Goal: Task Accomplishment & Management: Use online tool/utility

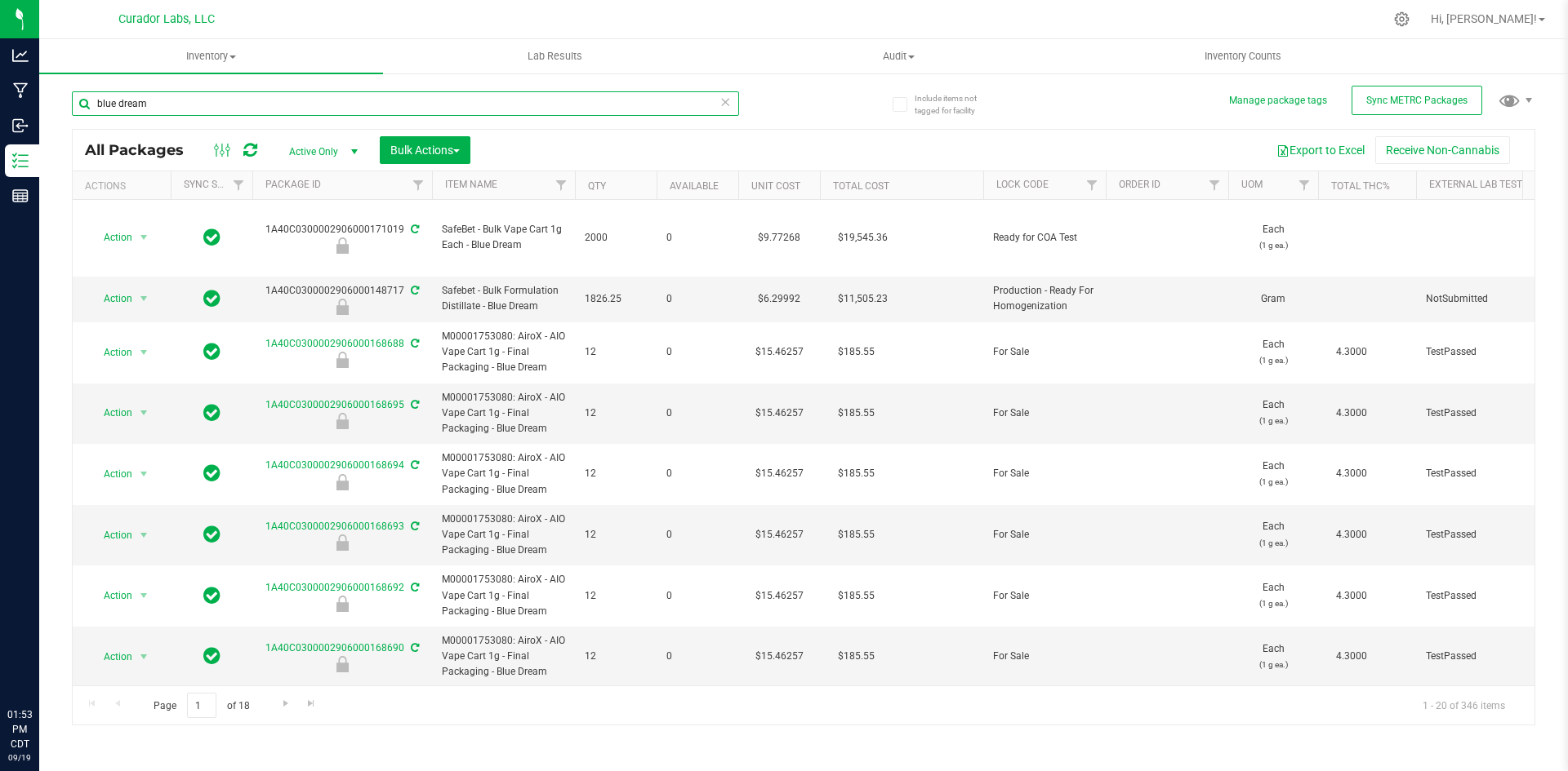
click at [211, 105] on input "blue dream" at bounding box center [405, 103] width 667 height 25
click at [211, 105] on input "blue dream" at bounding box center [405, 103] width 667 height 25
type input "pineapple"
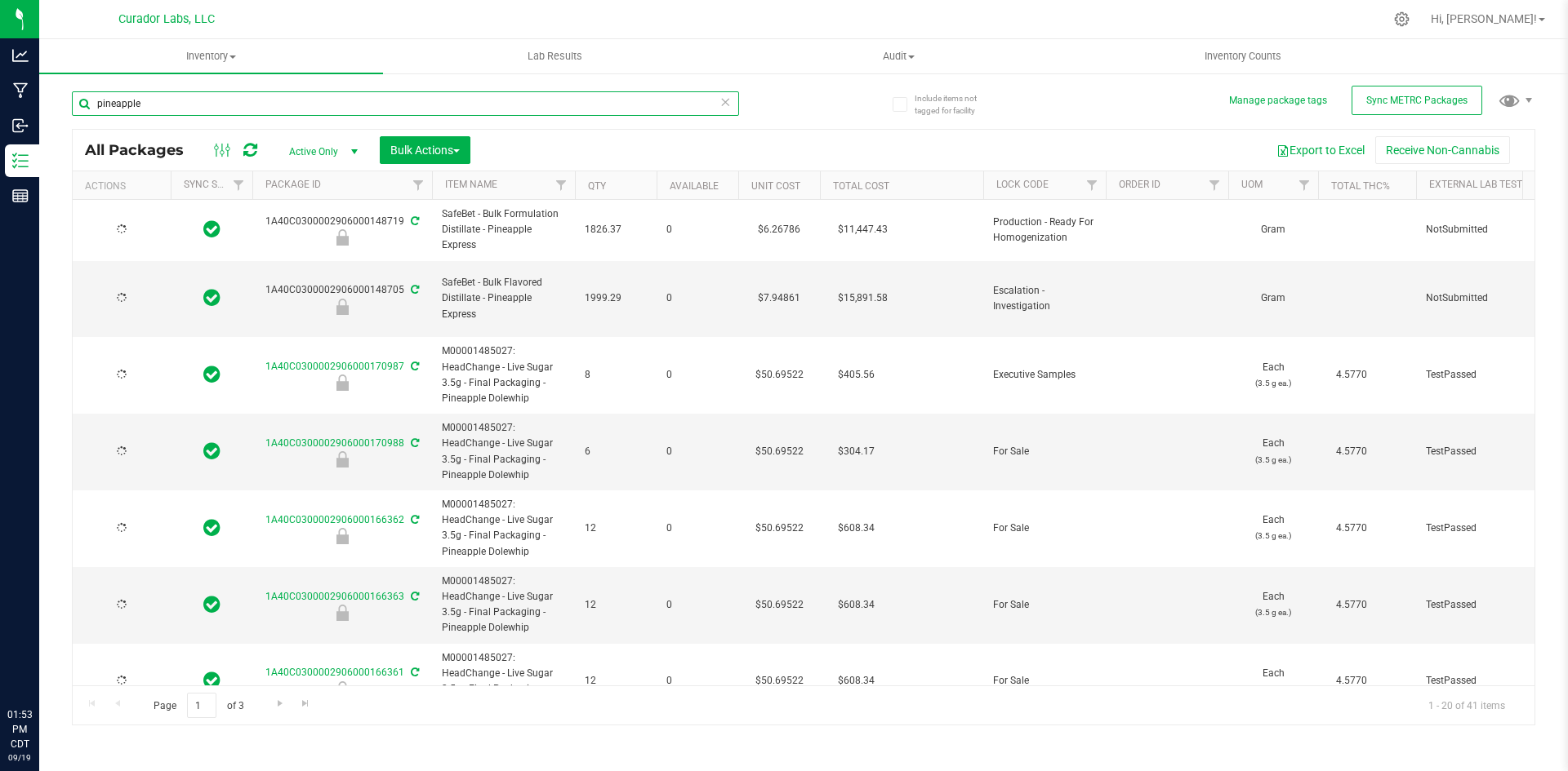
type input "[DATE]"
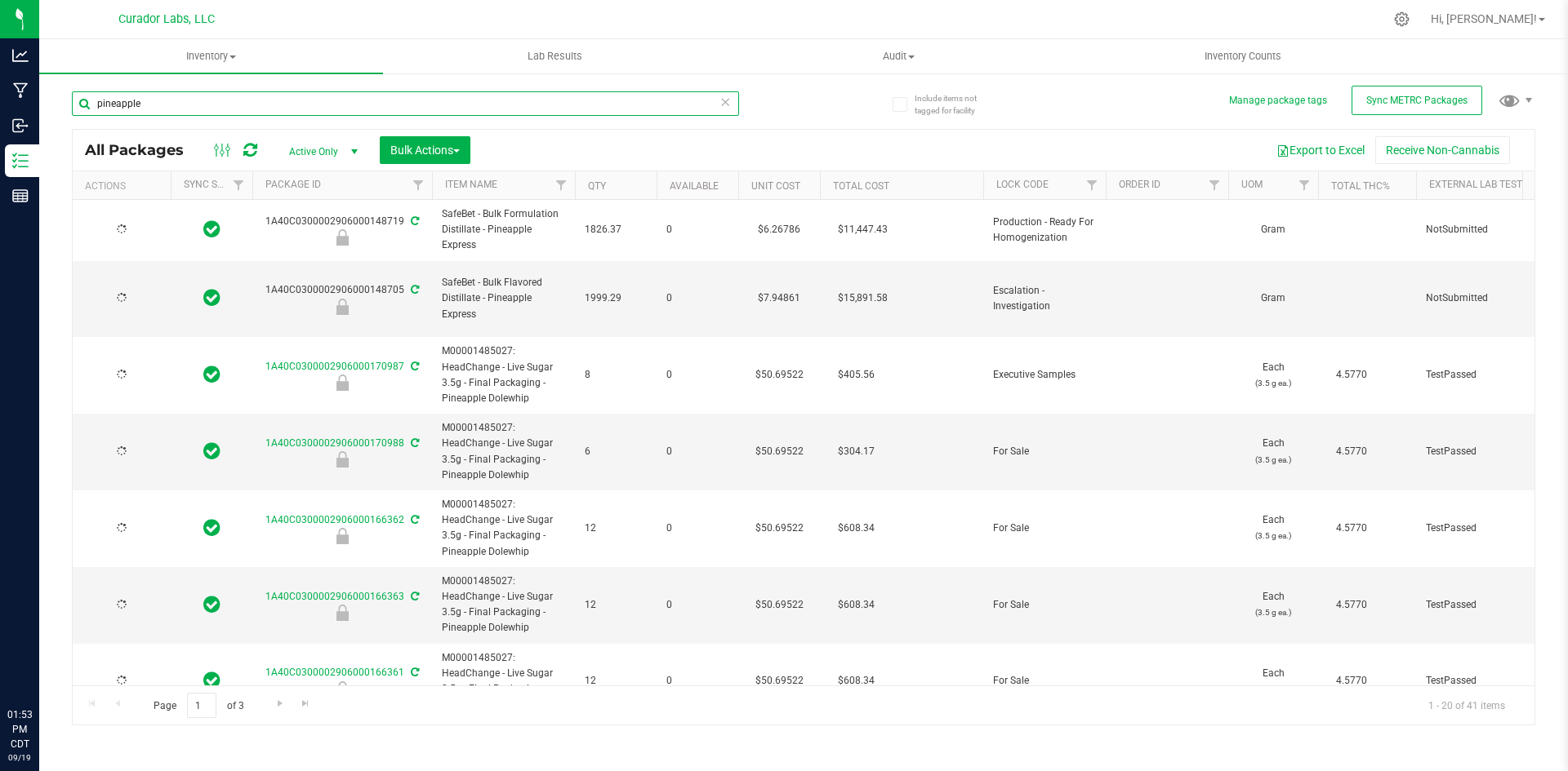
type input "[DATE]"
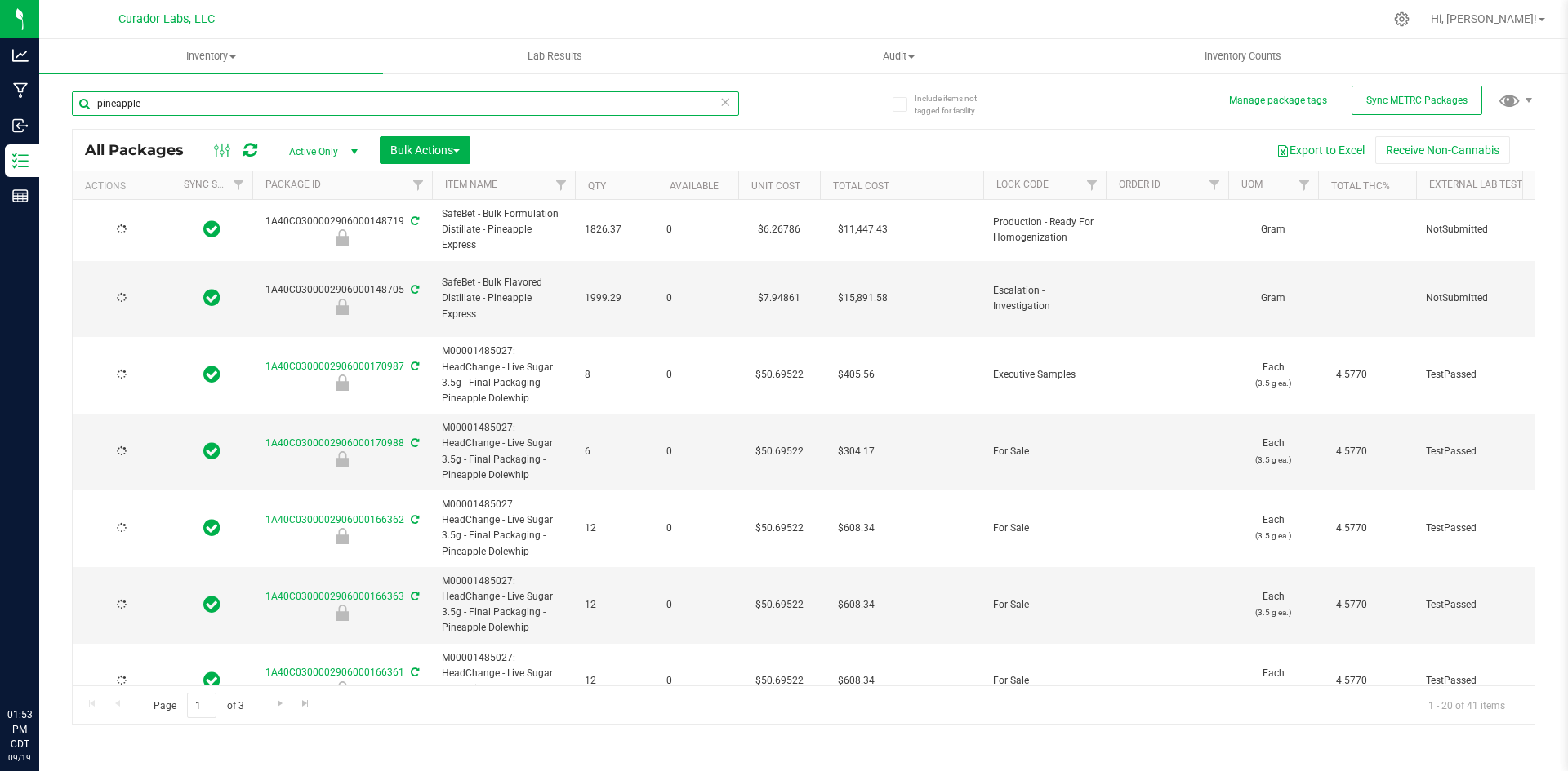
type input "[DATE]"
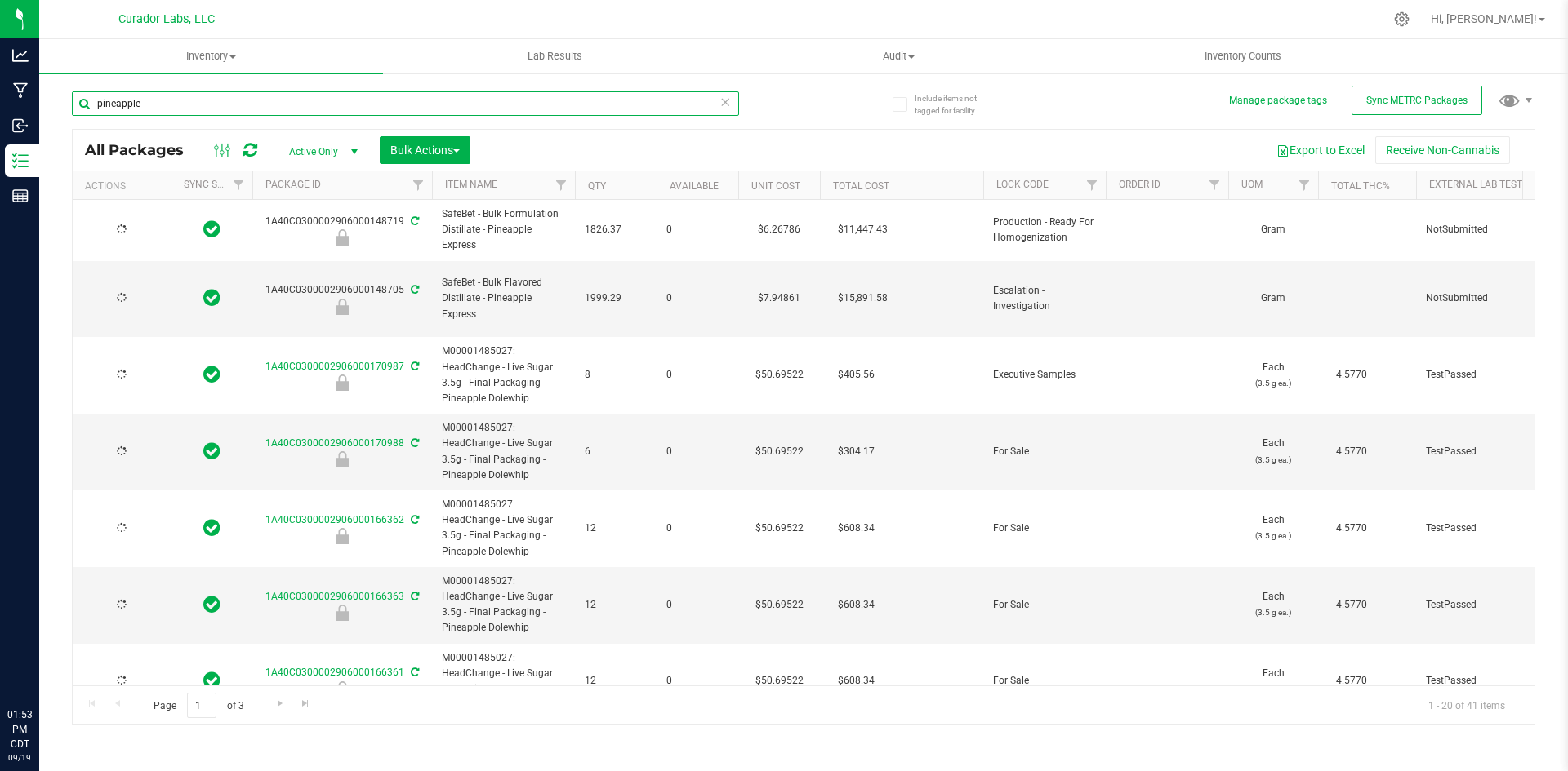
type input "[DATE]"
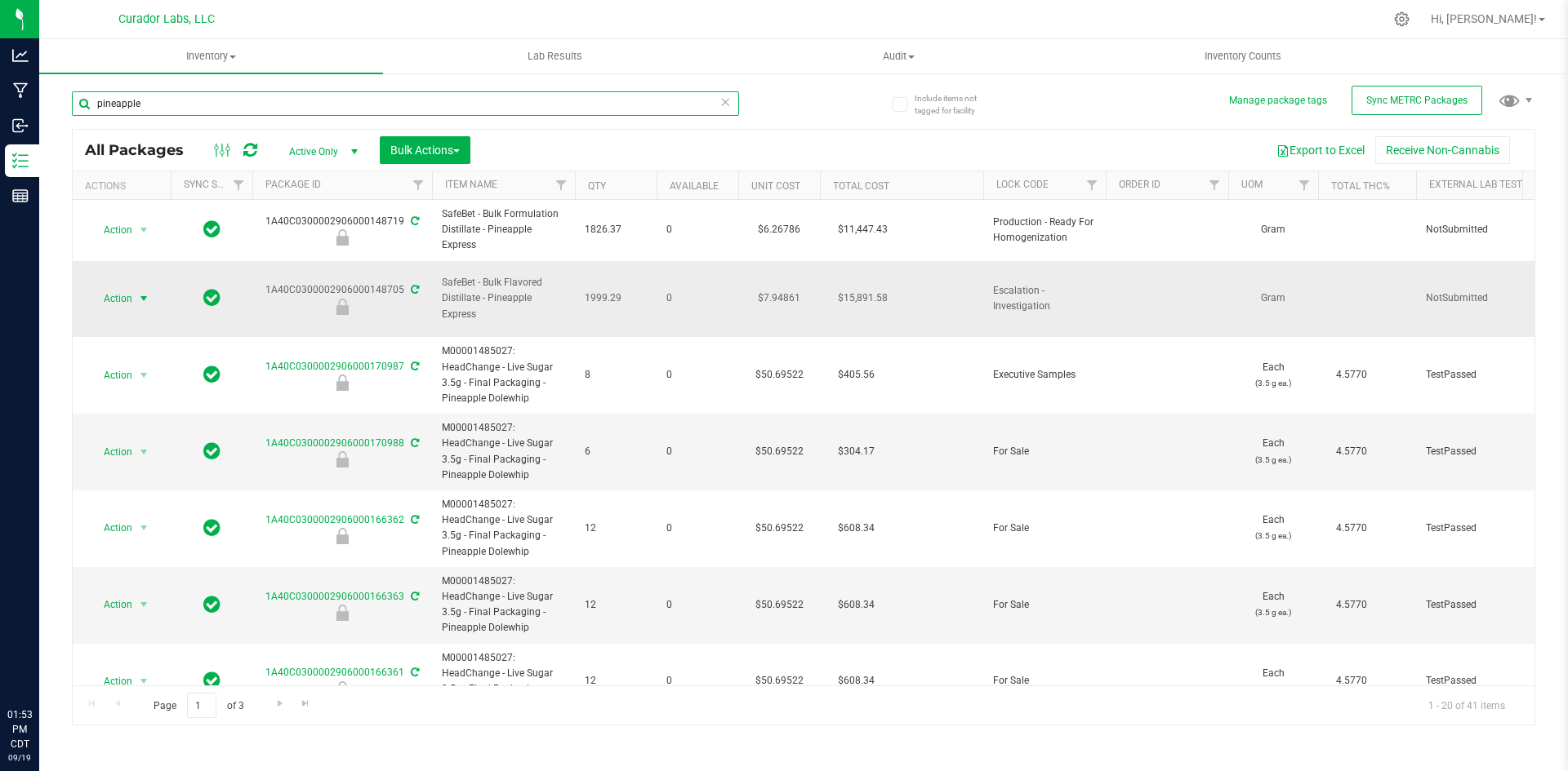
type input "pineapple"
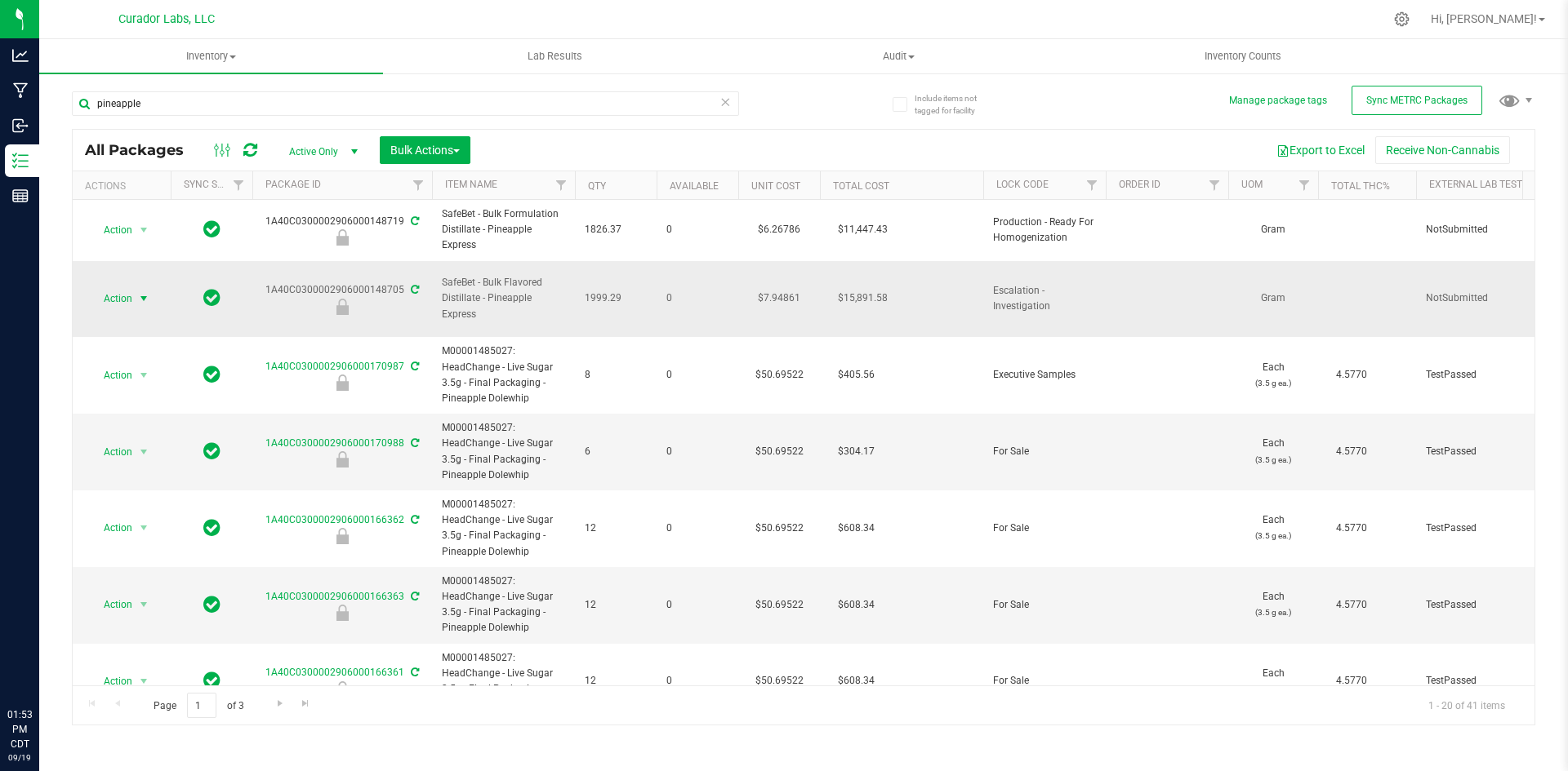
click at [145, 293] on span "select" at bounding box center [143, 298] width 13 height 13
click at [108, 497] on li "Unlock package" at bounding box center [141, 509] width 103 height 25
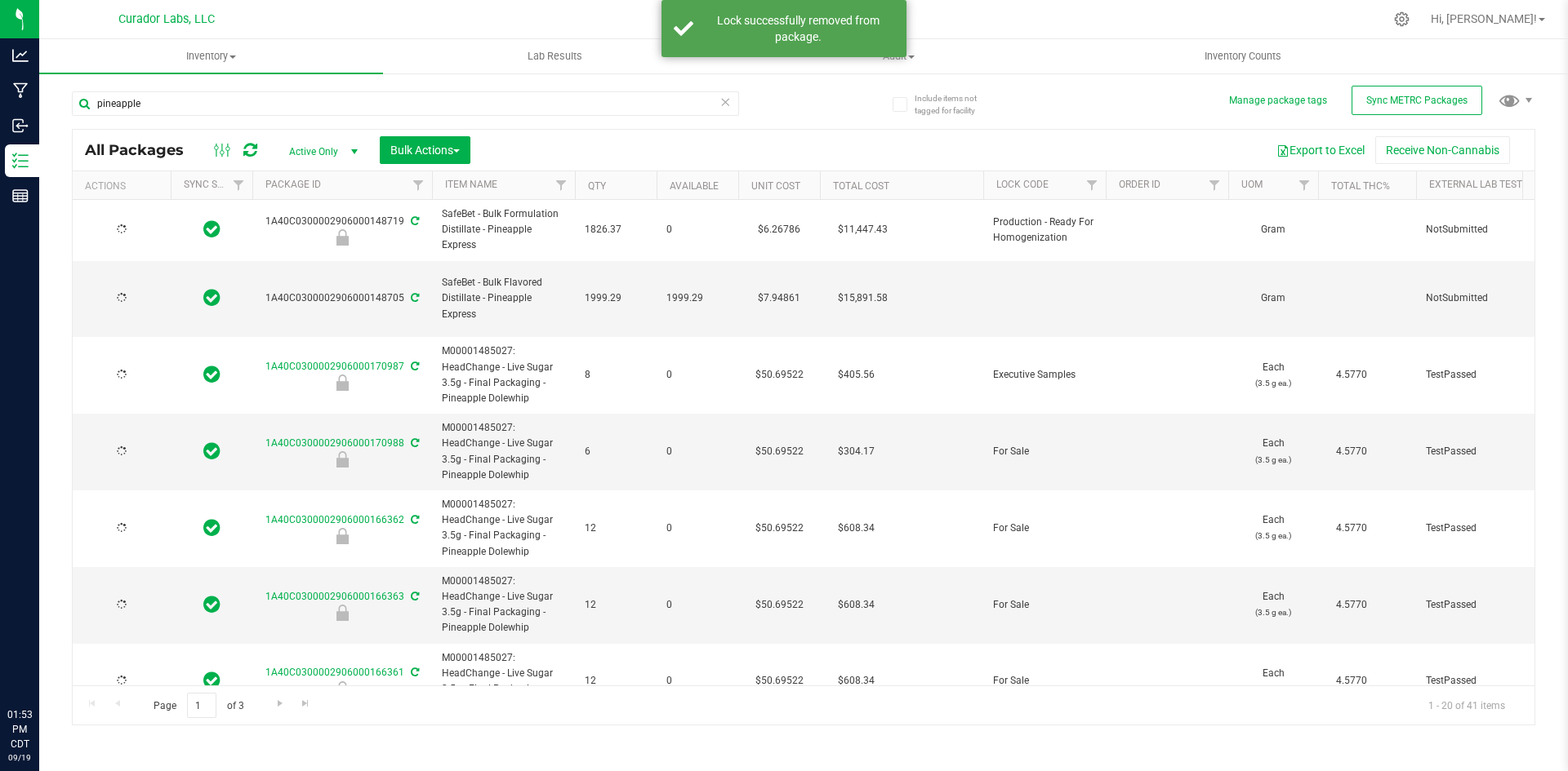
type input "[DATE]"
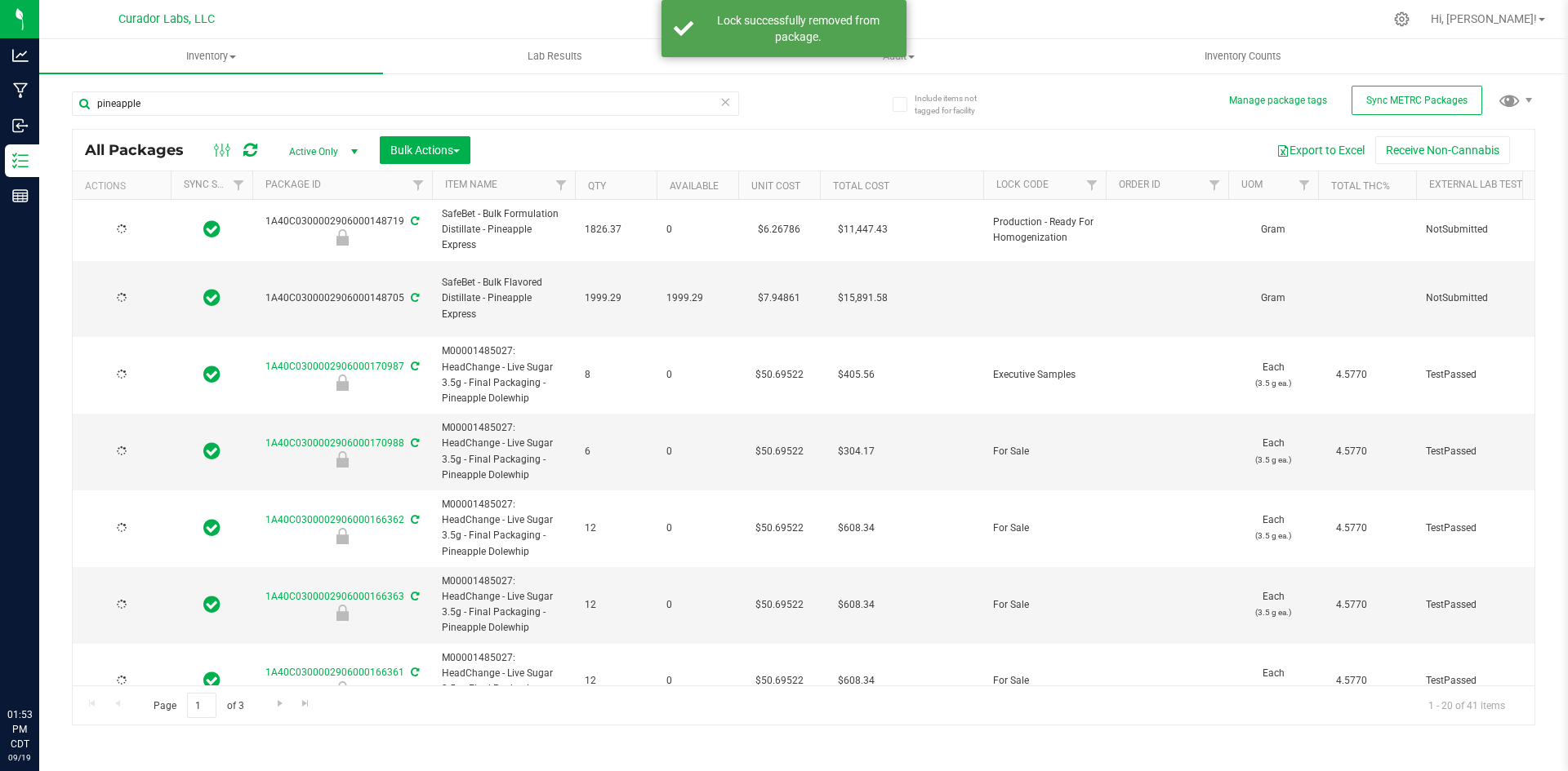
type input "[DATE]"
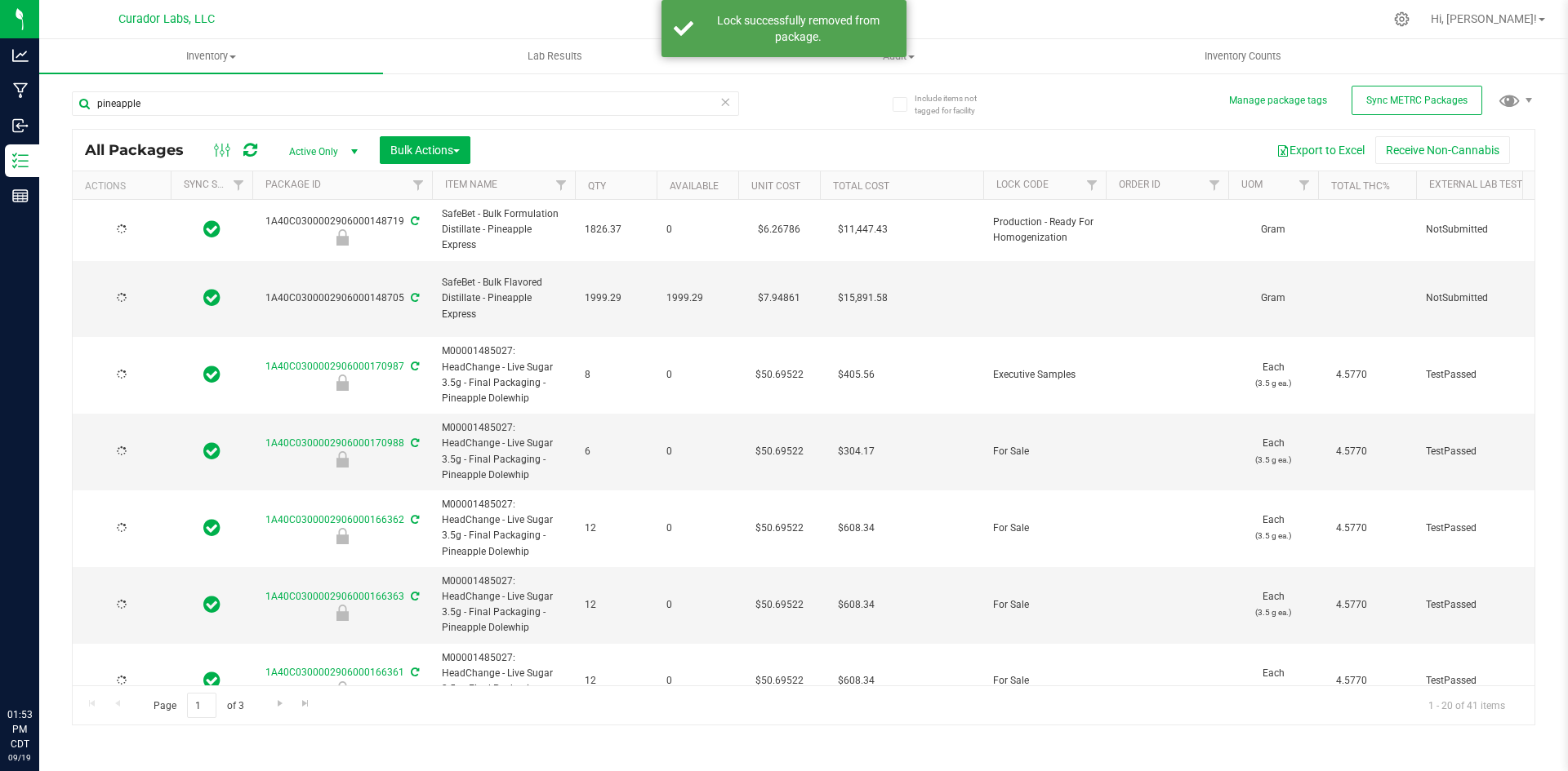
type input "[DATE]"
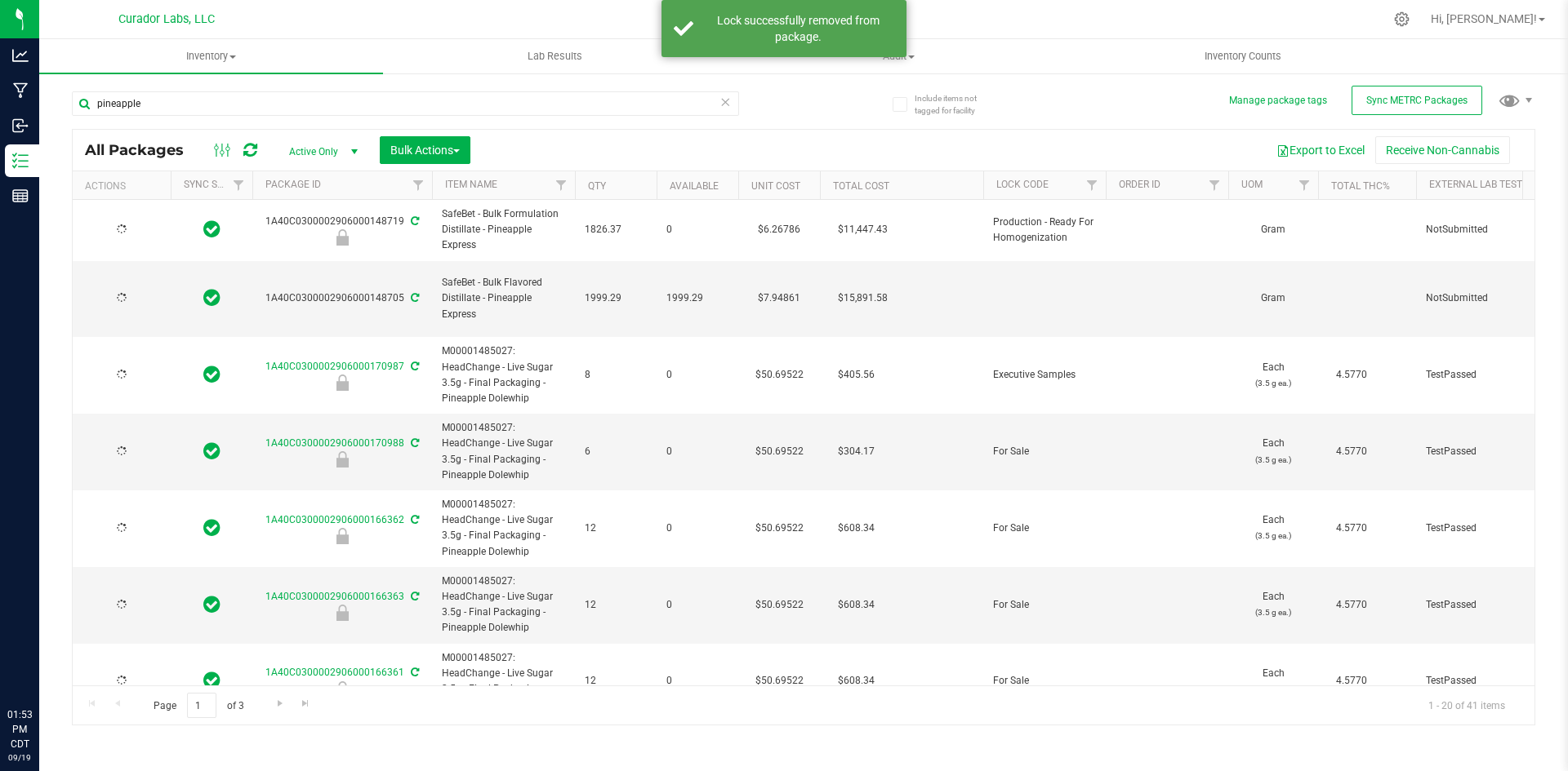
type input "[DATE]"
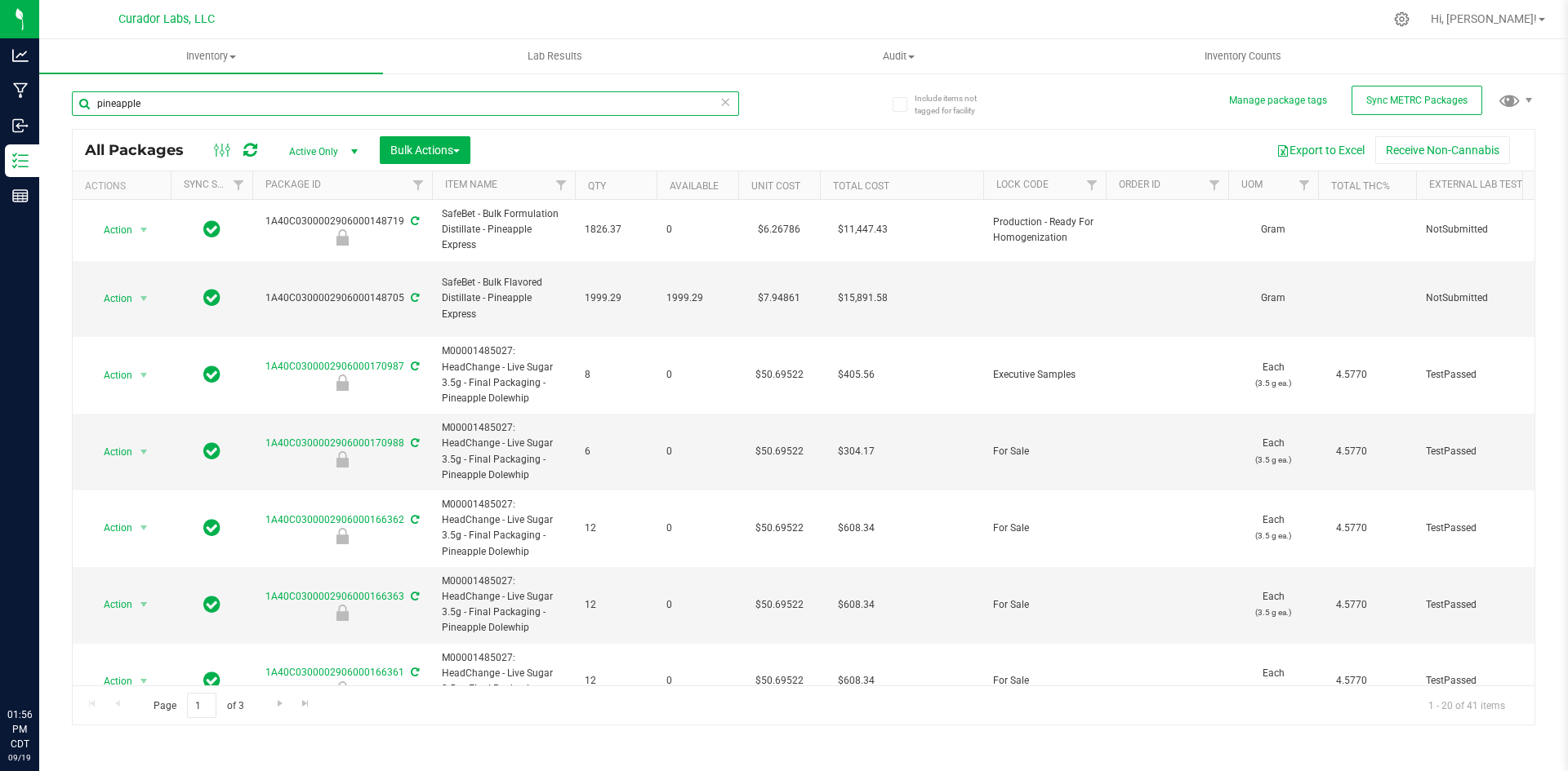
click at [215, 101] on input "pineapple" at bounding box center [405, 103] width 667 height 25
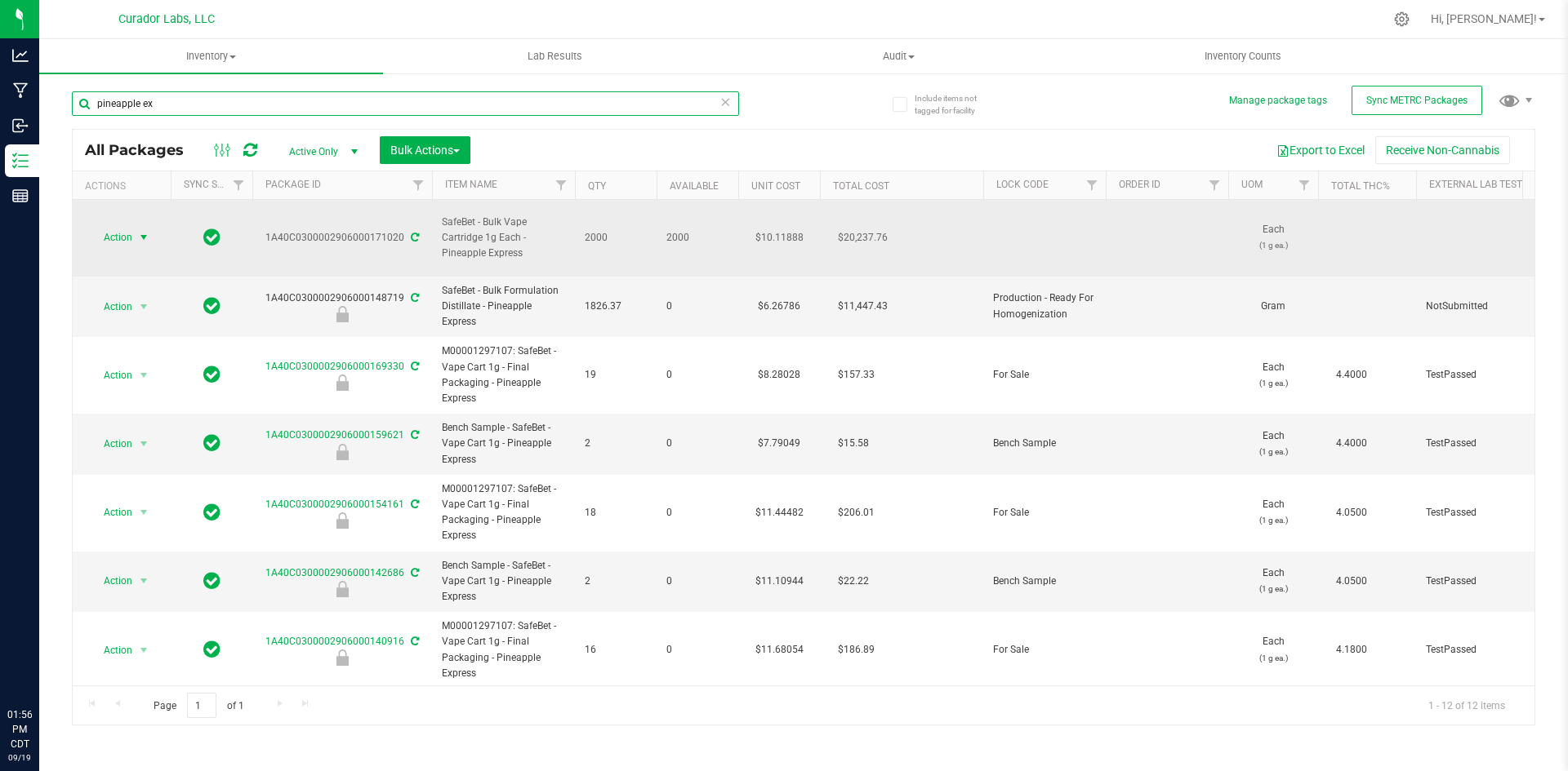
type input "pineapple ex"
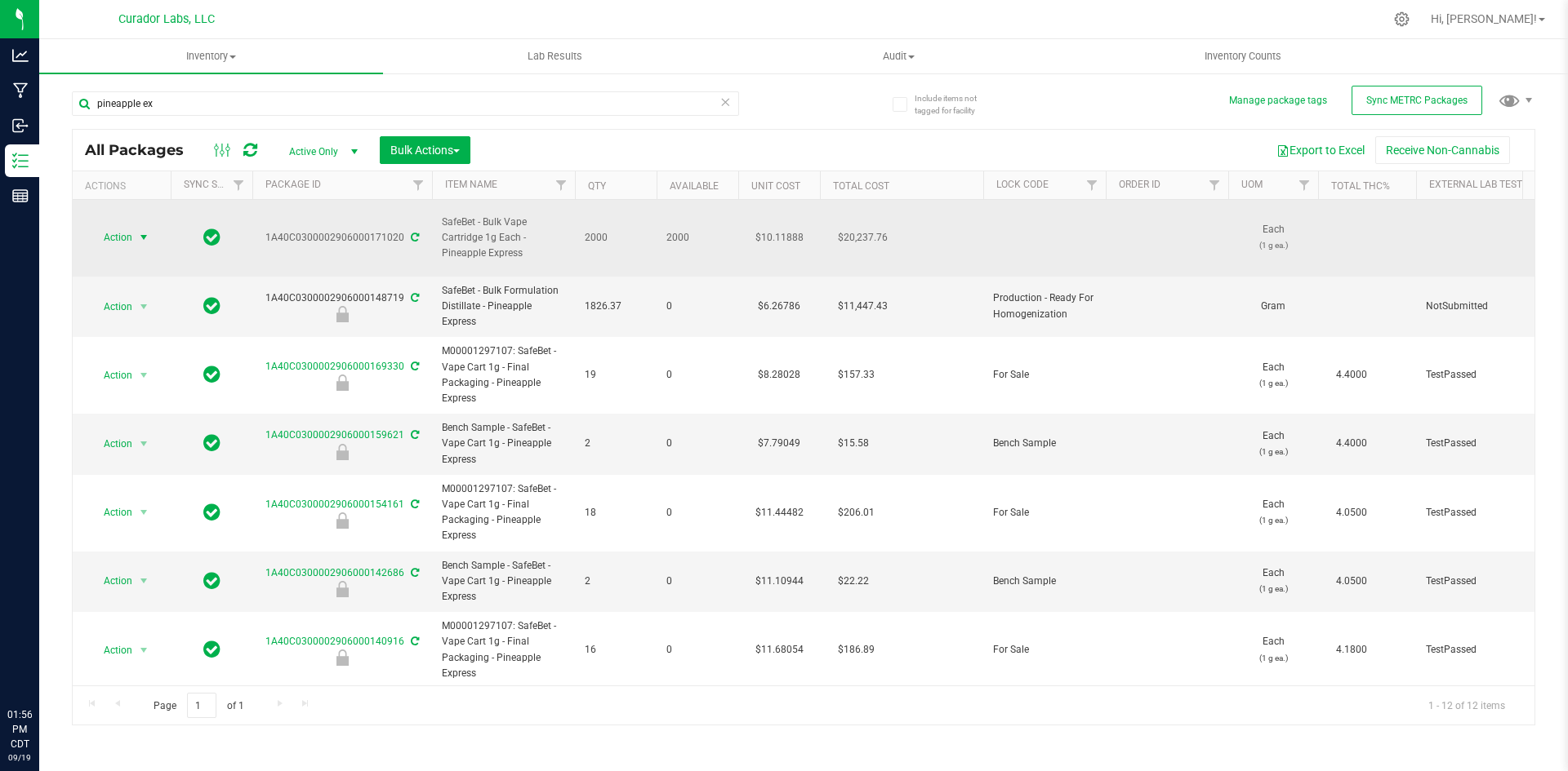
click at [148, 231] on span "select" at bounding box center [143, 237] width 13 height 13
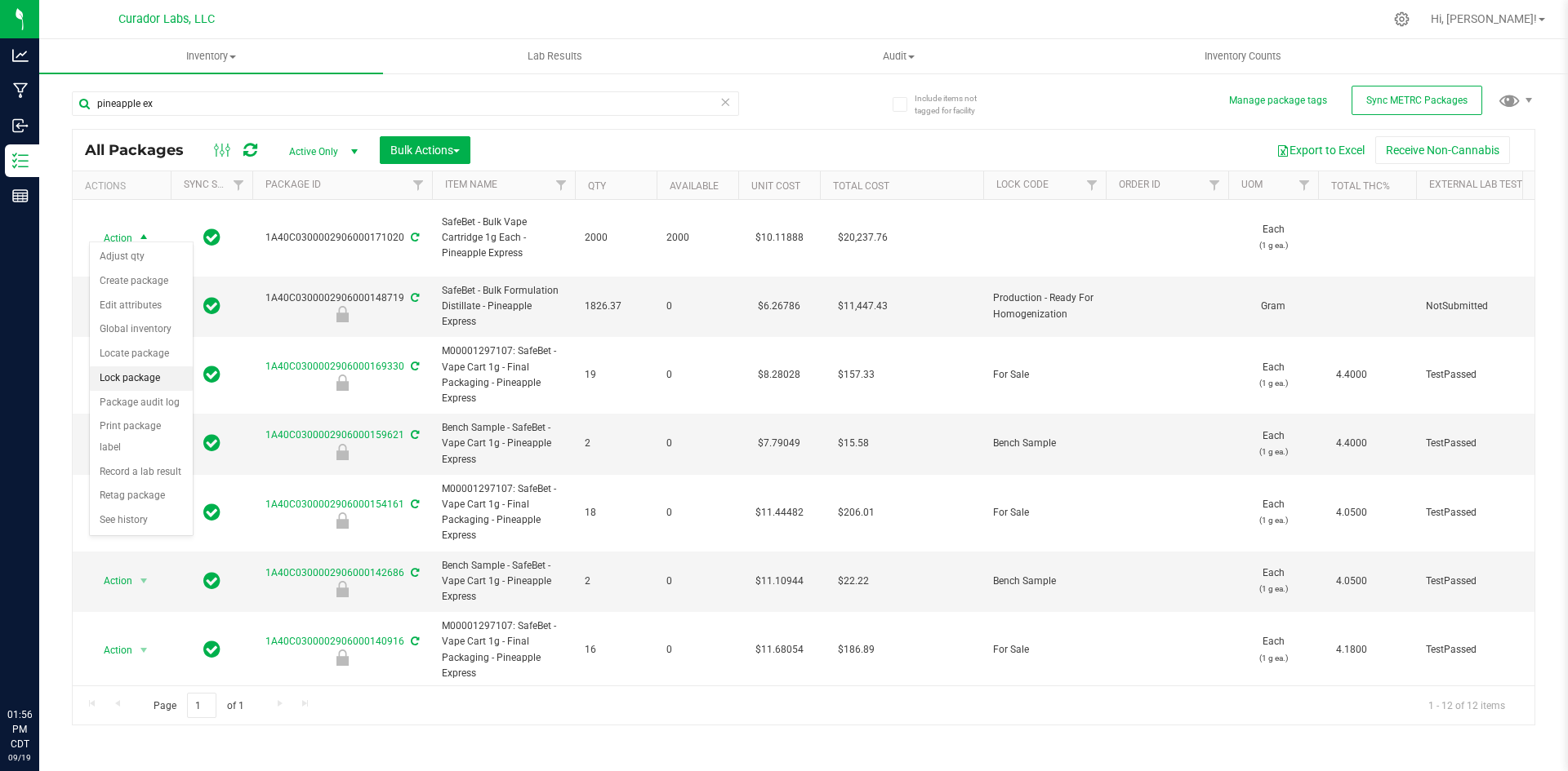
click at [138, 380] on li "Lock package" at bounding box center [141, 378] width 103 height 25
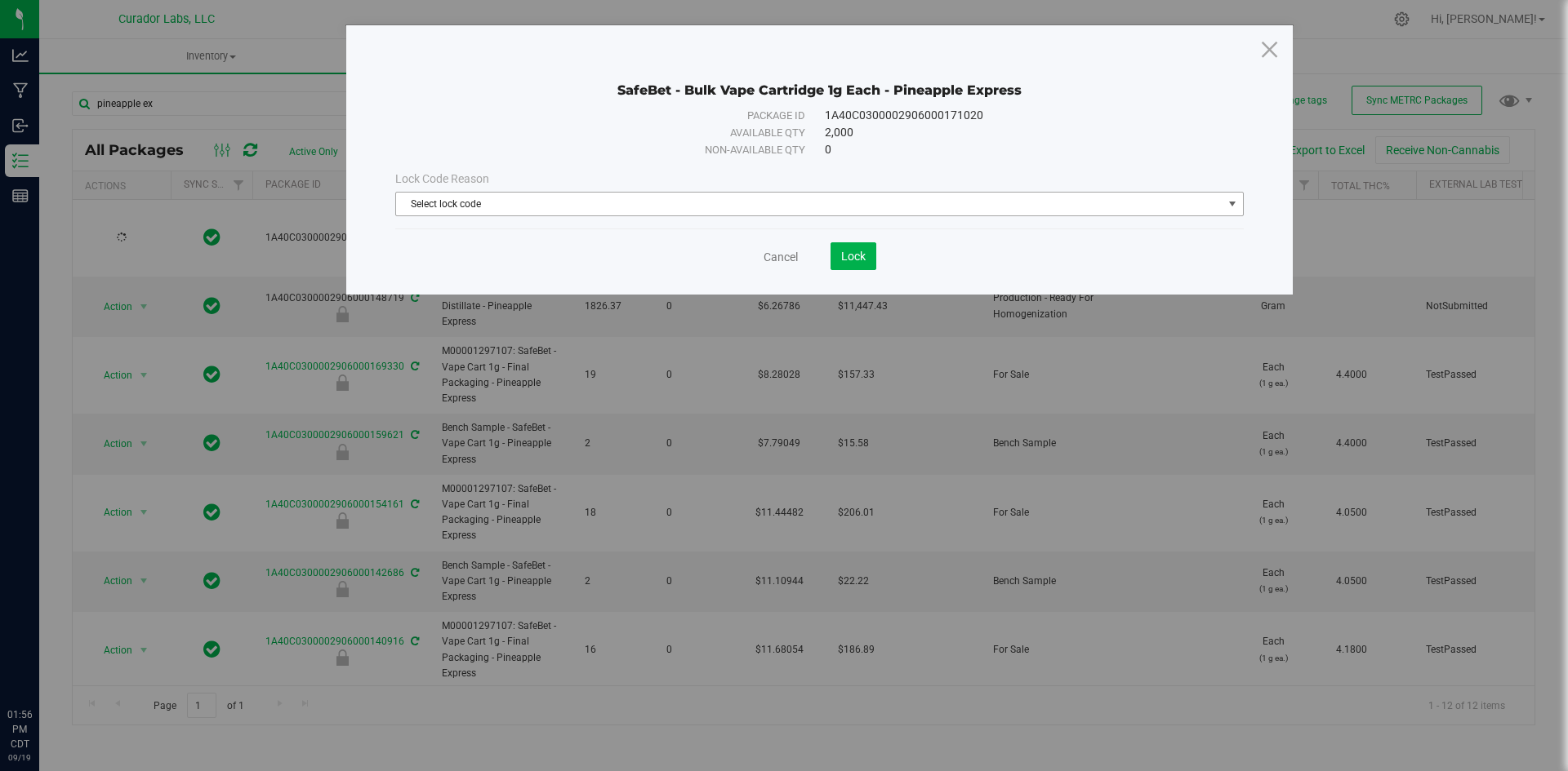
click at [617, 211] on span "Select lock code" at bounding box center [809, 204] width 826 height 23
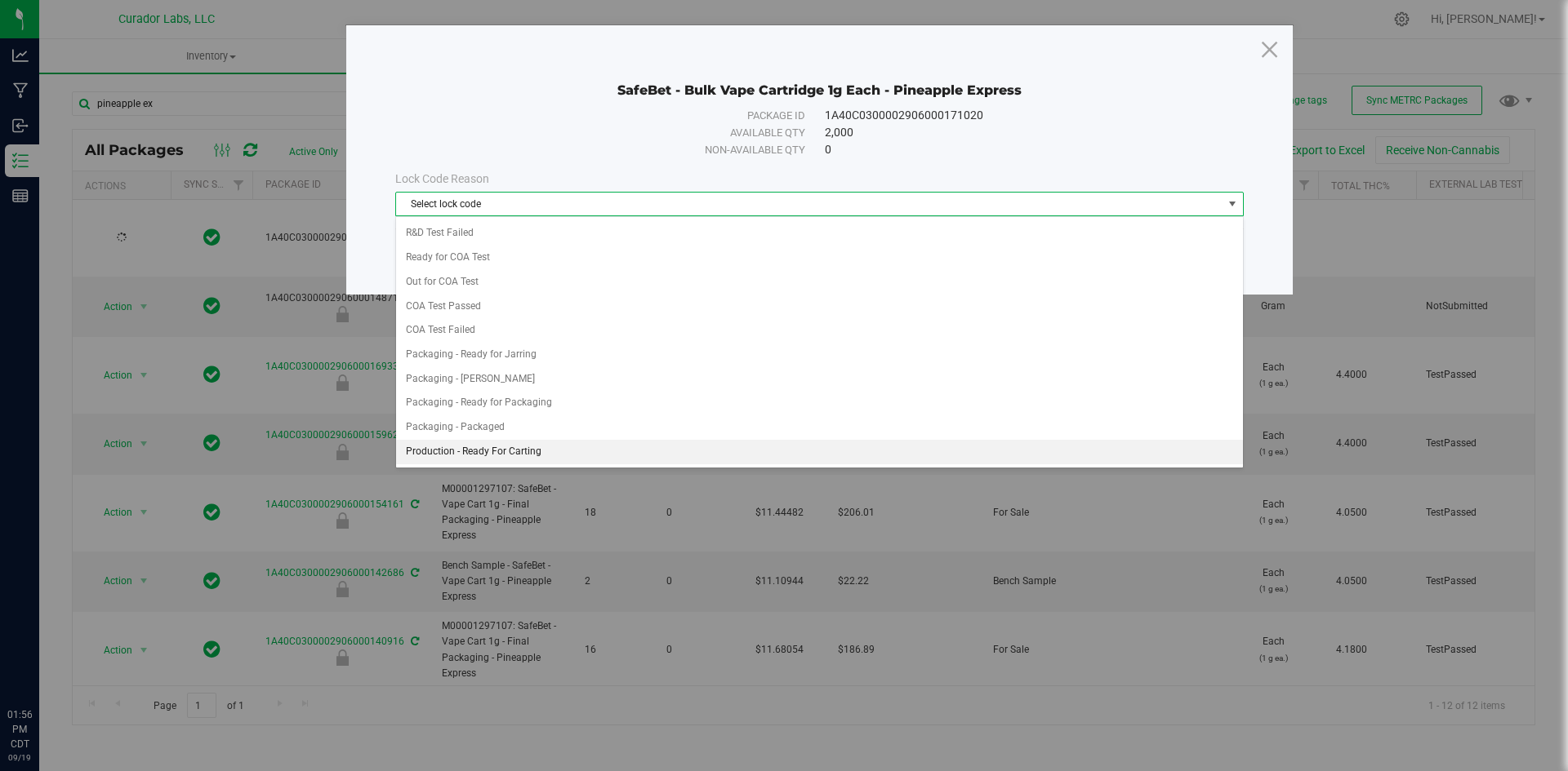
scroll to position [576, 0]
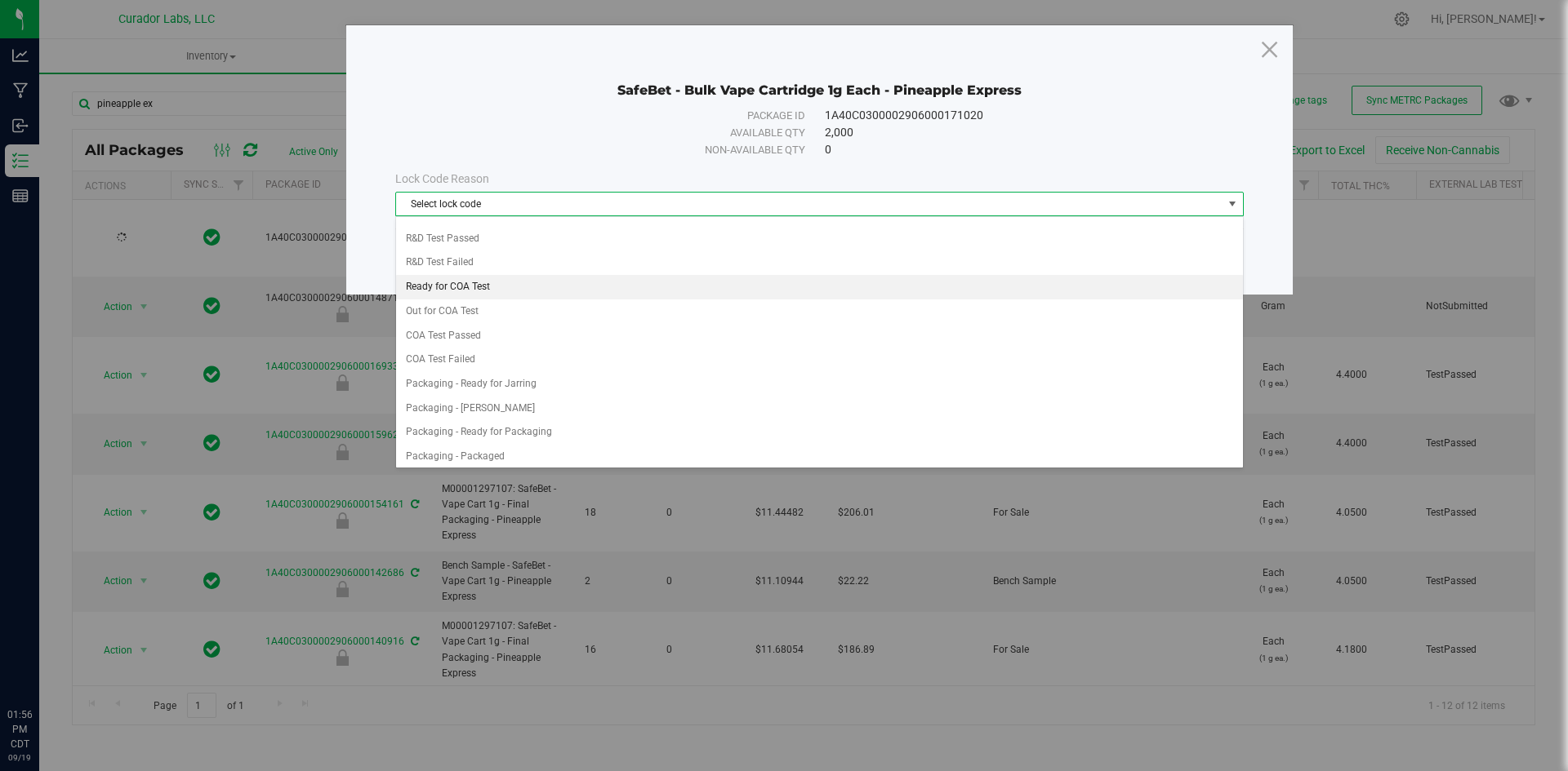
click at [480, 293] on li "Ready for COA Test" at bounding box center [819, 287] width 847 height 25
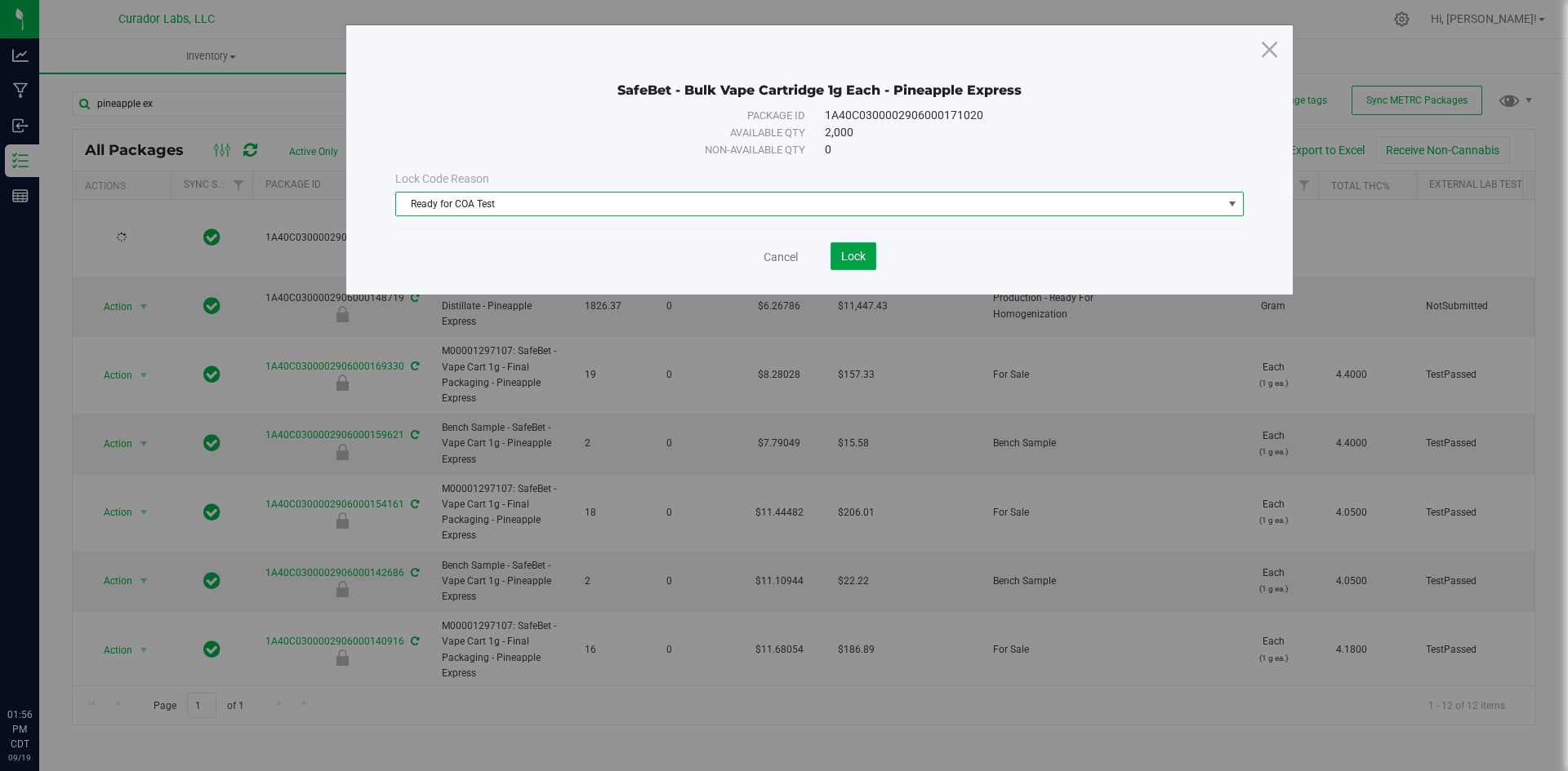
click at [838, 255] on button "Lock" at bounding box center [853, 256] width 46 height 28
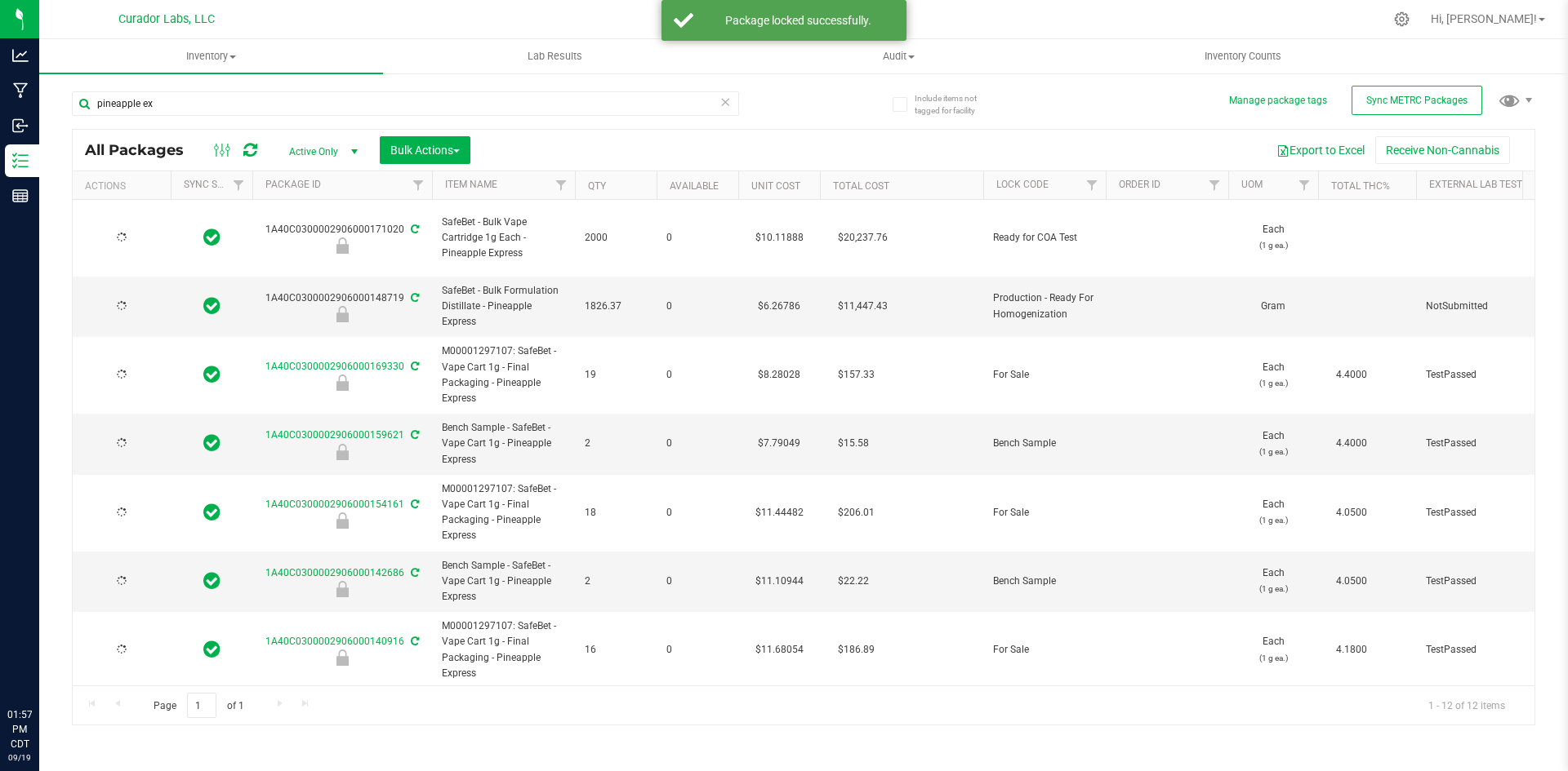
type input "[DATE]"
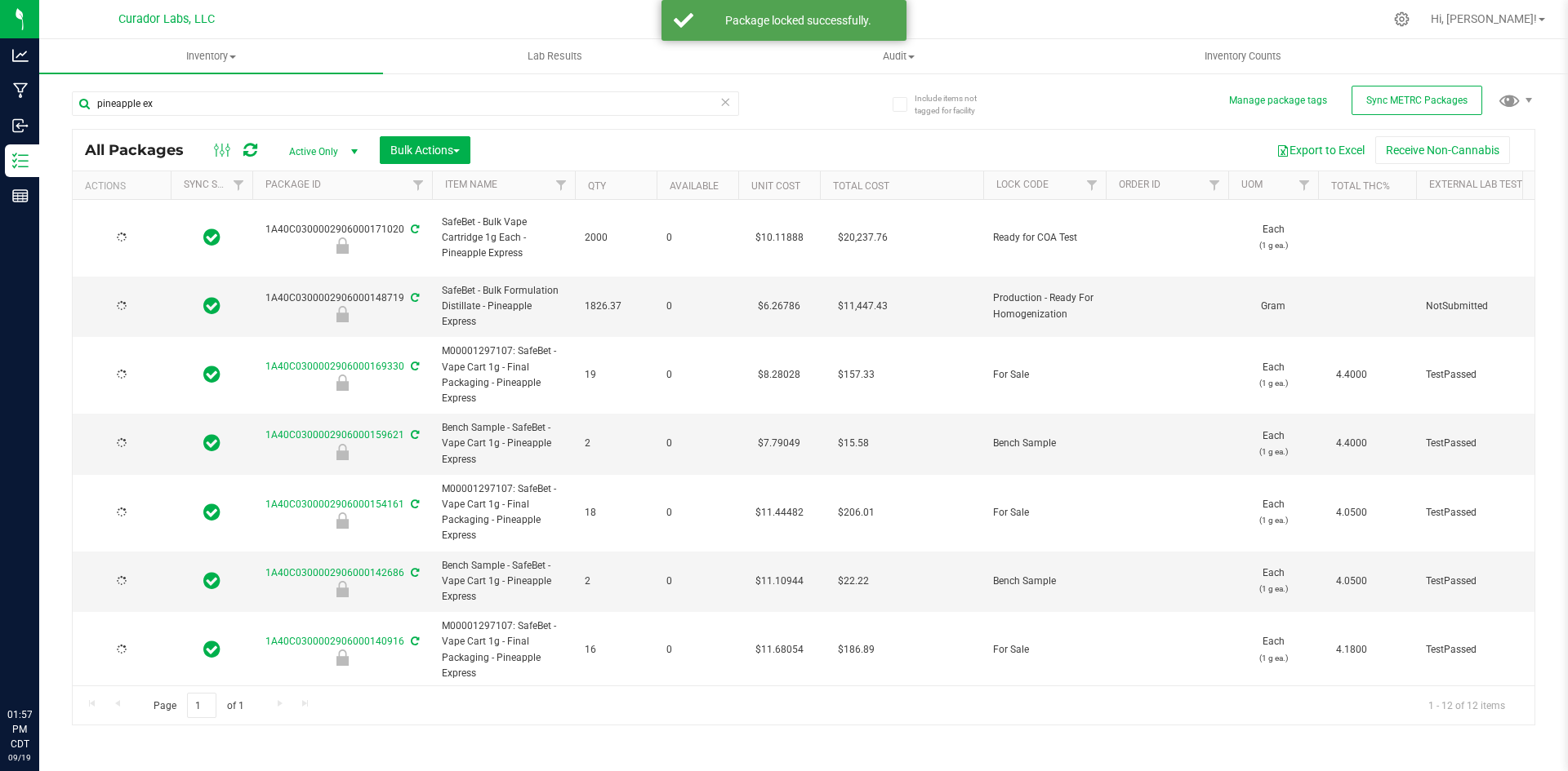
type input "[DATE]"
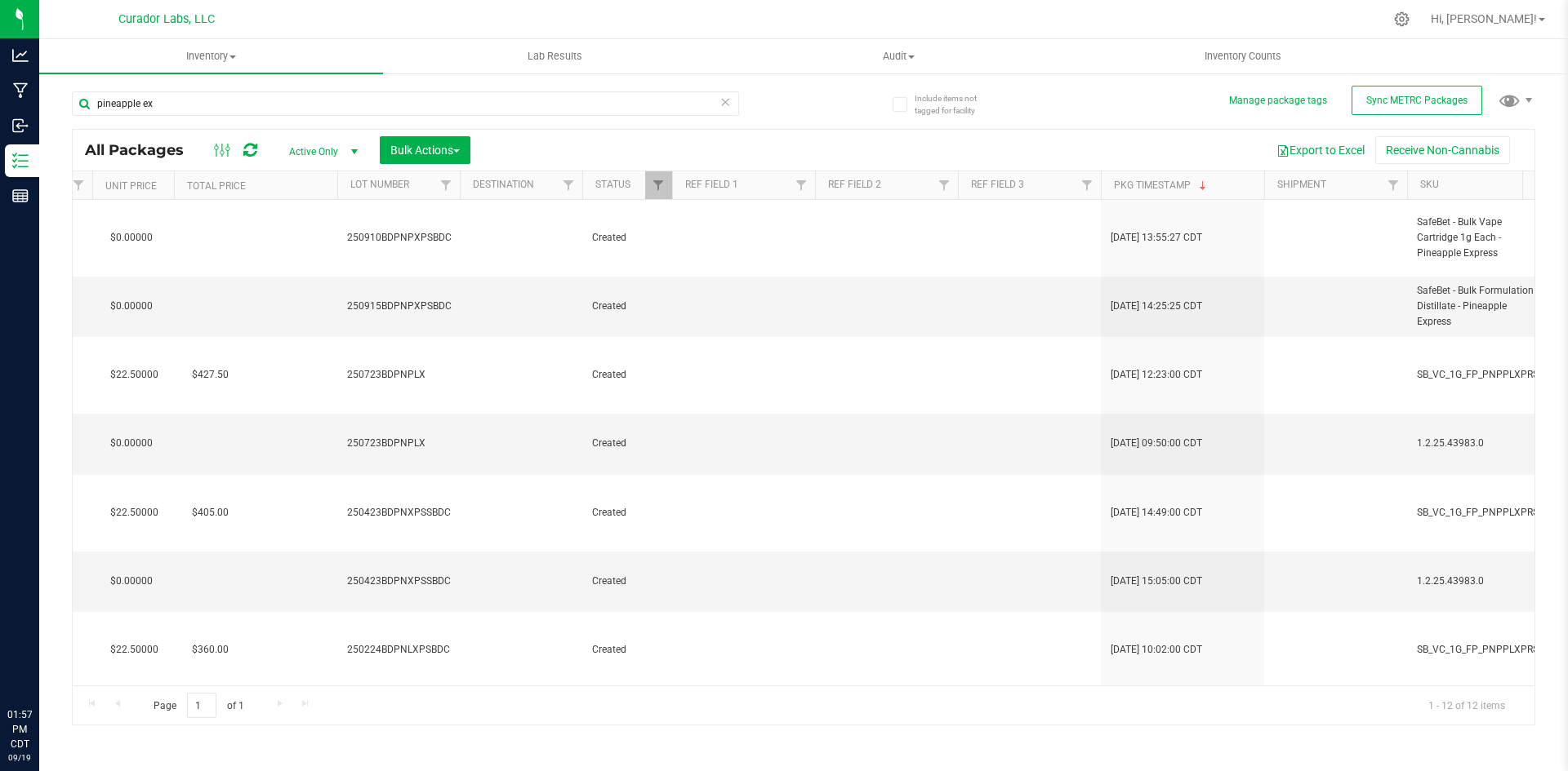
scroll to position [0, 1664]
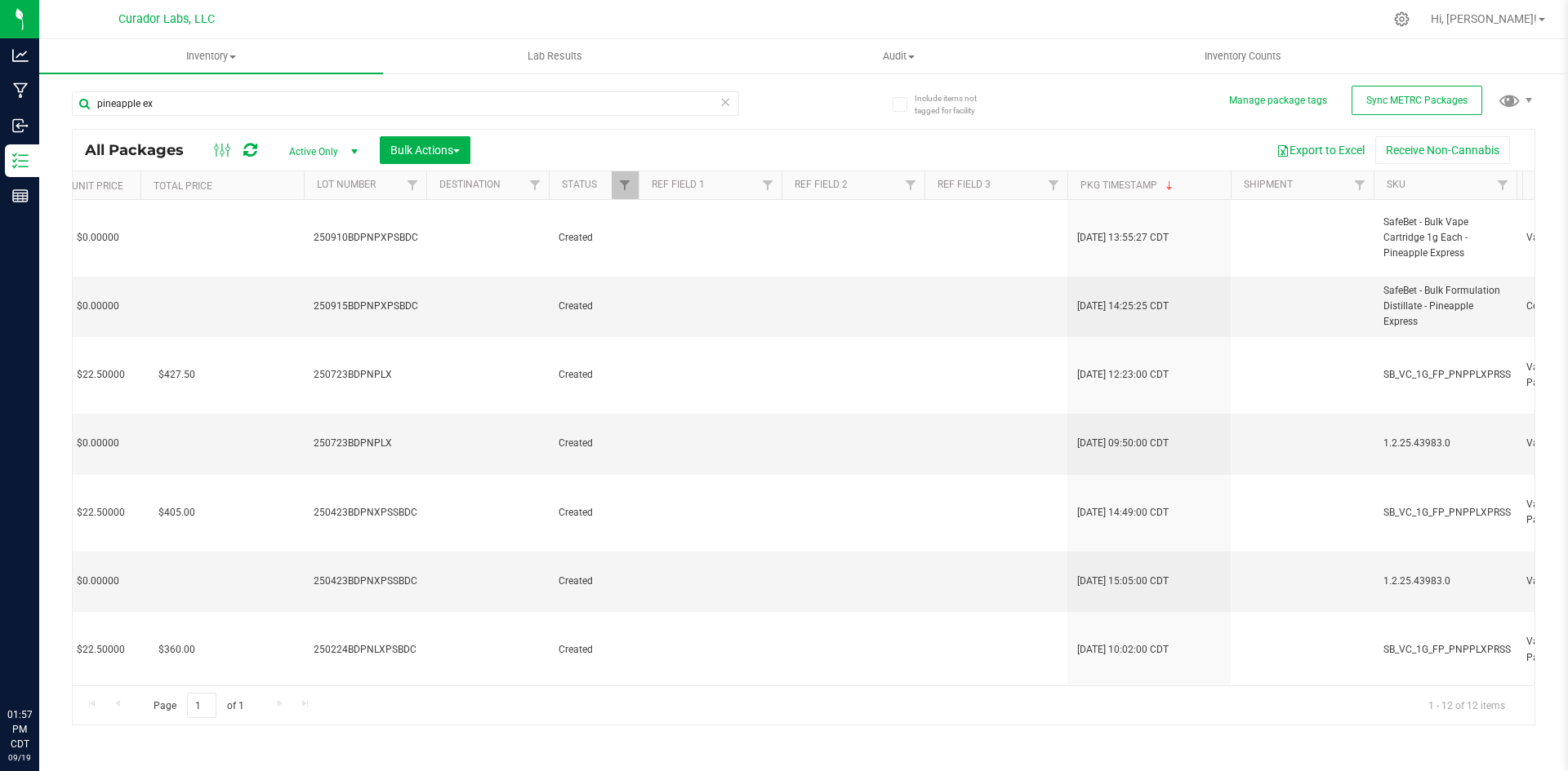
drag, startPoint x: 738, startPoint y: 704, endPoint x: 1018, endPoint y: 696, distance: 280.1
click at [1018, 696] on div "Page 1 of 1 1 - 12 of 12 items" at bounding box center [803, 705] width 1461 height 39
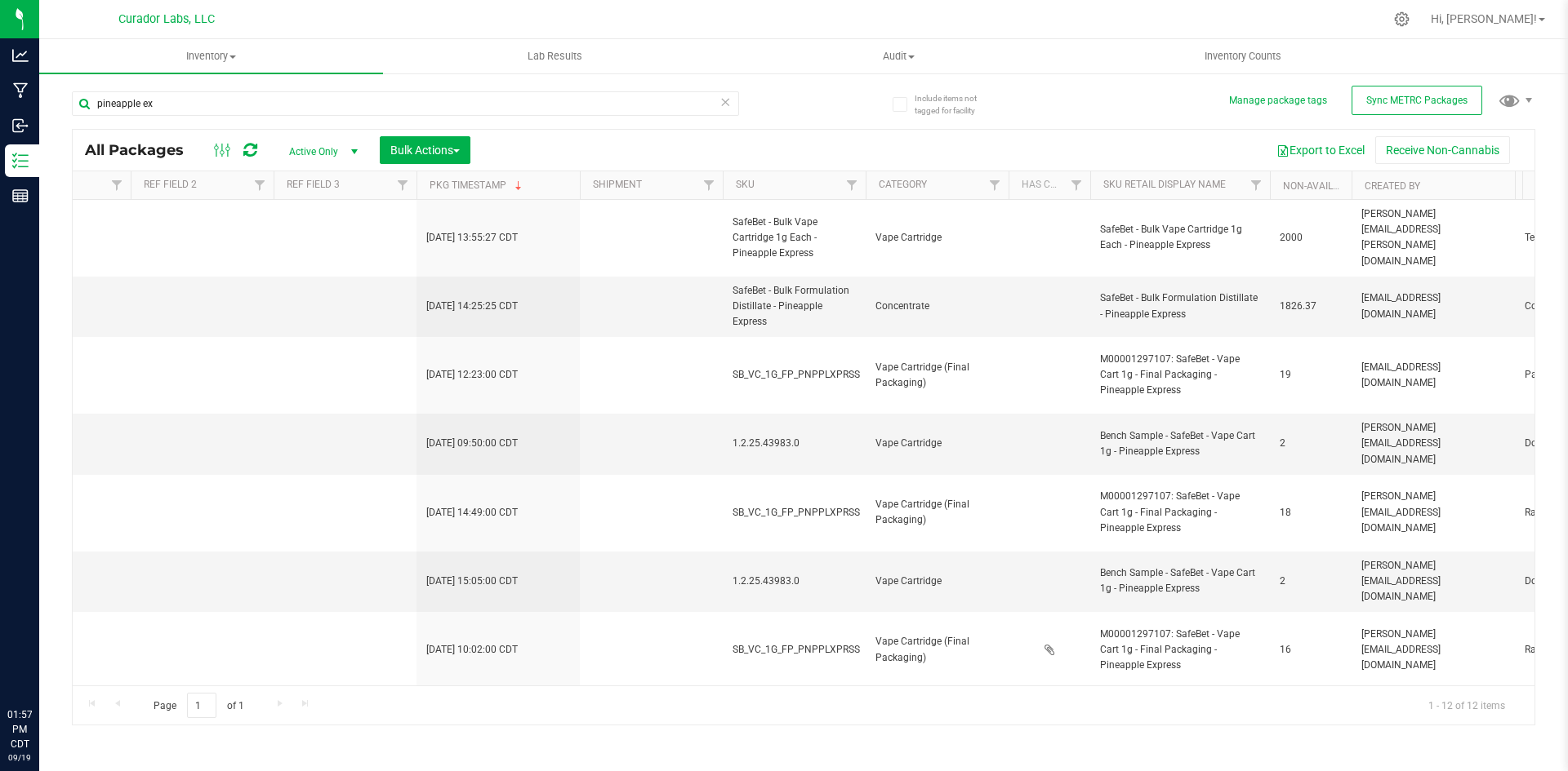
scroll to position [0, 0]
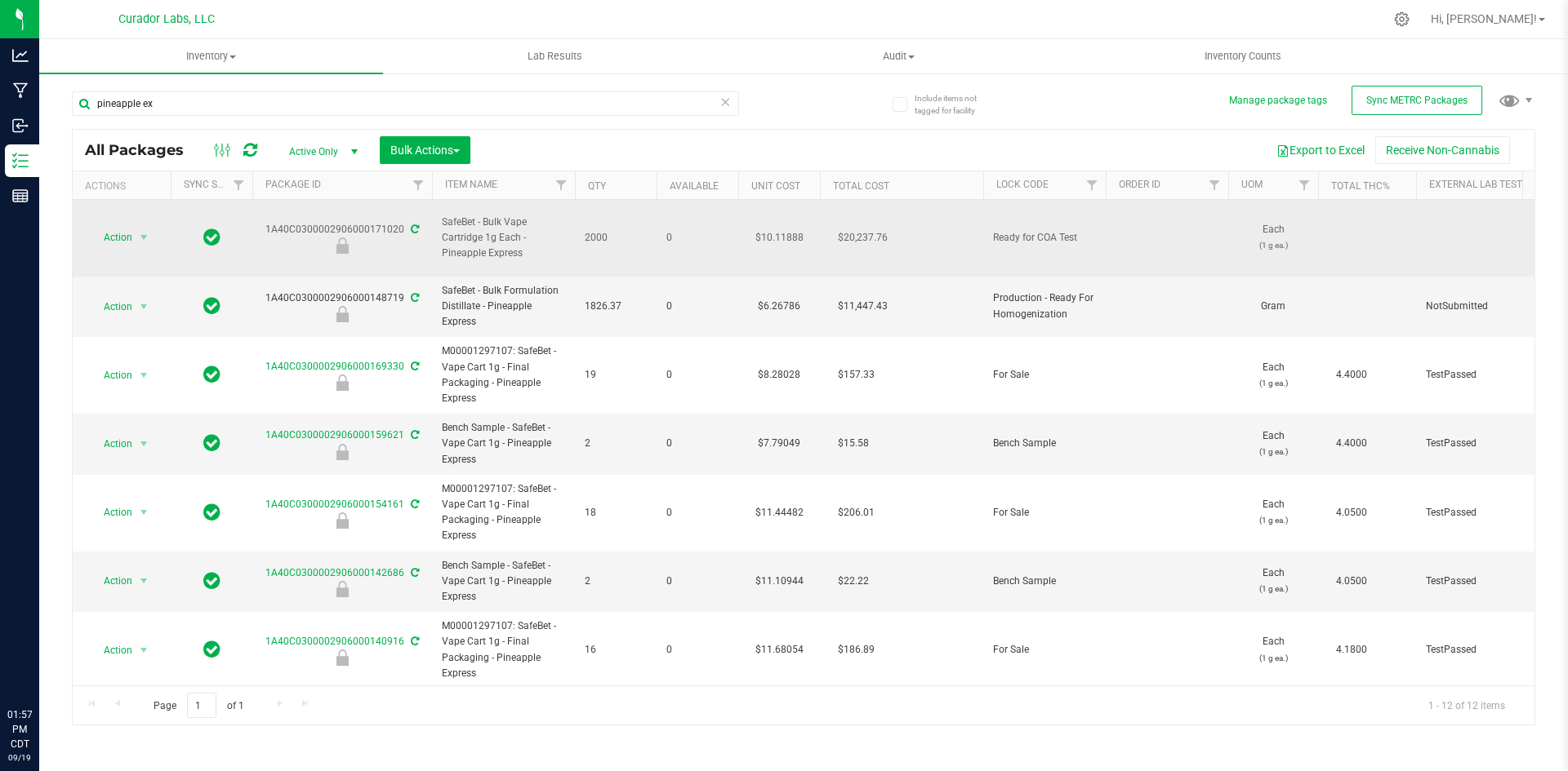
drag, startPoint x: 536, startPoint y: 248, endPoint x: 256, endPoint y: 223, distance: 281.1
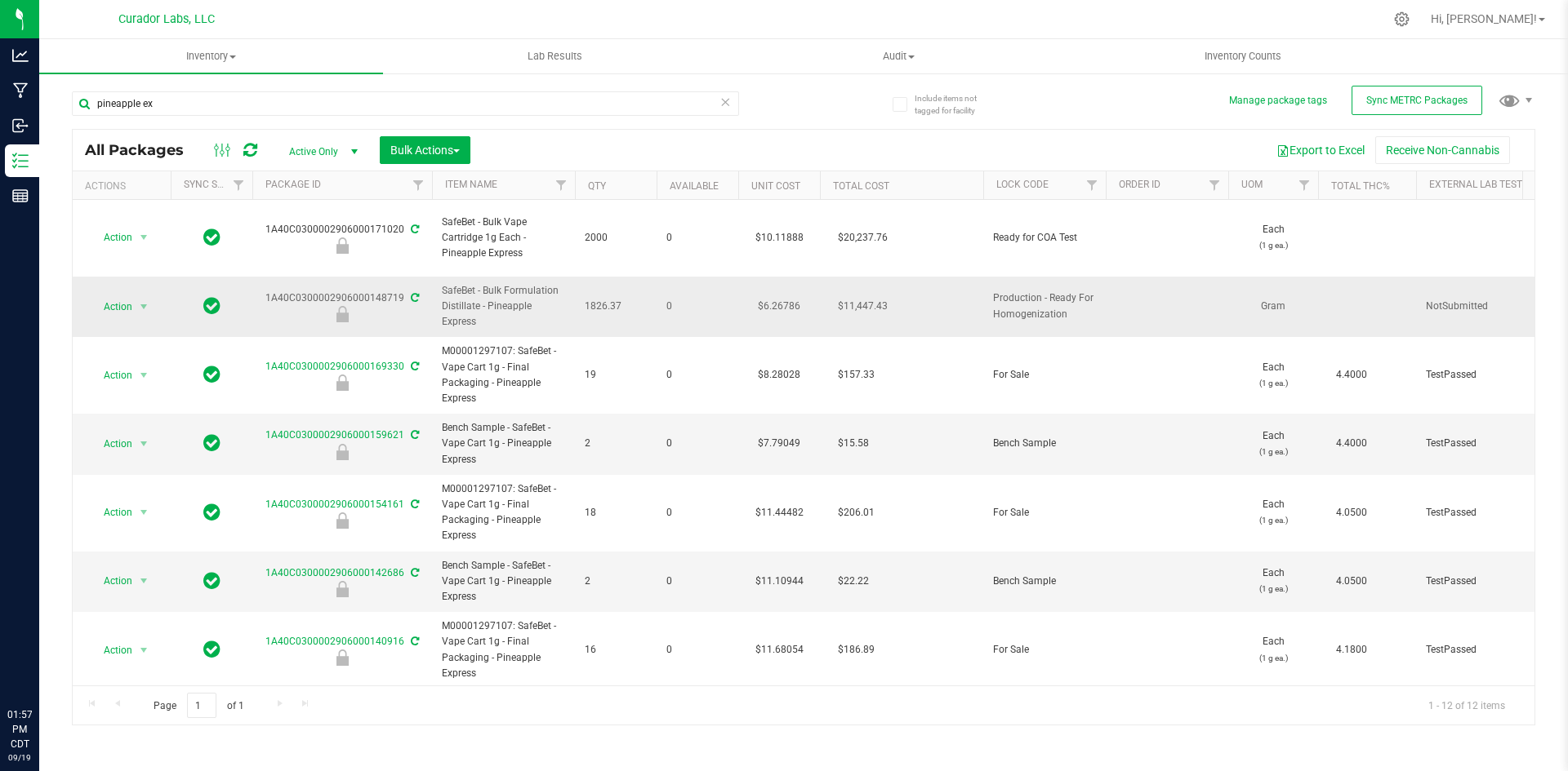
copy tr "1A40C0300002906000171020 SafeBet - Bulk Vape Cartridge 1g Each - Pineapple Expr…"
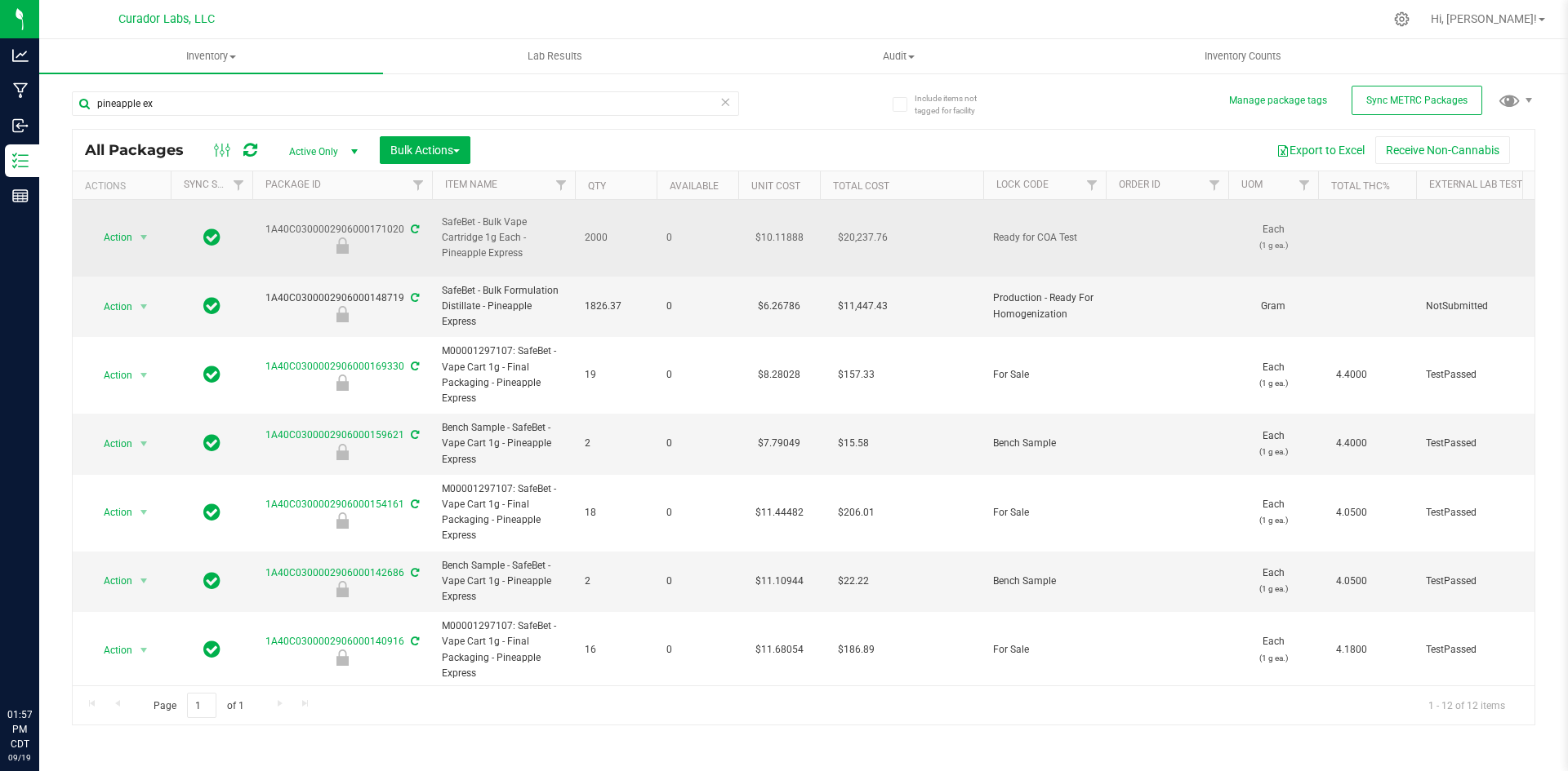
copy tr "1A40C0300002906000171020 SafeBet - Bulk Vape Cartridge 1g Each - Pineapple Expr…"
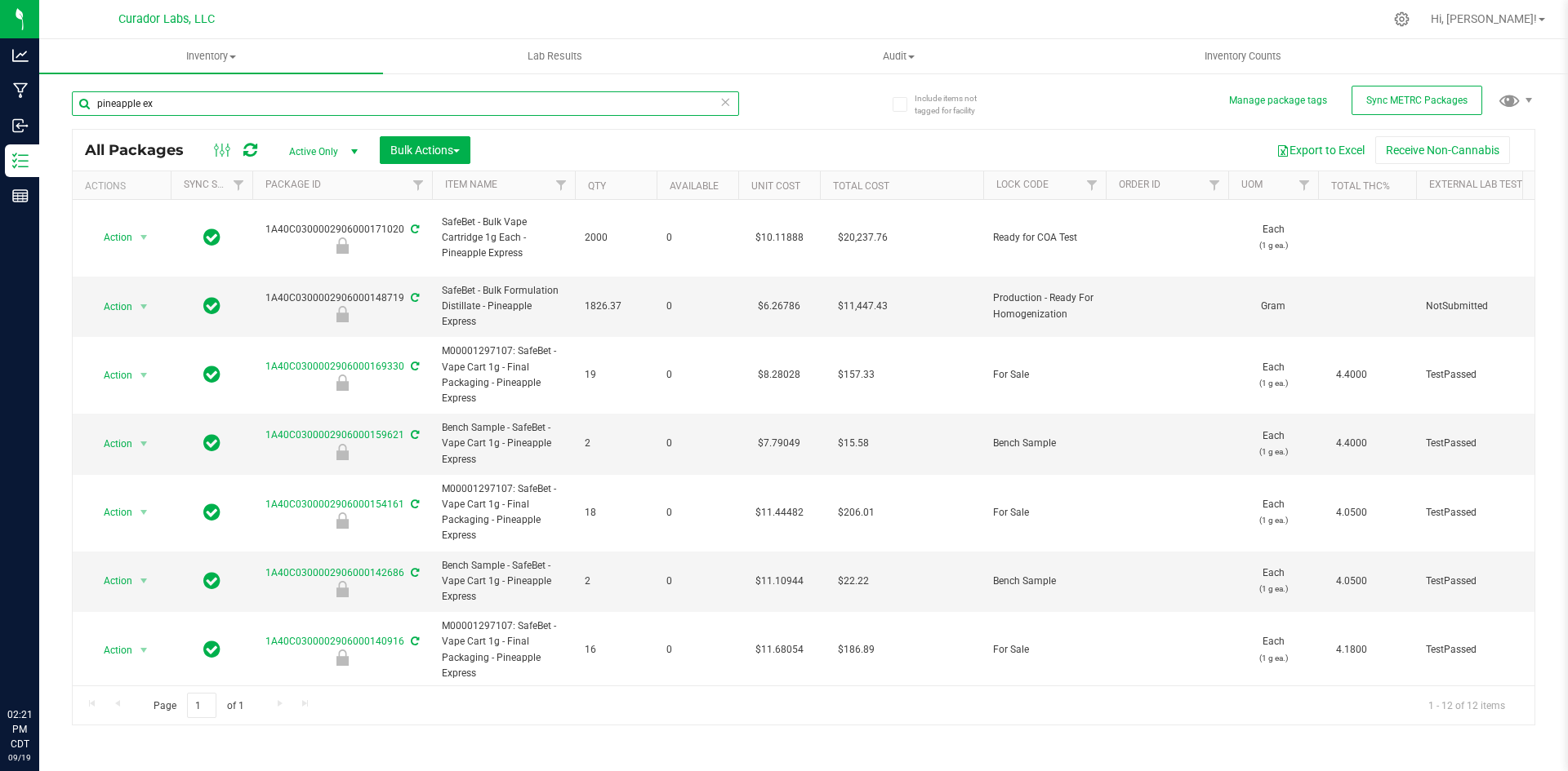
click at [292, 99] on input "pineapple ex" at bounding box center [405, 103] width 667 height 25
type input "p"
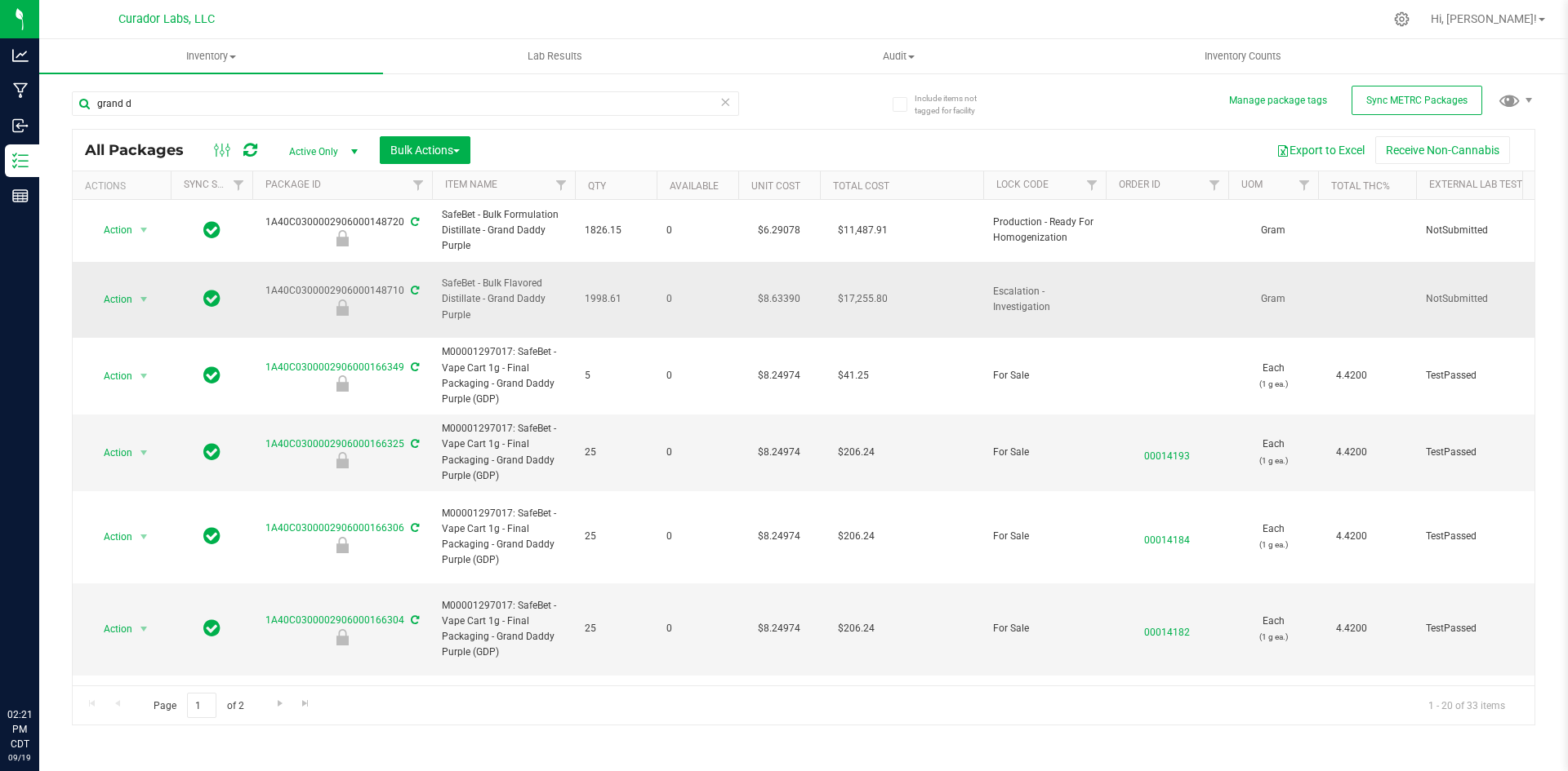
drag, startPoint x: 485, startPoint y: 311, endPoint x: 267, endPoint y: 284, distance: 219.7
drag, startPoint x: 627, startPoint y: 294, endPoint x: 274, endPoint y: 283, distance: 353.2
copy tr "1A40C0300002906000148710 SafeBet - Bulk Flavored Distillate - Grand Daddy Purpl…"
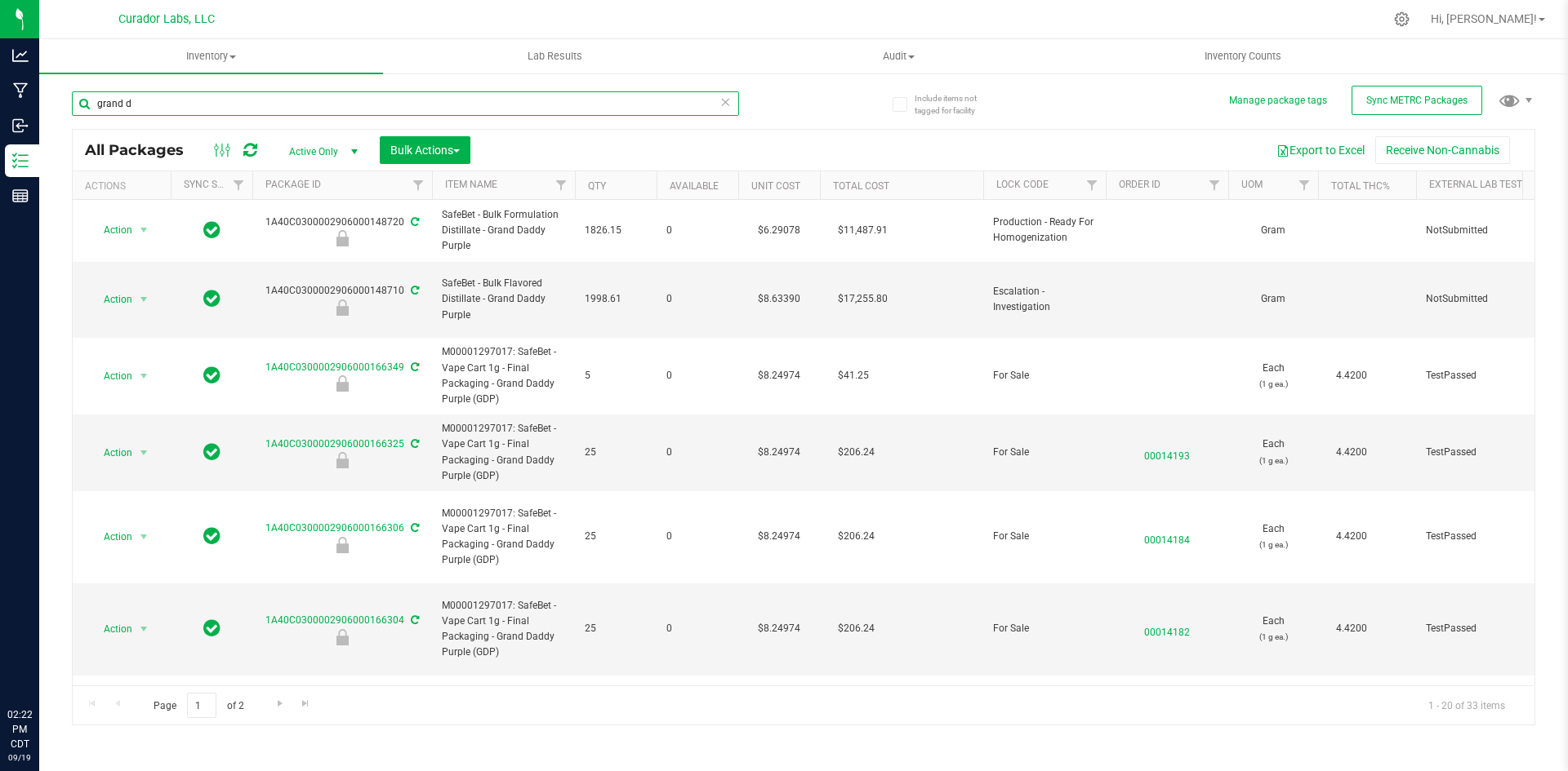
click at [267, 106] on input "grand d" at bounding box center [405, 103] width 667 height 25
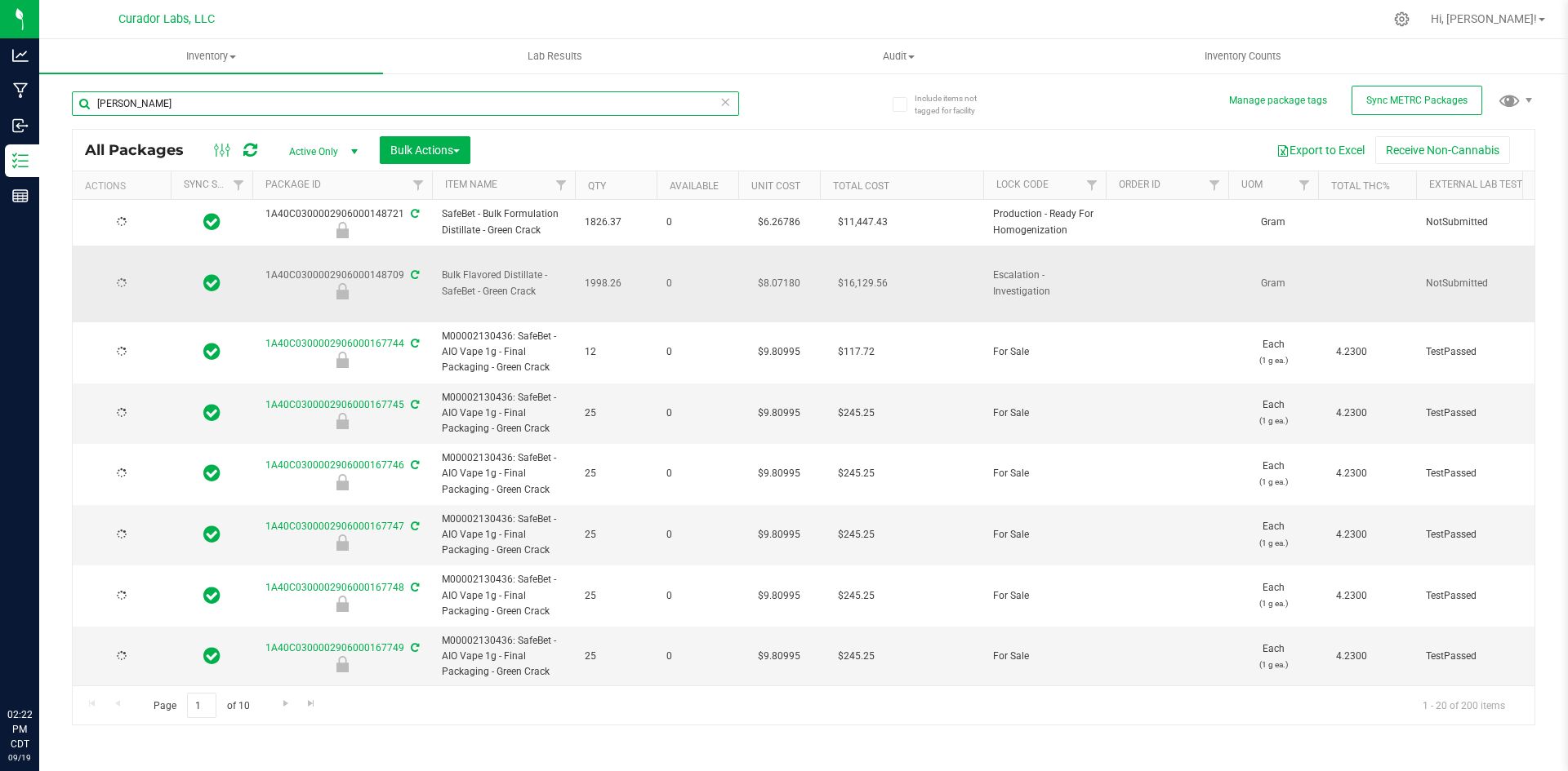
type input "[PERSON_NAME]"
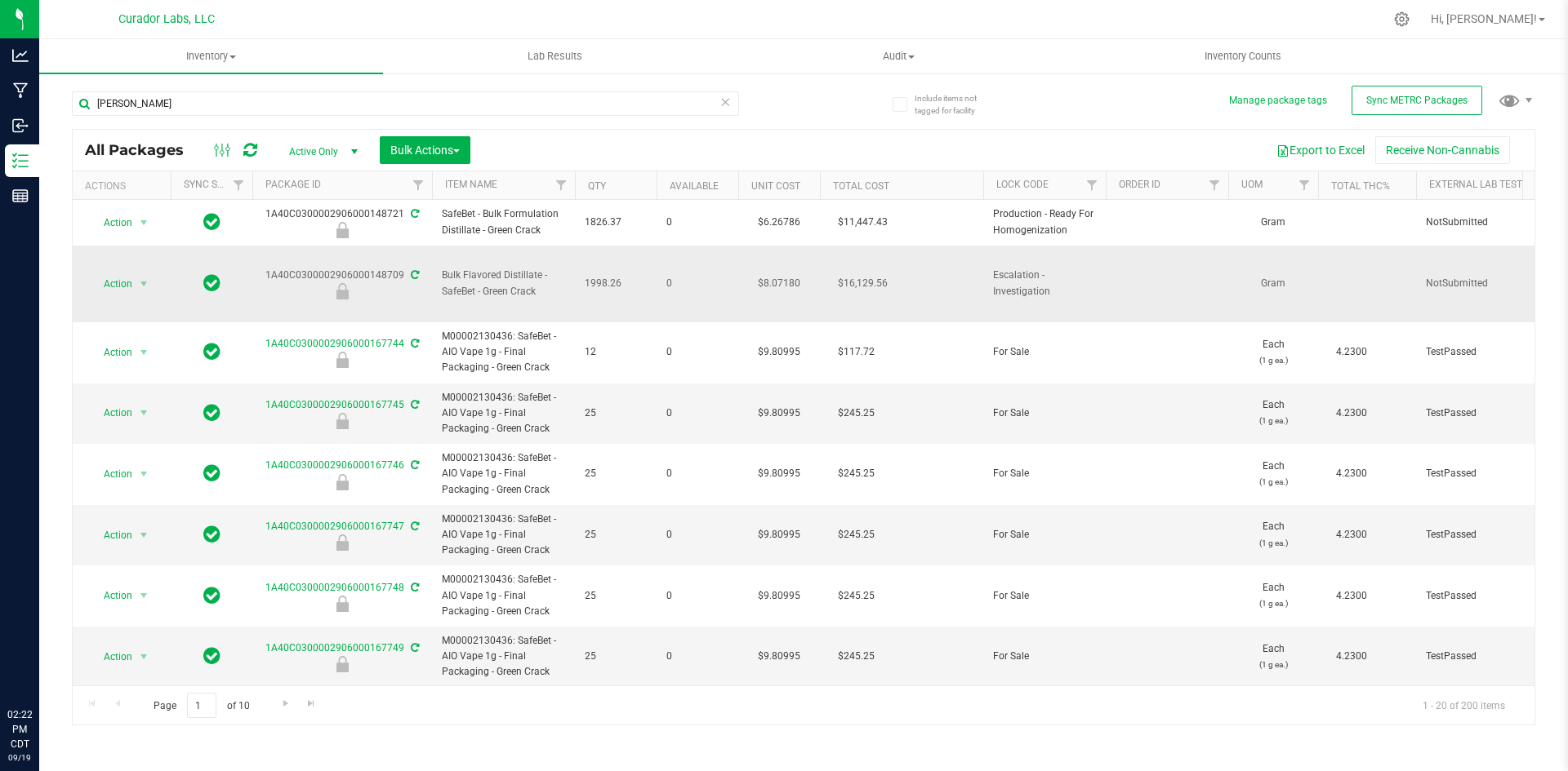
drag, startPoint x: 626, startPoint y: 265, endPoint x: 254, endPoint y: 260, distance: 372.0
click at [200, 58] on span "Inventory" at bounding box center [211, 56] width 343 height 14
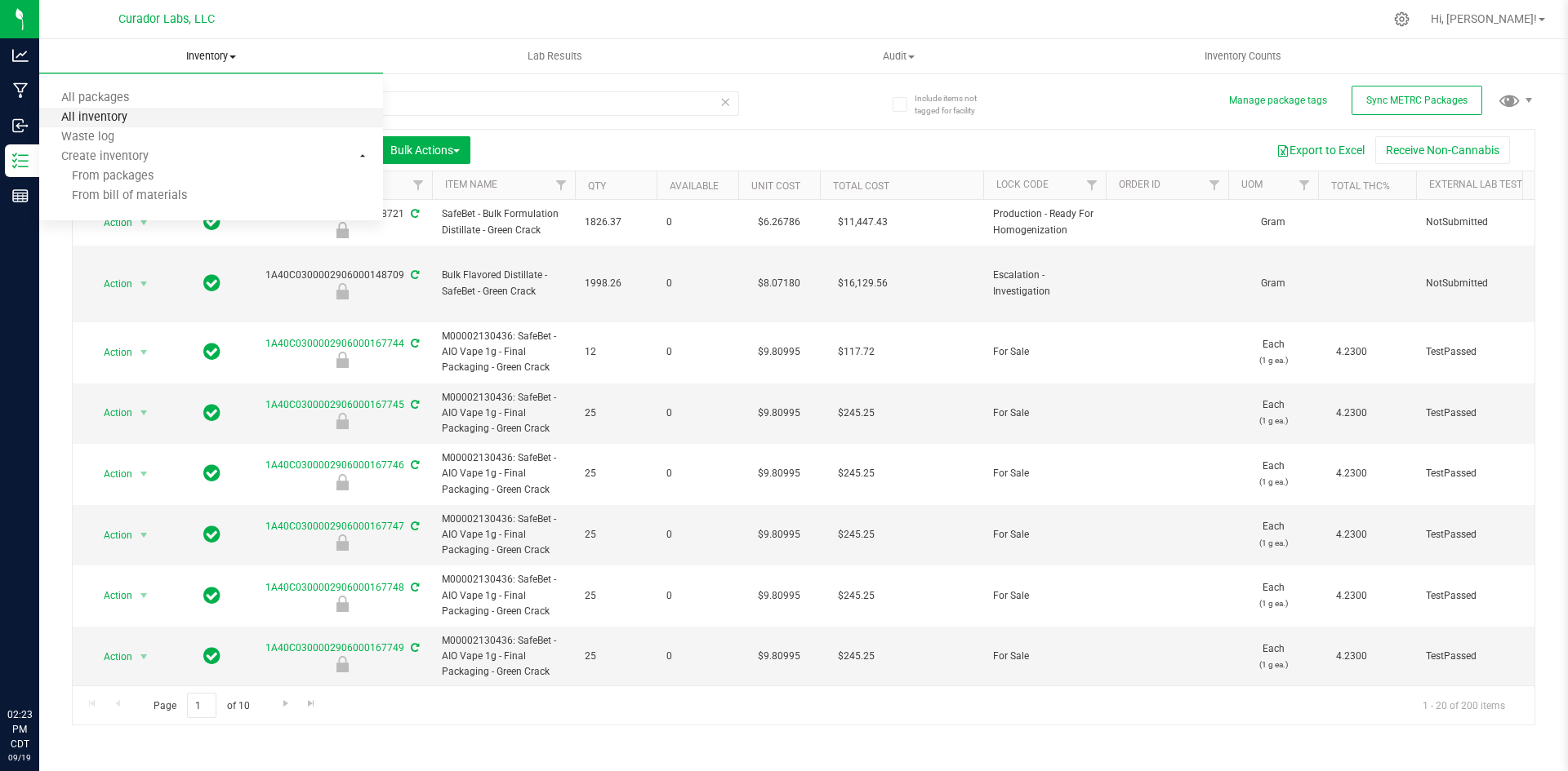
click at [98, 113] on span "All inventory" at bounding box center [94, 118] width 110 height 14
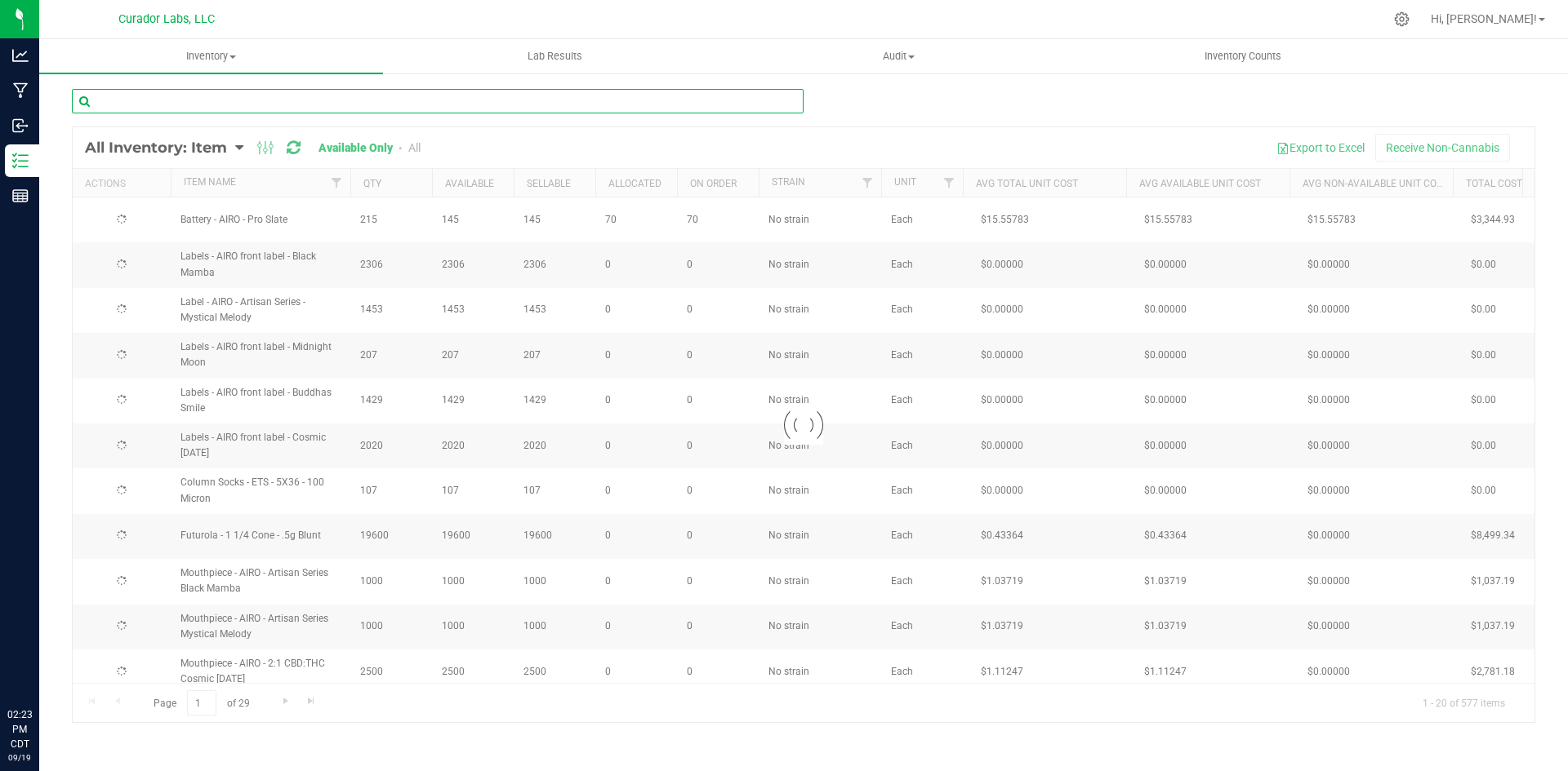
click at [252, 104] on input "text" at bounding box center [437, 101] width 732 height 25
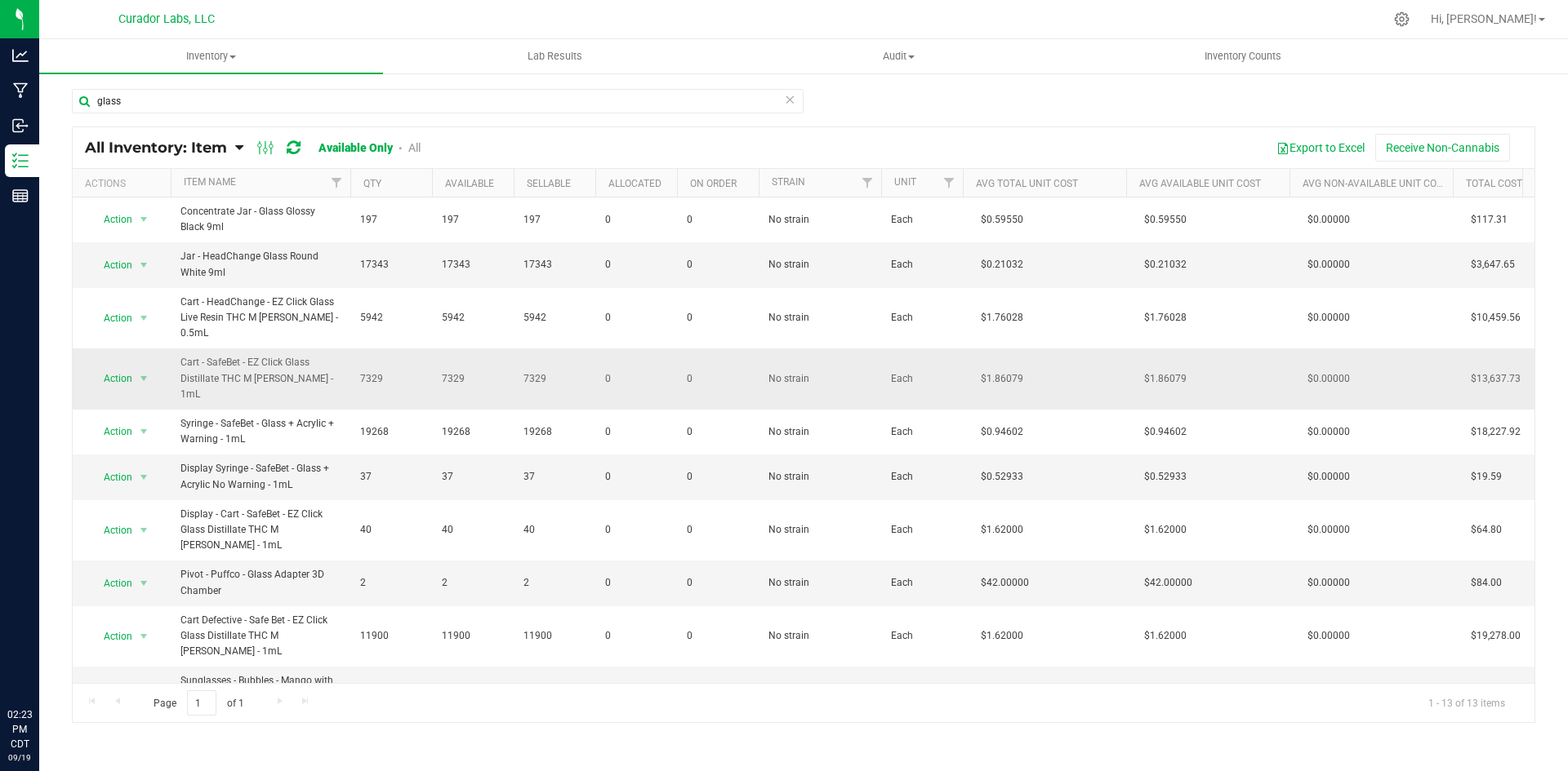
drag, startPoint x: 341, startPoint y: 389, endPoint x: 158, endPoint y: 389, distance: 183.0
copy tr "Action Adjust qty Edit lots/costs Global inventory Locate inventory Print produ…"
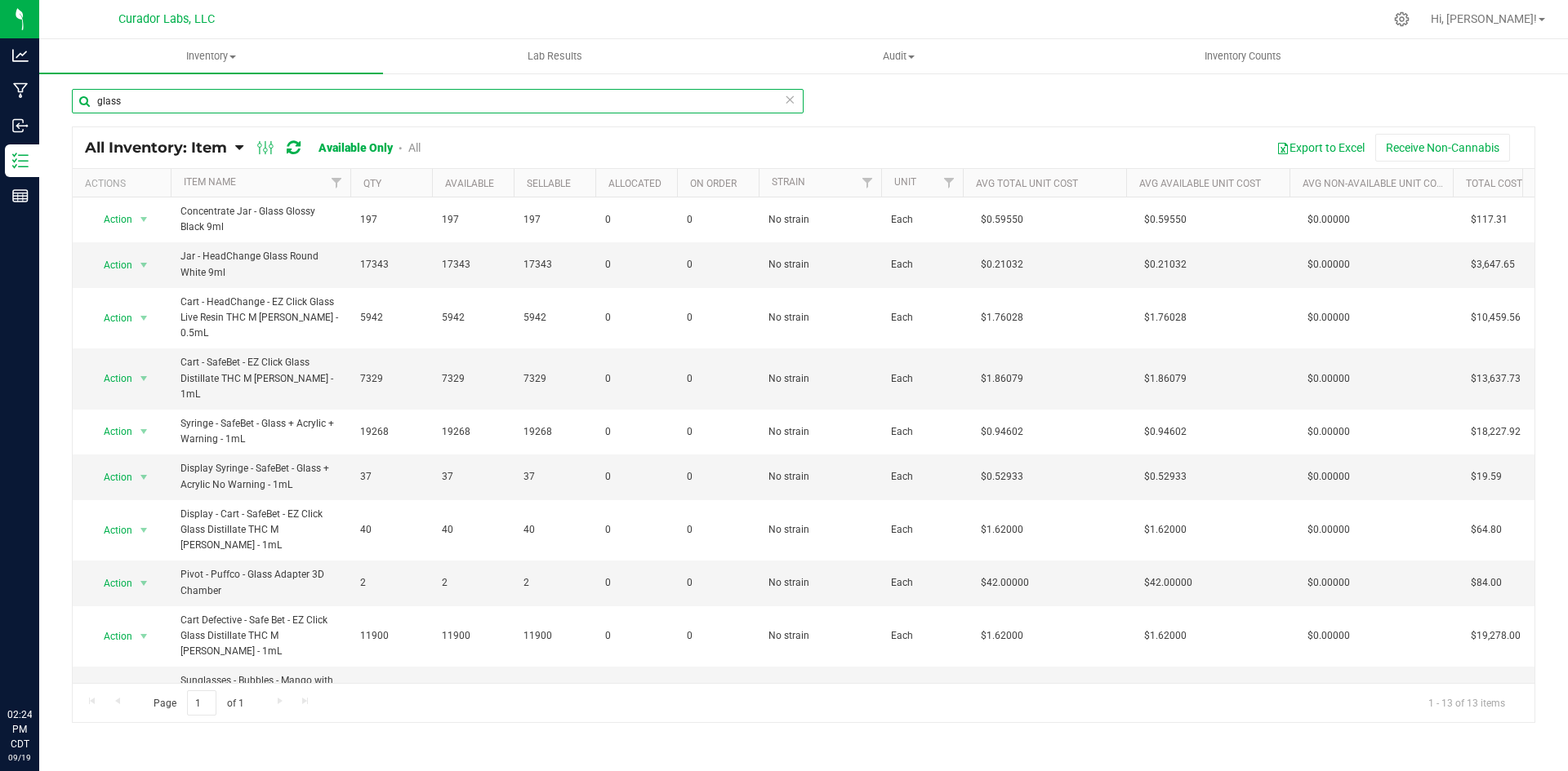
click at [292, 94] on input "glass" at bounding box center [437, 101] width 732 height 25
click at [295, 95] on input "glass" at bounding box center [437, 101] width 732 height 25
type input "g"
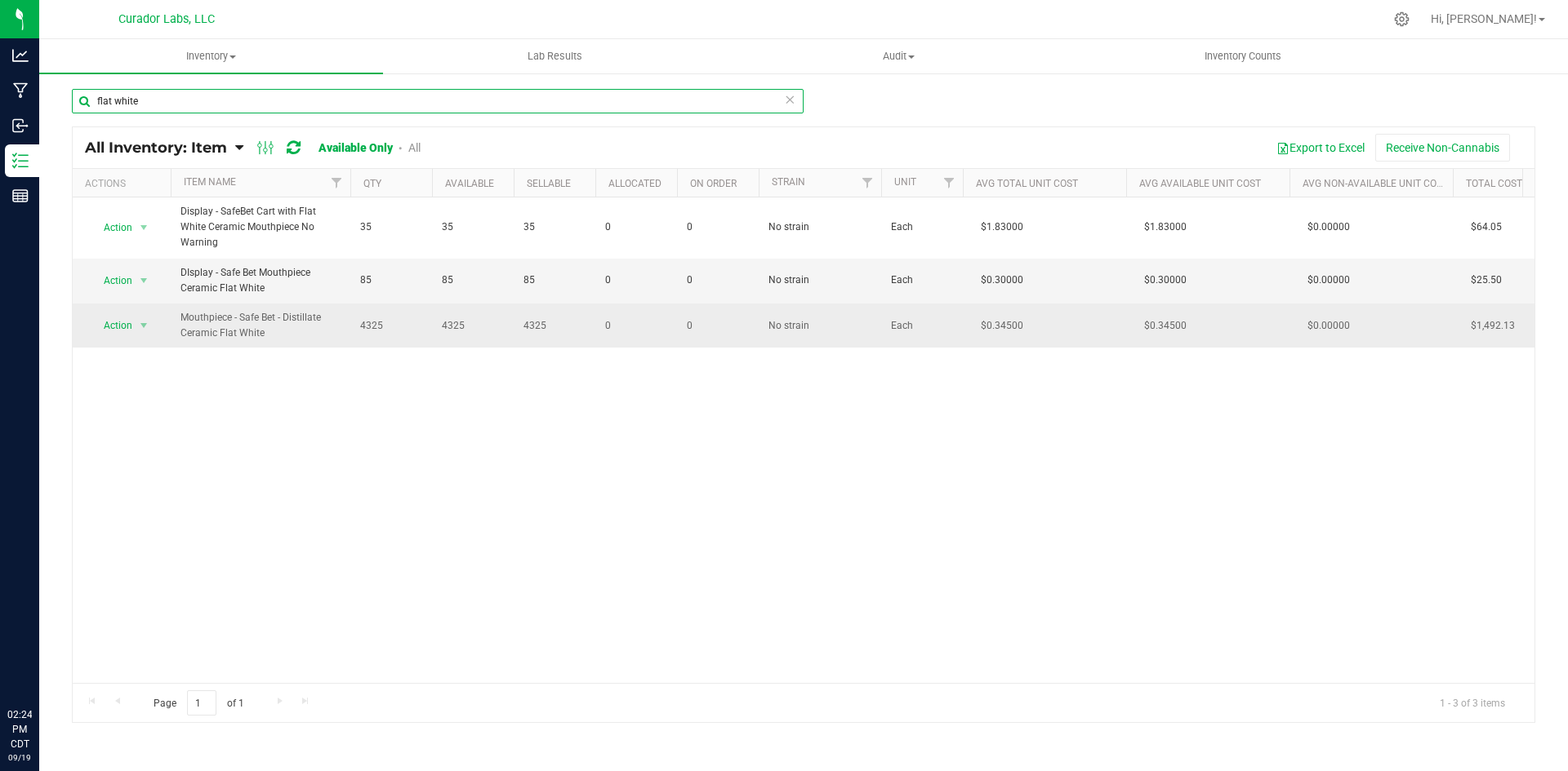
type input "flat white"
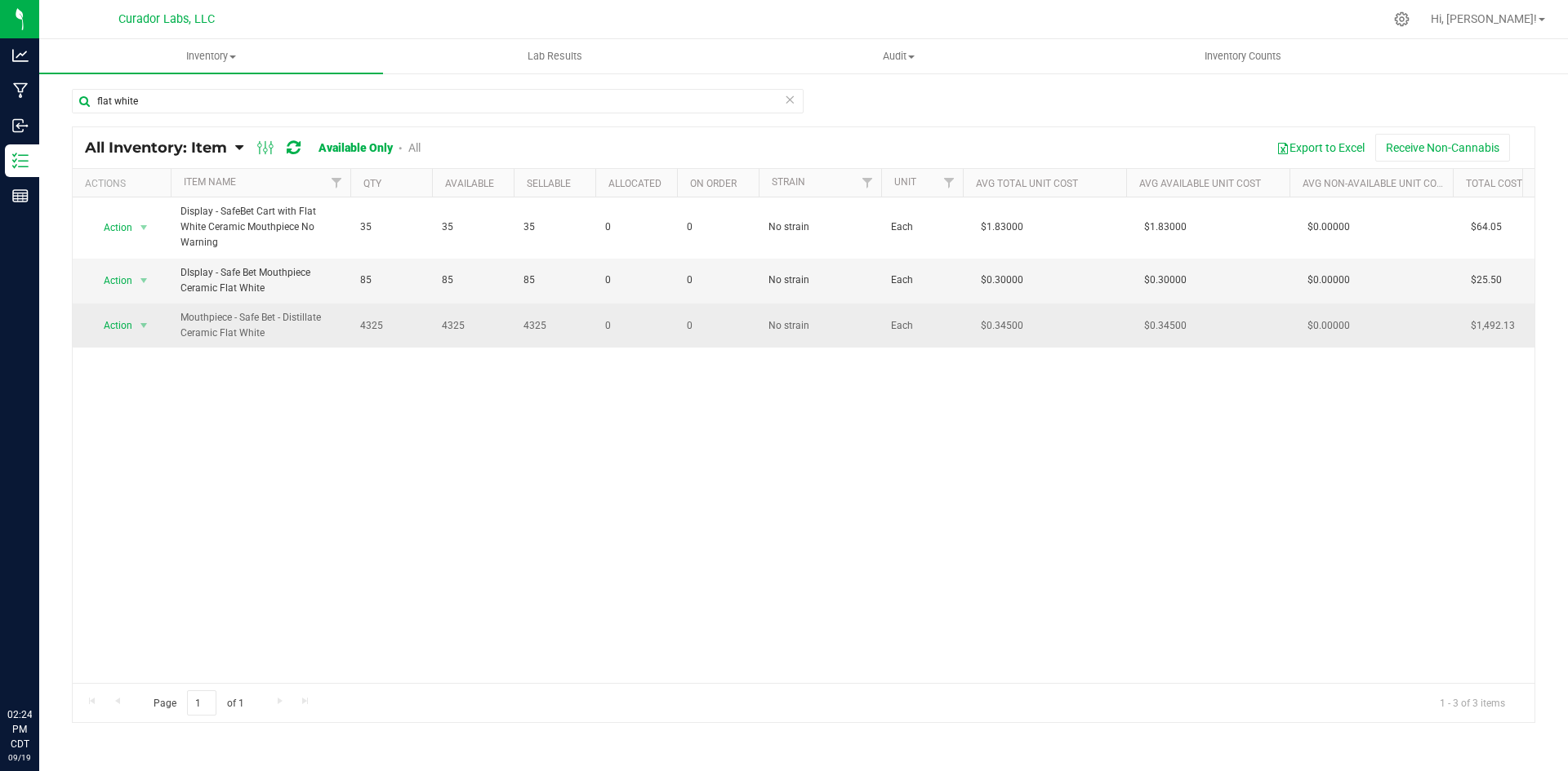
drag, startPoint x: 274, startPoint y: 335, endPoint x: 181, endPoint y: 319, distance: 94.4
click at [181, 319] on span "Mouthpiece - Safe Bet - Distillate Ceramic Flat White" at bounding box center [260, 325] width 160 height 31
copy span "Mouthpiece - Safe Bet - Distillate Ceramic Flat White"
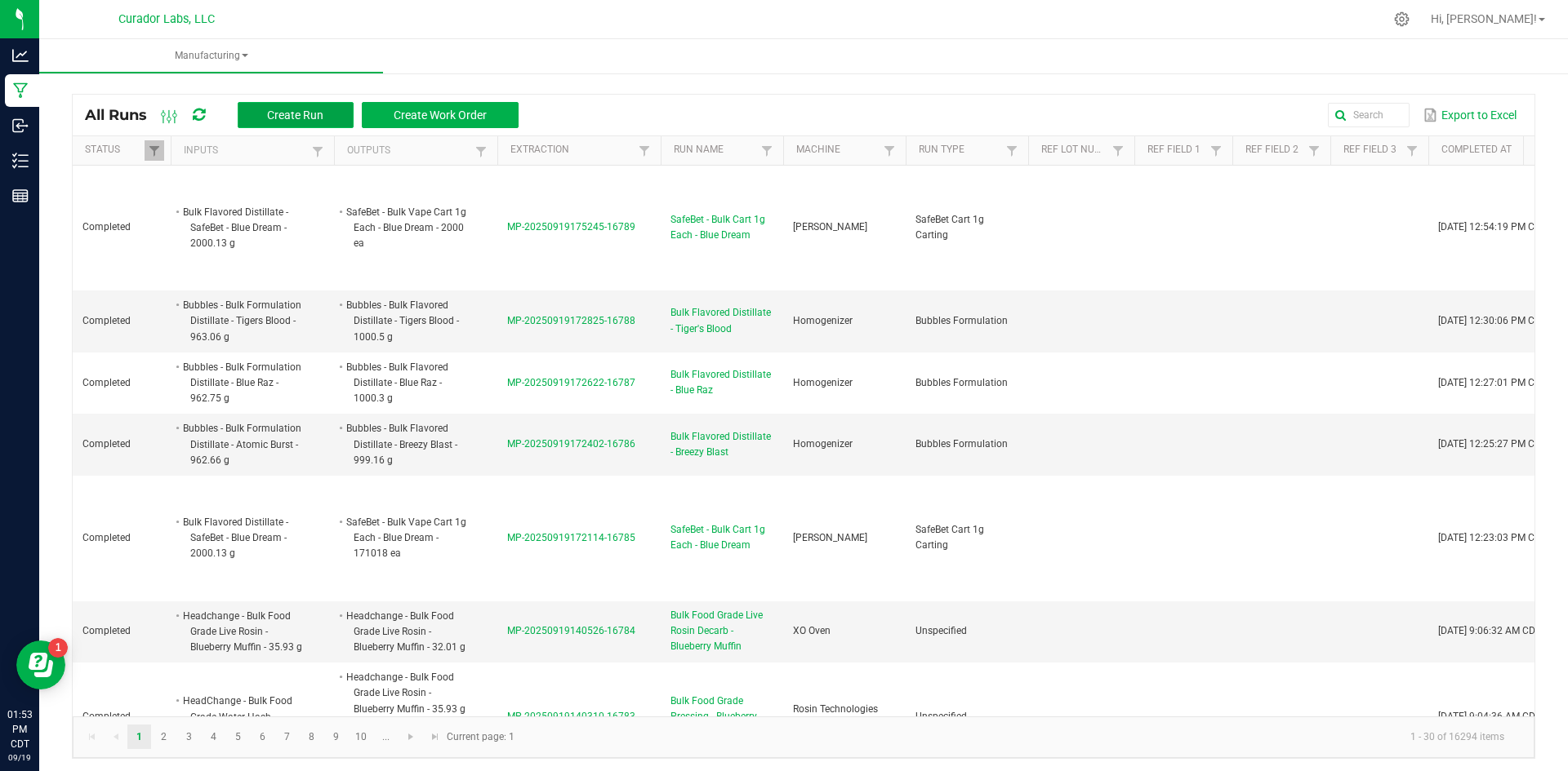
click at [341, 113] on button "Create Run" at bounding box center [295, 115] width 116 height 26
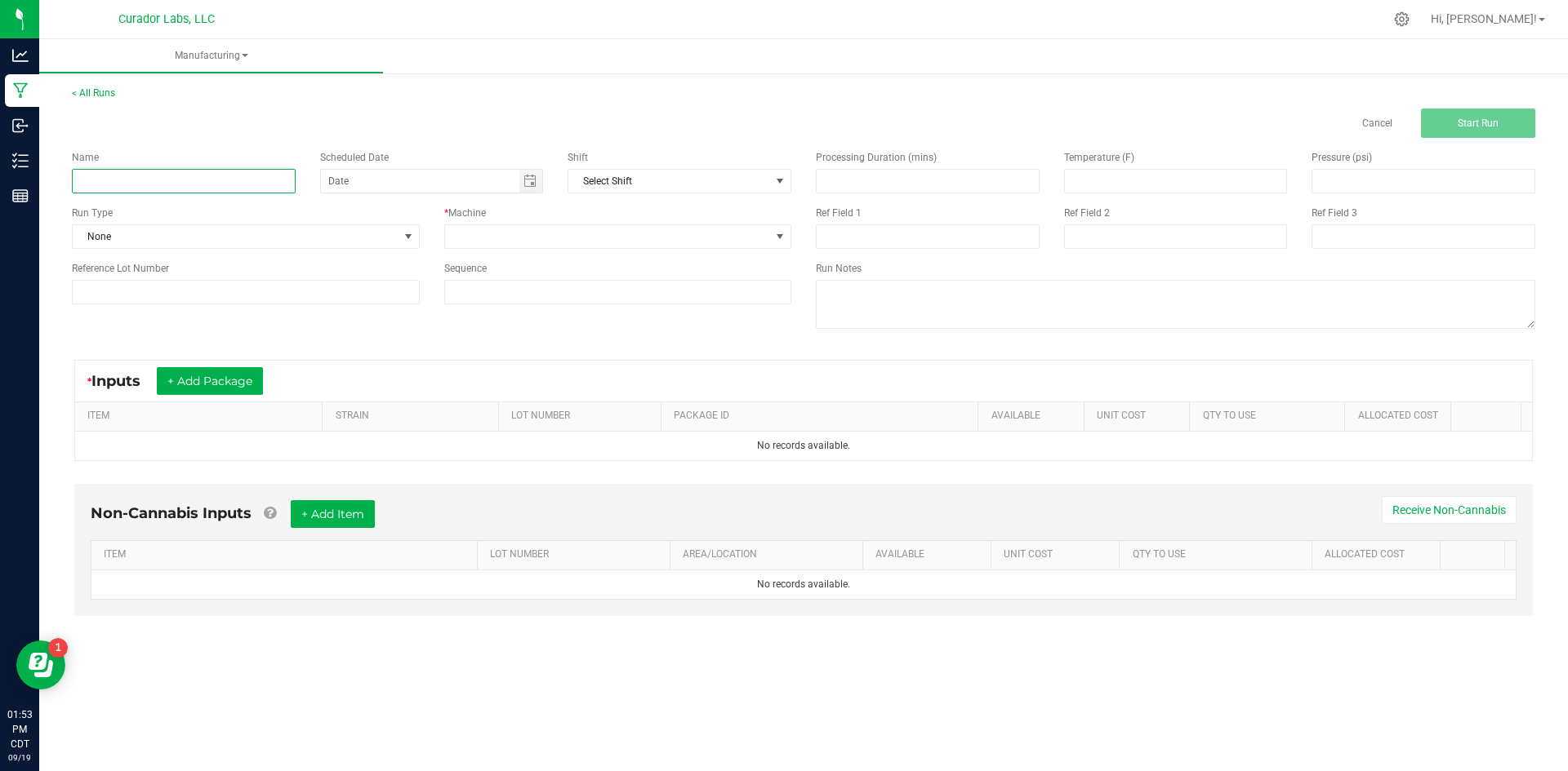
click at [200, 187] on input at bounding box center [184, 181] width 224 height 25
type input "SafeBet - Bulk Cart 1g Each - Pineapple Express"
click at [155, 238] on span "None" at bounding box center [235, 236] width 326 height 23
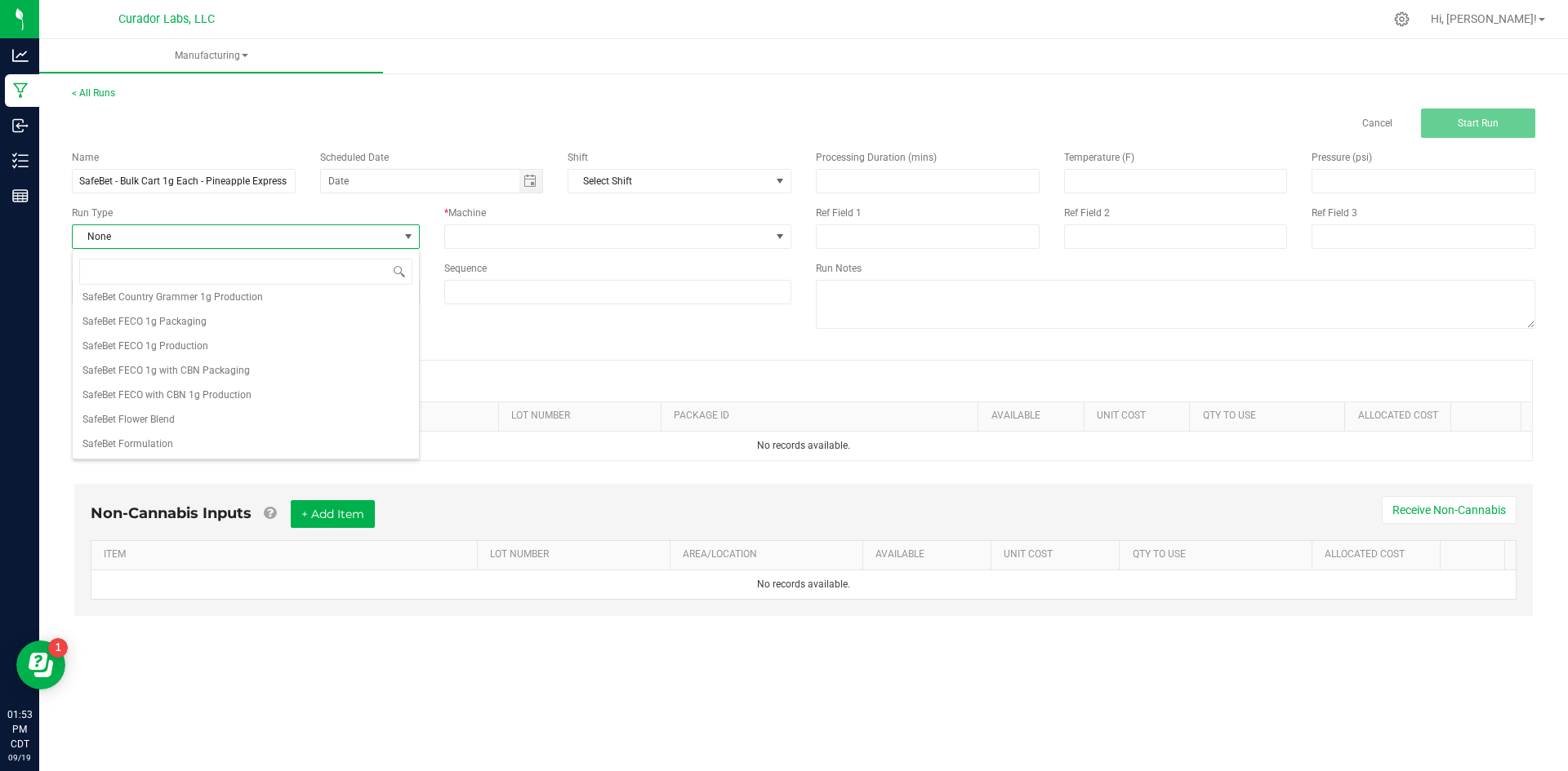
scroll to position [979, 0]
click at [143, 306] on span "SafeBet Cart 1g Carting" at bounding box center [134, 304] width 104 height 16
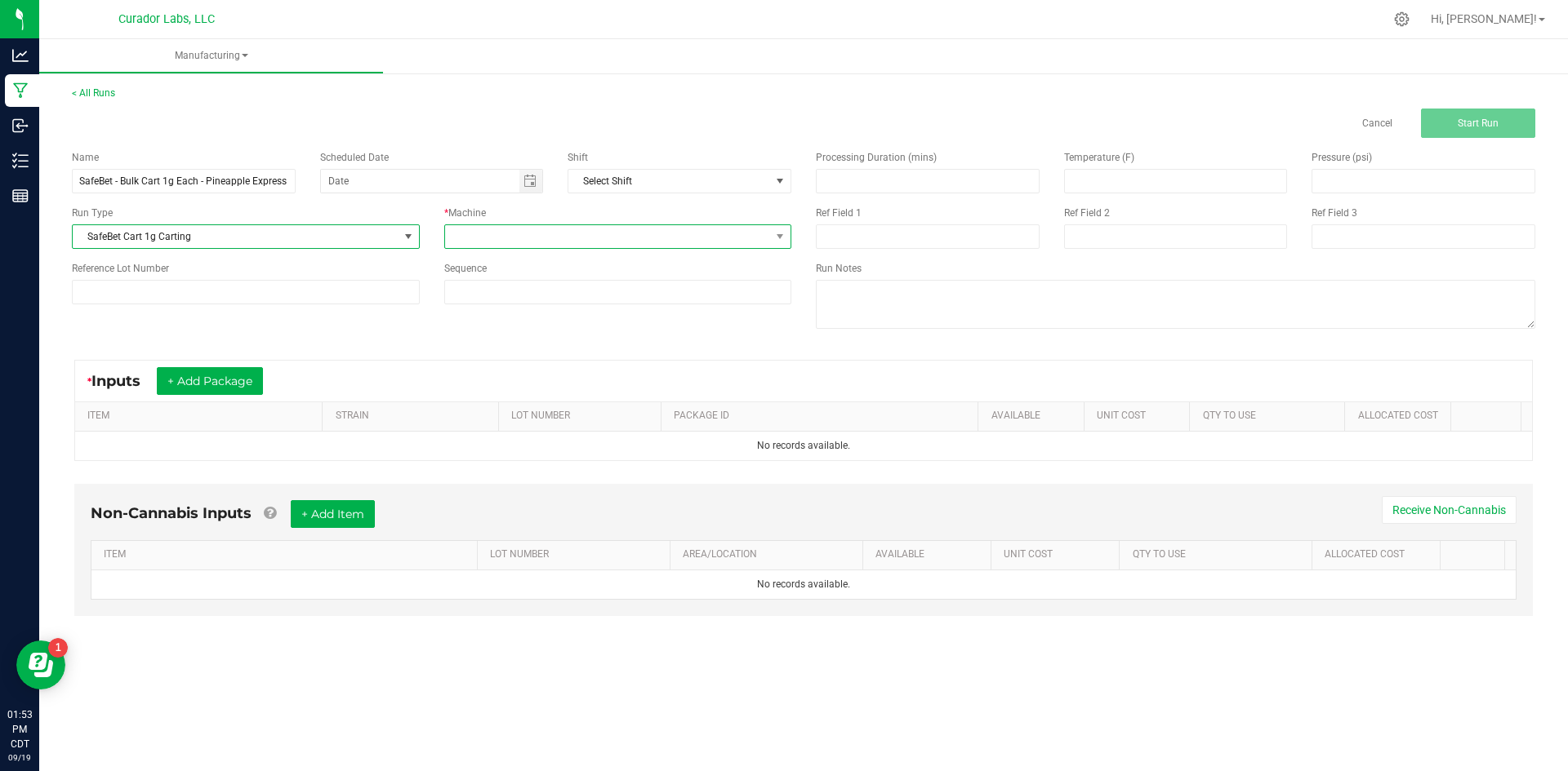
click at [495, 238] on span at bounding box center [607, 236] width 326 height 23
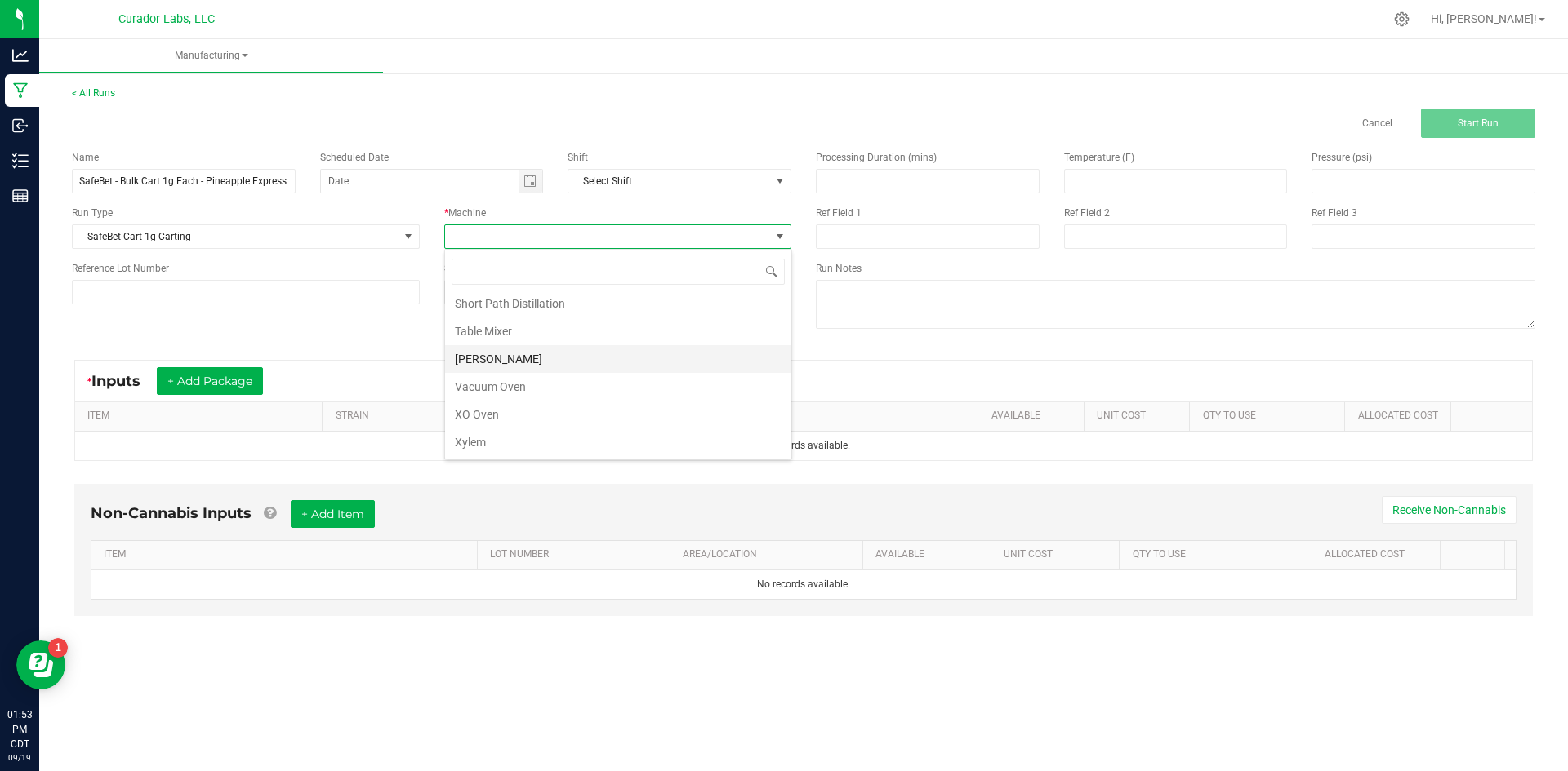
click at [516, 352] on li "Thompson Duke" at bounding box center [617, 358] width 346 height 28
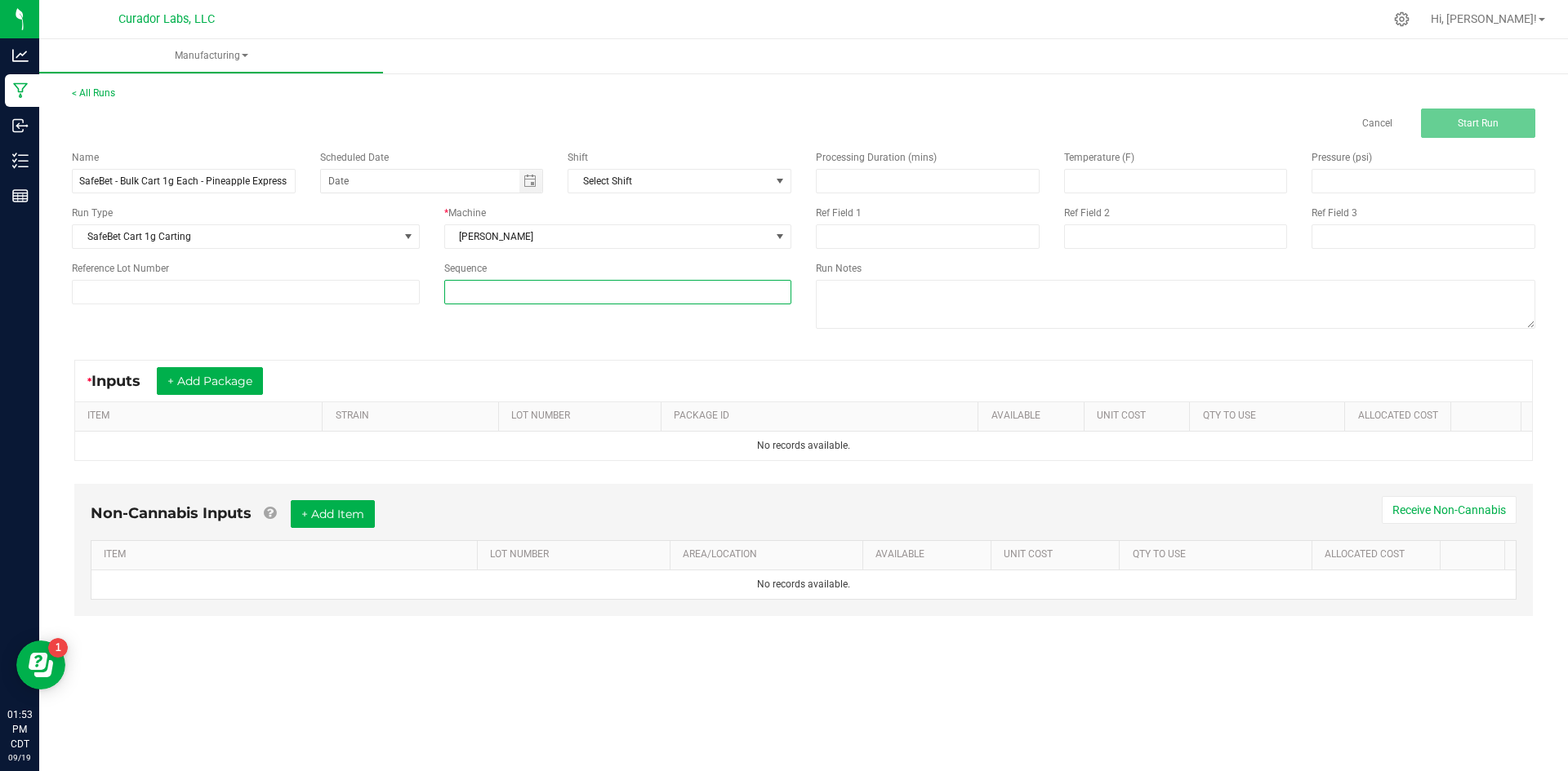
click at [513, 286] on input at bounding box center [617, 292] width 346 height 23
type input "5"
click at [442, 329] on div "Name SafeBet - Bulk Cart 1g Each - Pineapple Express Scheduled Date Shift Selec…" at bounding box center [803, 241] width 1488 height 207
click at [242, 369] on button "+ Add Package" at bounding box center [210, 380] width 107 height 28
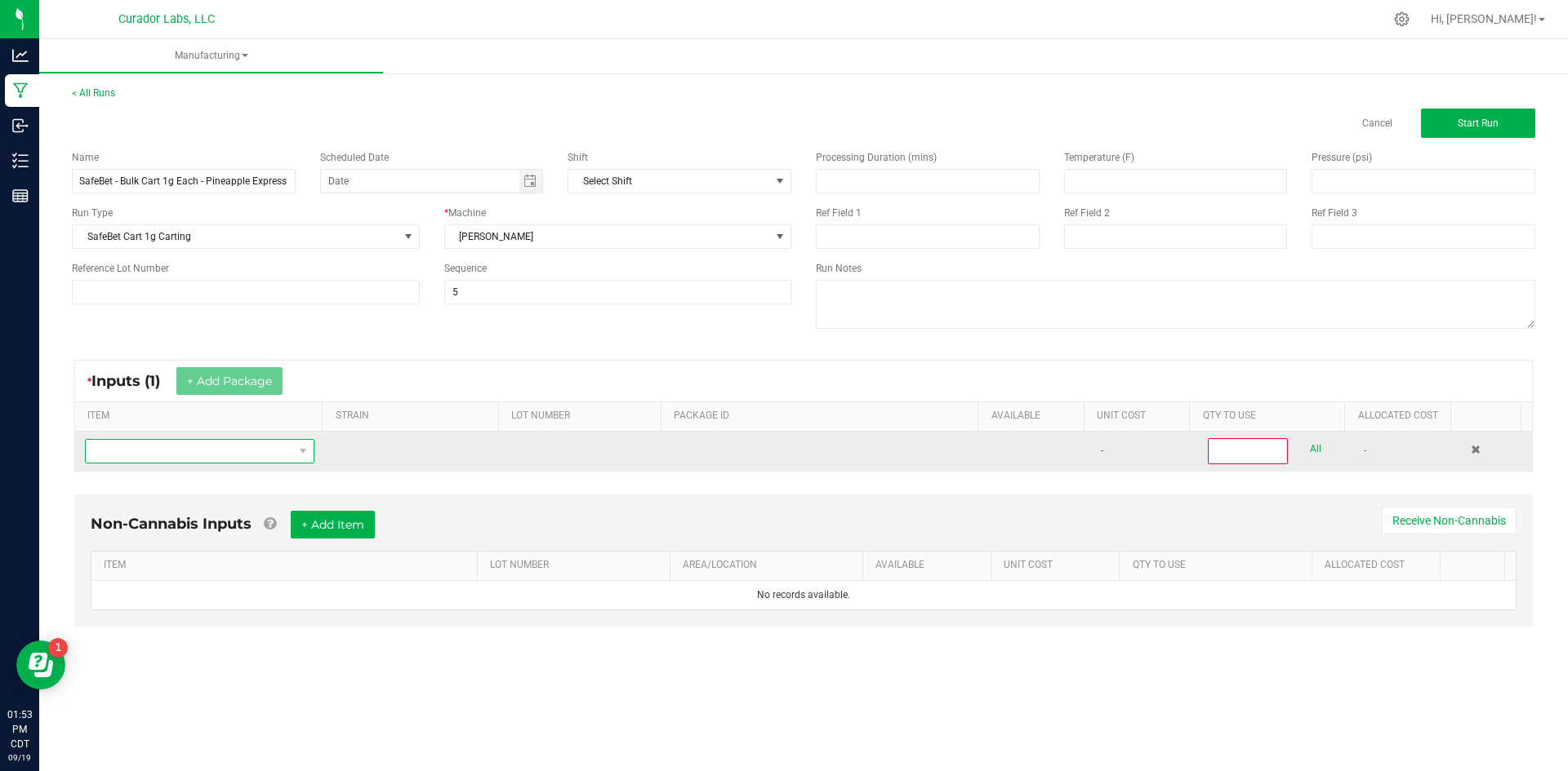
click at [208, 456] on span "NO DATA FOUND" at bounding box center [189, 451] width 207 height 23
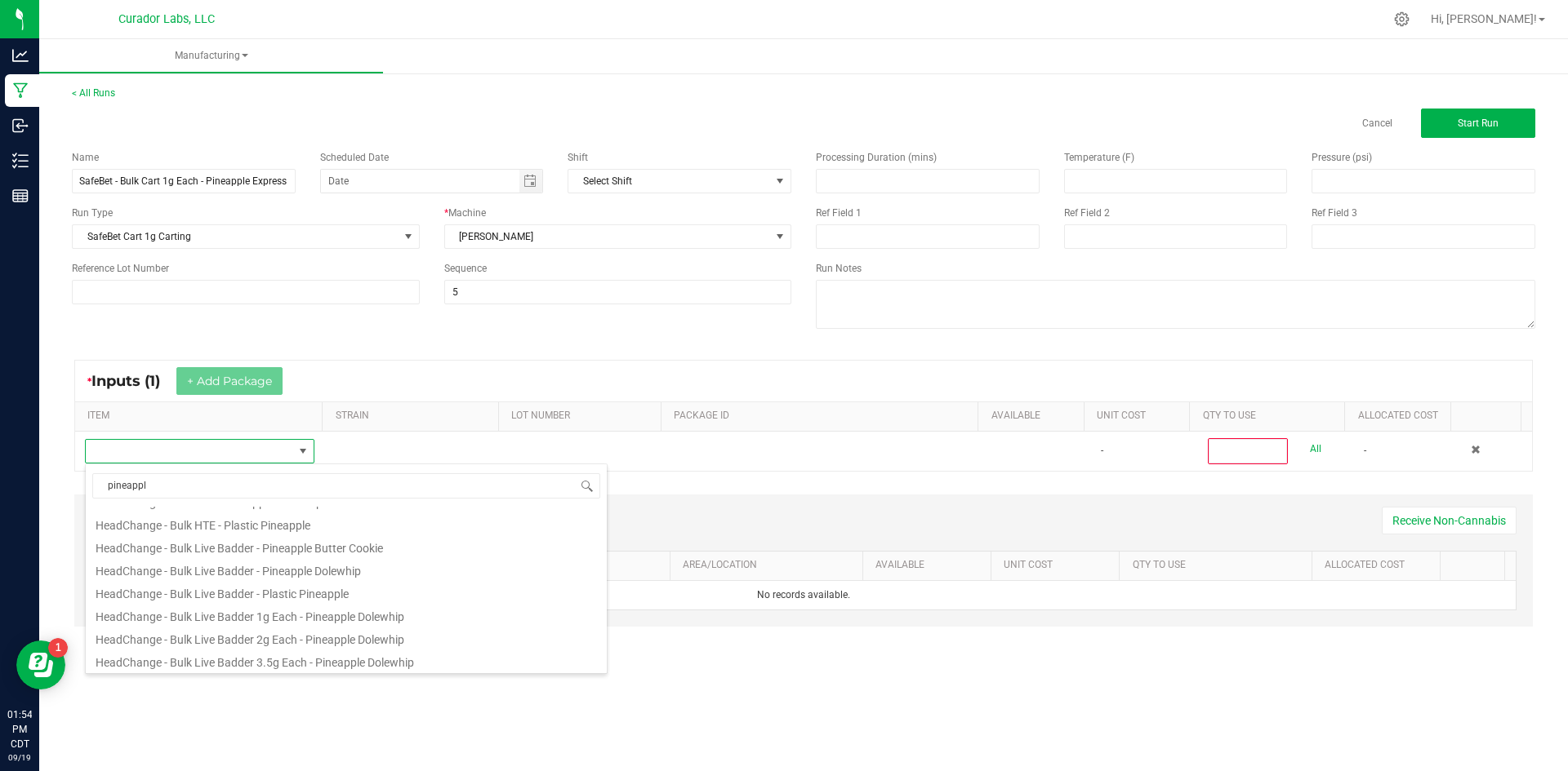
scroll to position [979, 0]
type input "pineapple ex"
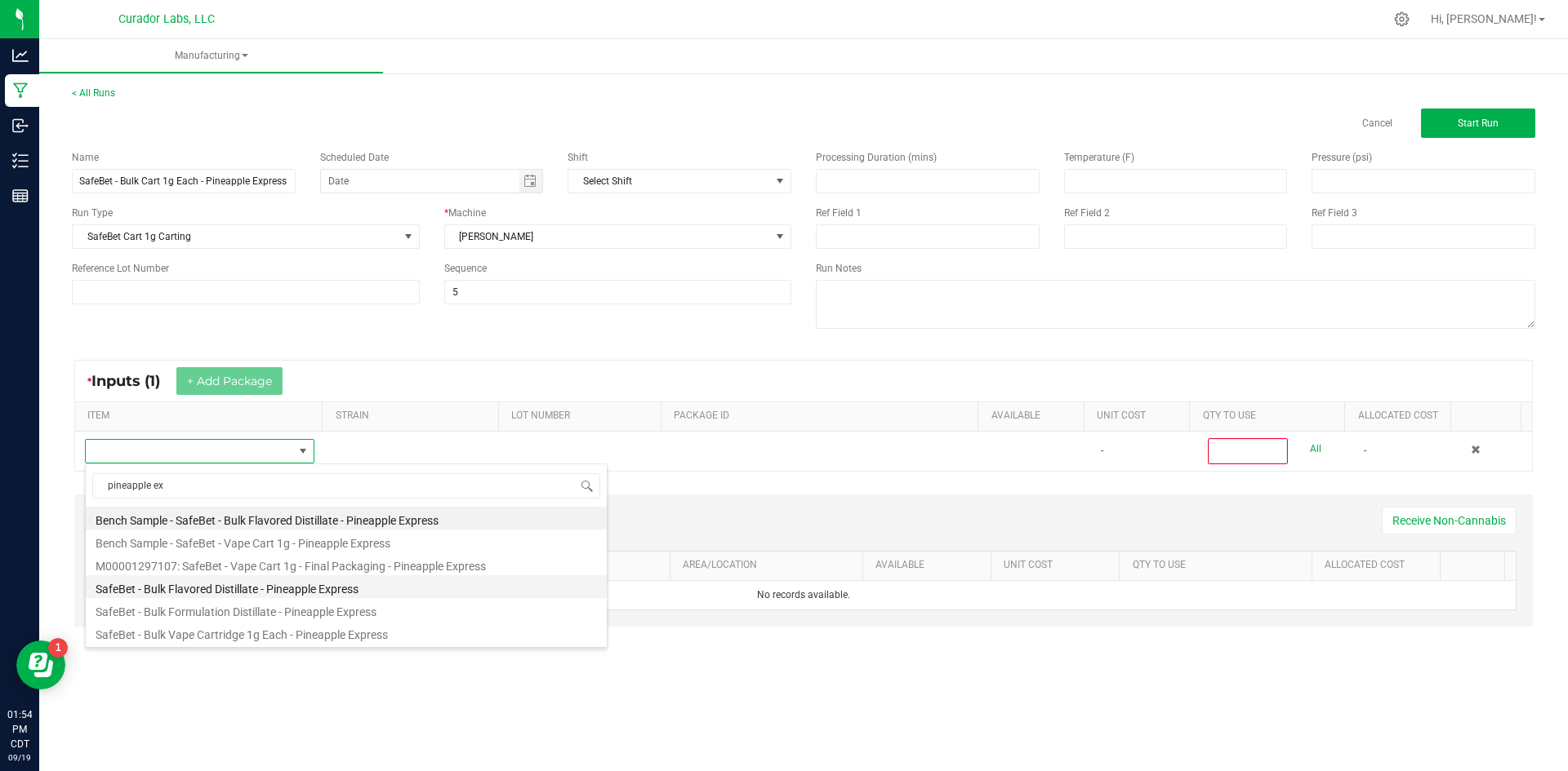
click at [228, 588] on li "SafeBet - Bulk Flavored Distillate - Pineapple Express" at bounding box center [346, 587] width 521 height 23
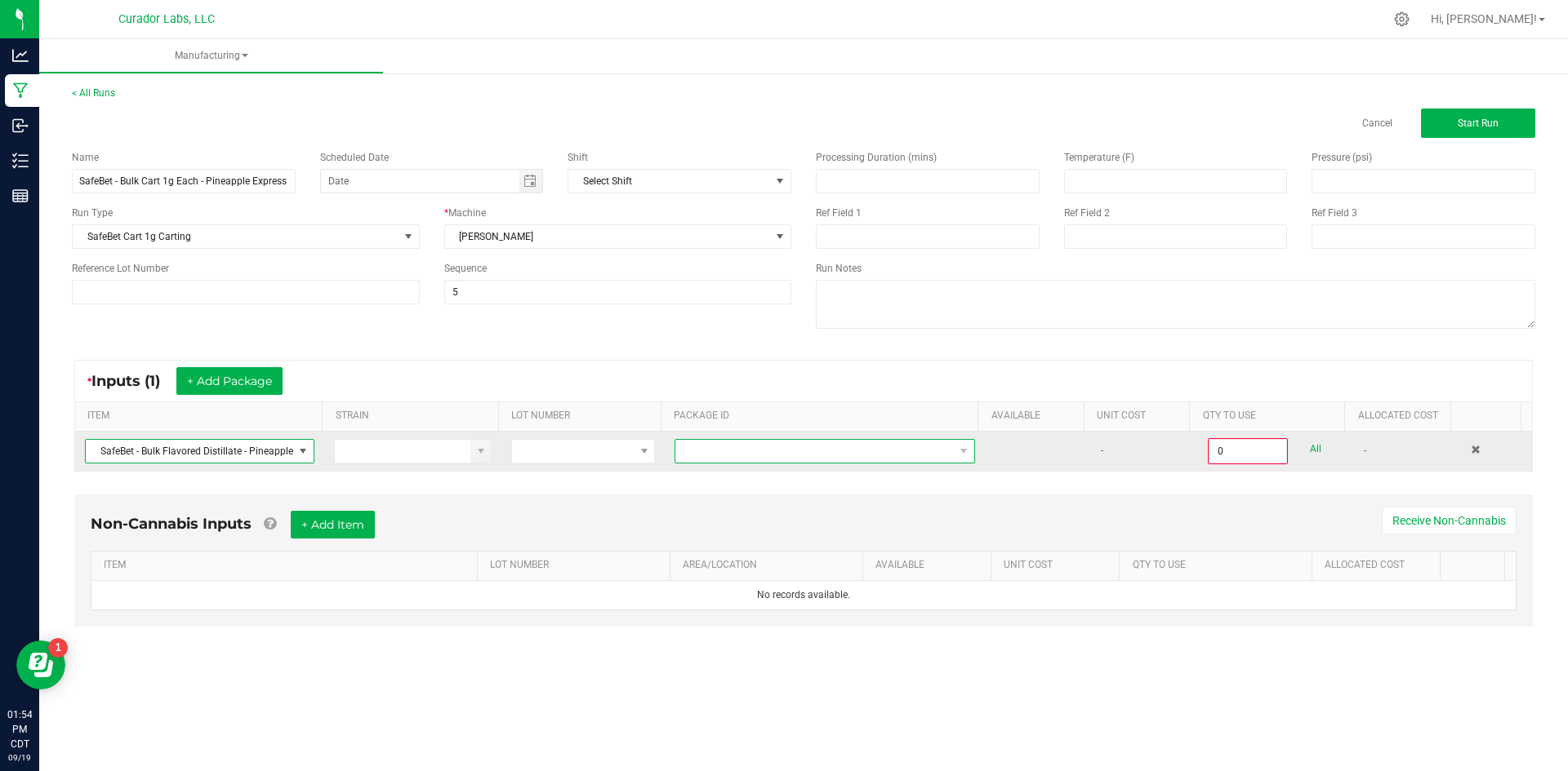
click at [695, 458] on span at bounding box center [814, 451] width 278 height 23
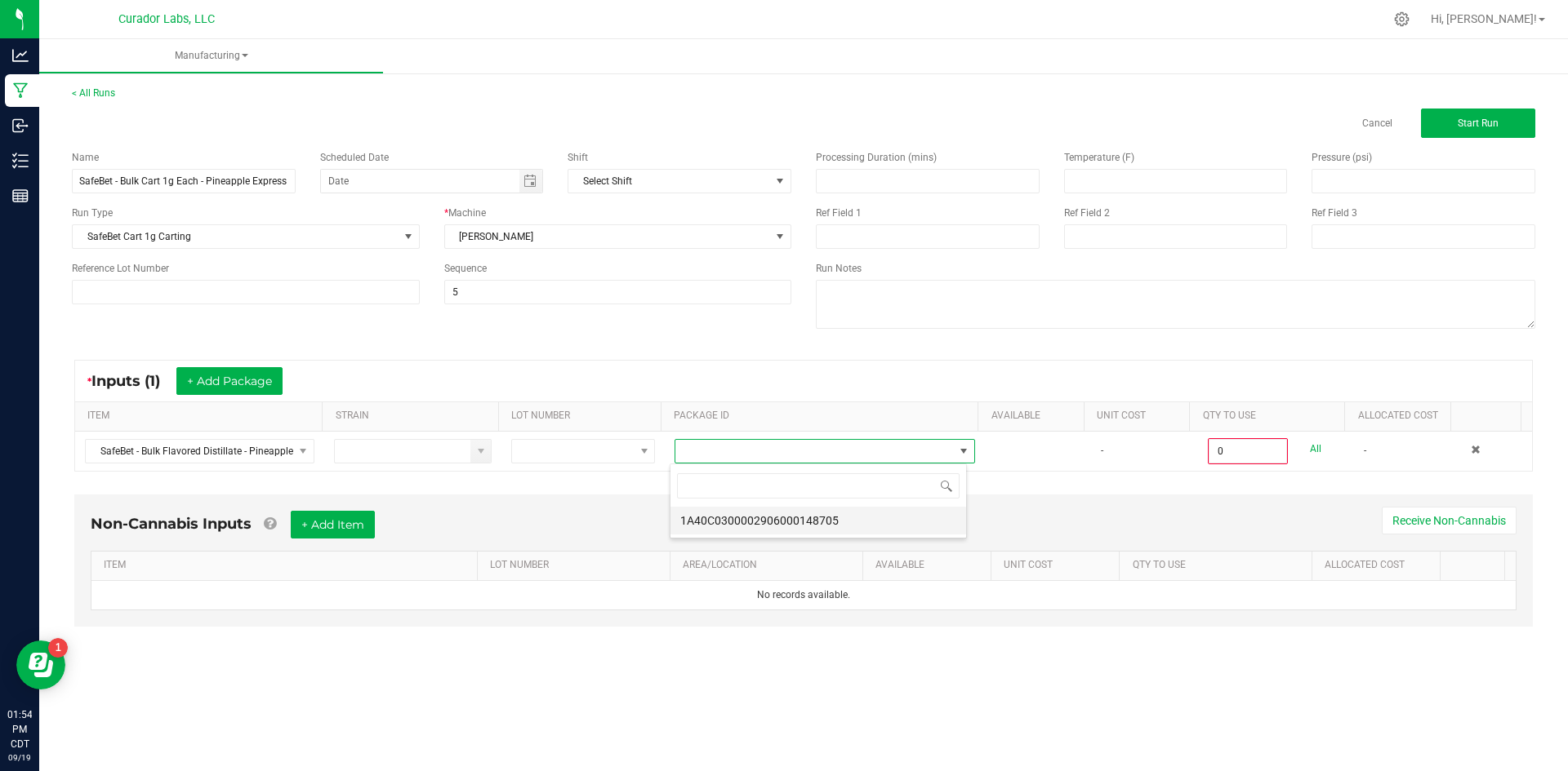
click at [722, 518] on li "1A40C0300002906000148705" at bounding box center [818, 521] width 295 height 28
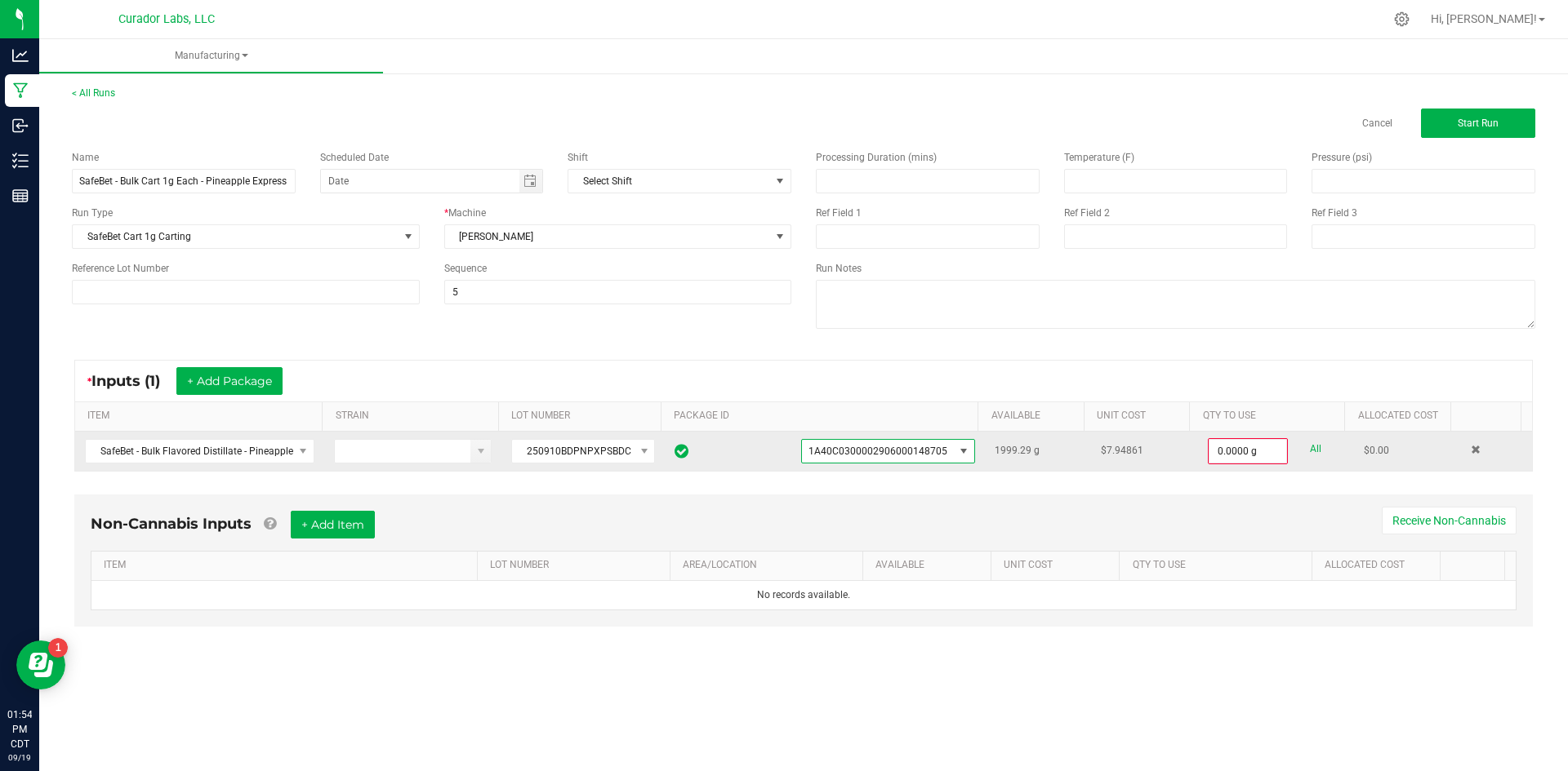
click at [1309, 451] on link "All" at bounding box center [1315, 449] width 12 height 22
type input "1999.2900 g"
click at [1476, 118] on span "Start Run" at bounding box center [1478, 123] width 41 height 12
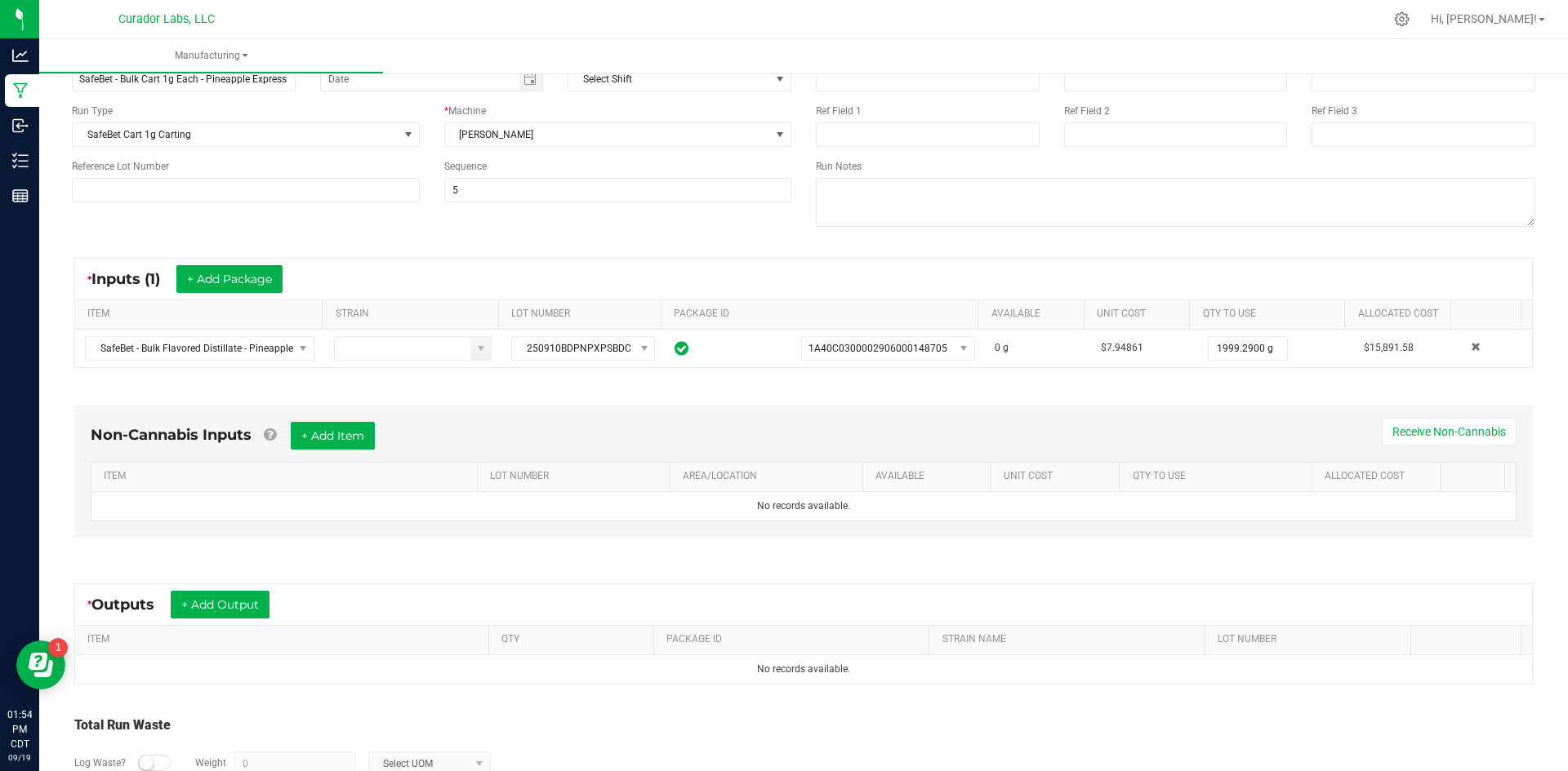
scroll to position [235, 0]
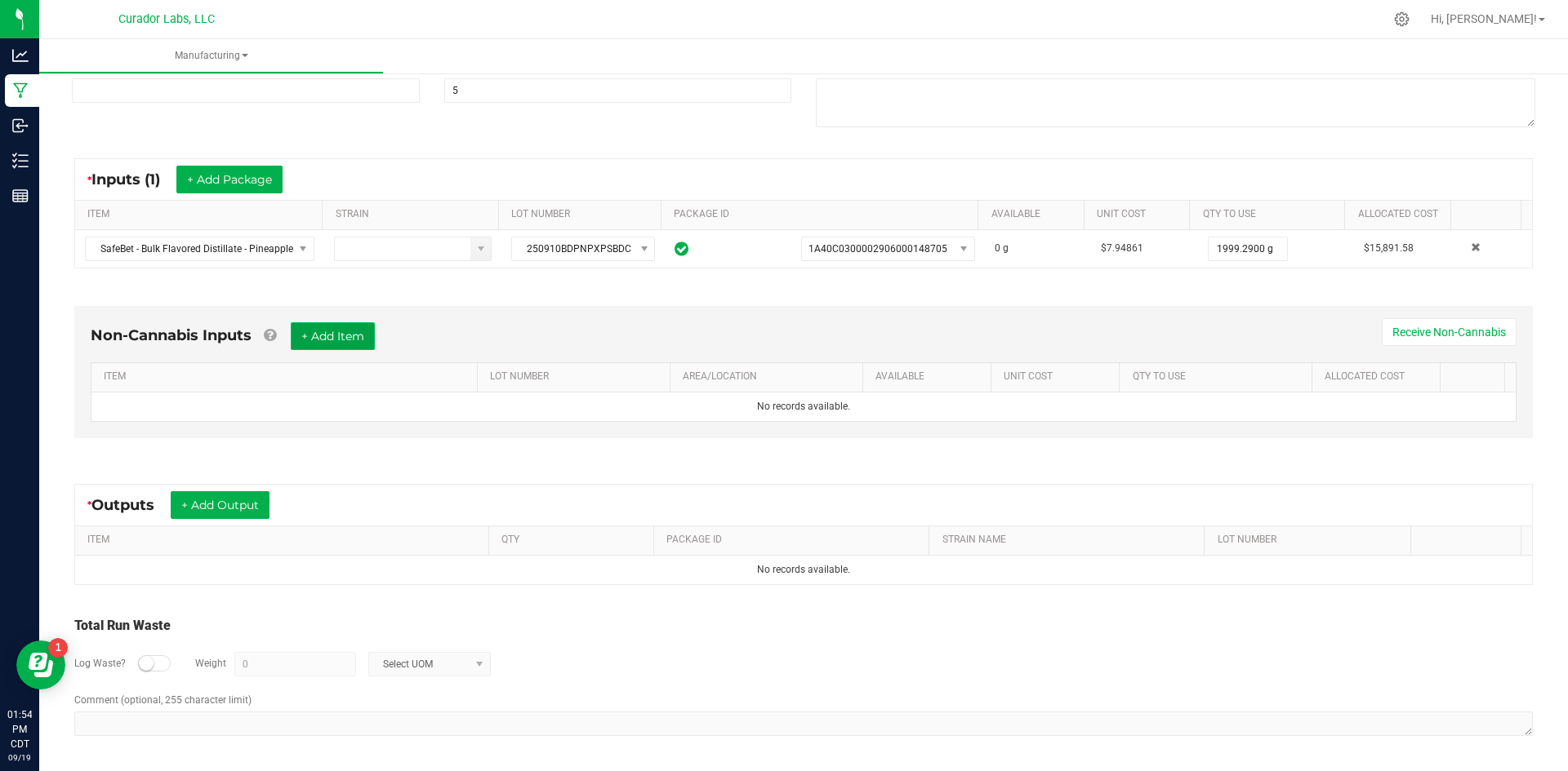
click at [354, 342] on button "+ Add Item" at bounding box center [332, 336] width 84 height 28
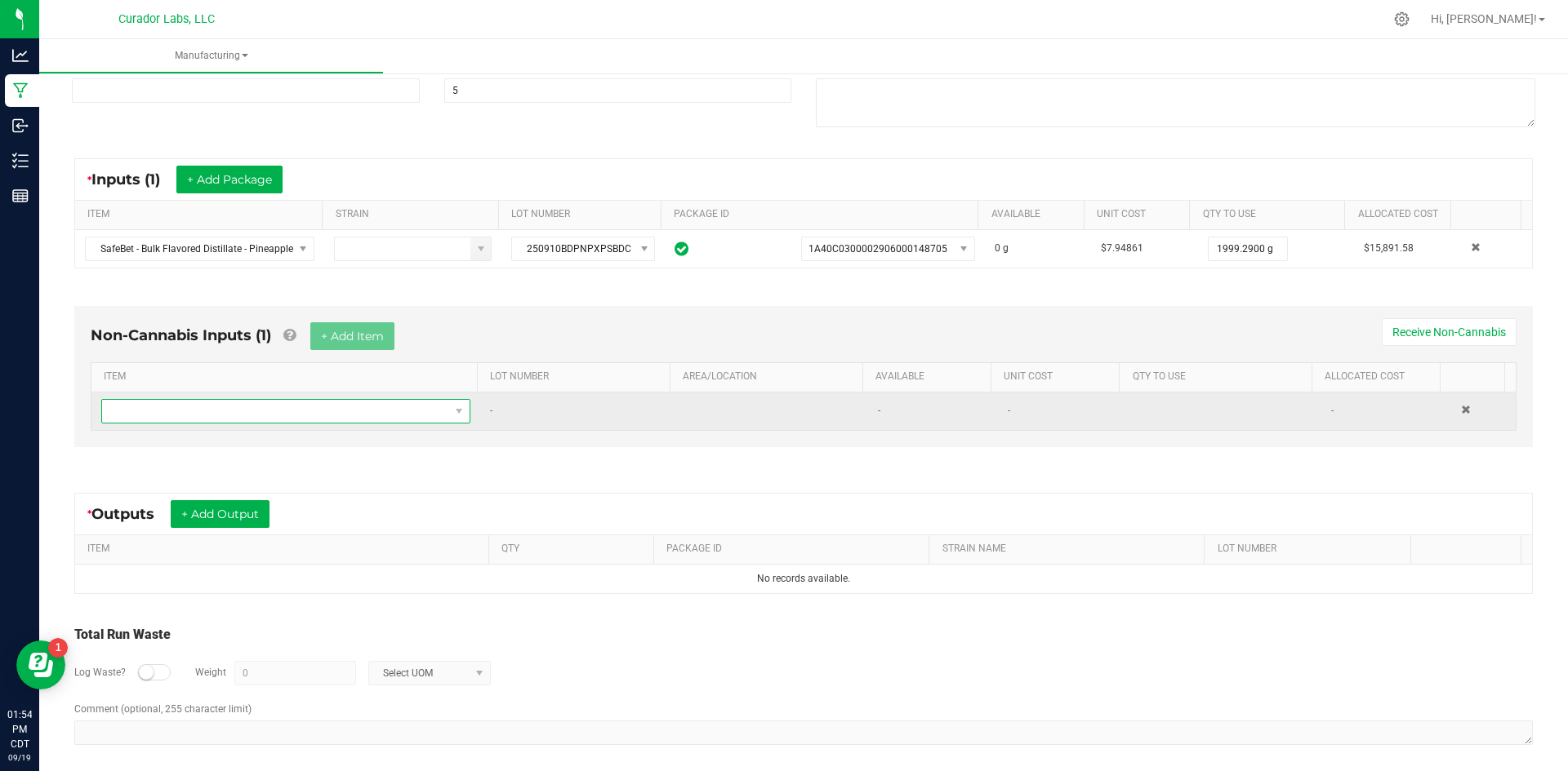
click at [275, 406] on span "NO DATA FOUND" at bounding box center [276, 411] width 347 height 23
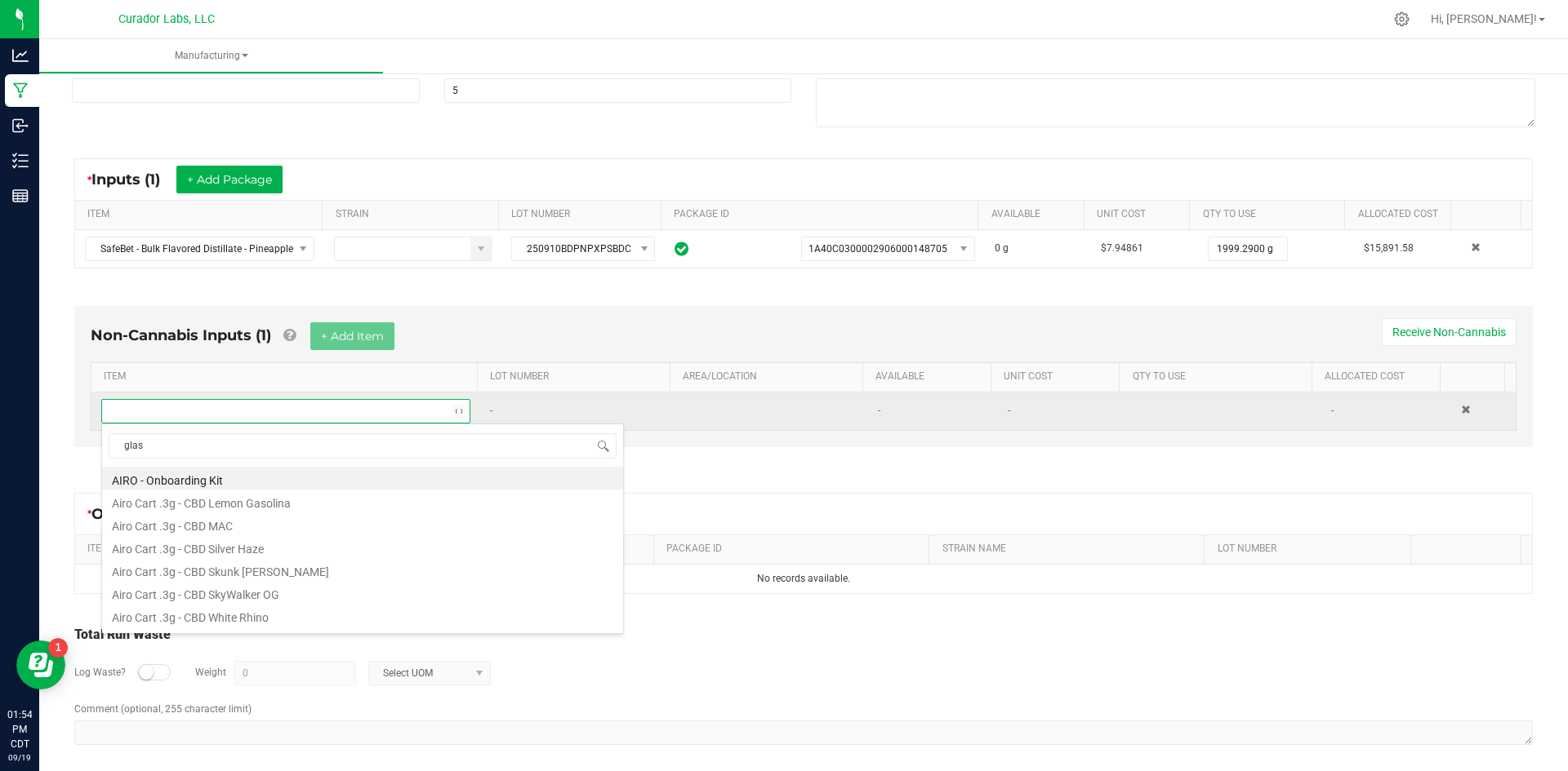
type input "glass"
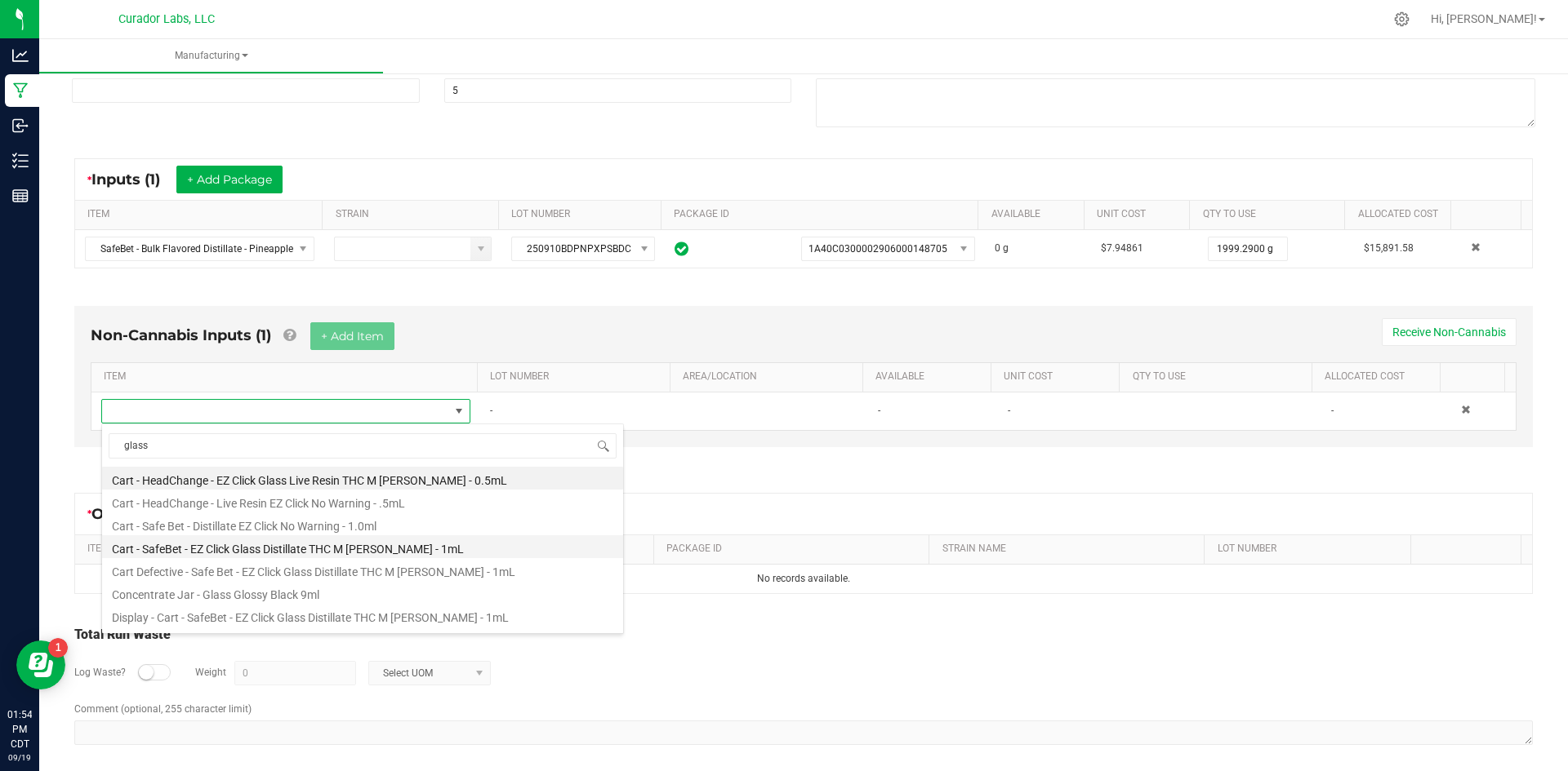
click at [206, 553] on li "Cart - SafeBet - EZ Click Glass Distillate THC M [PERSON_NAME] - 1mL" at bounding box center [363, 546] width 521 height 23
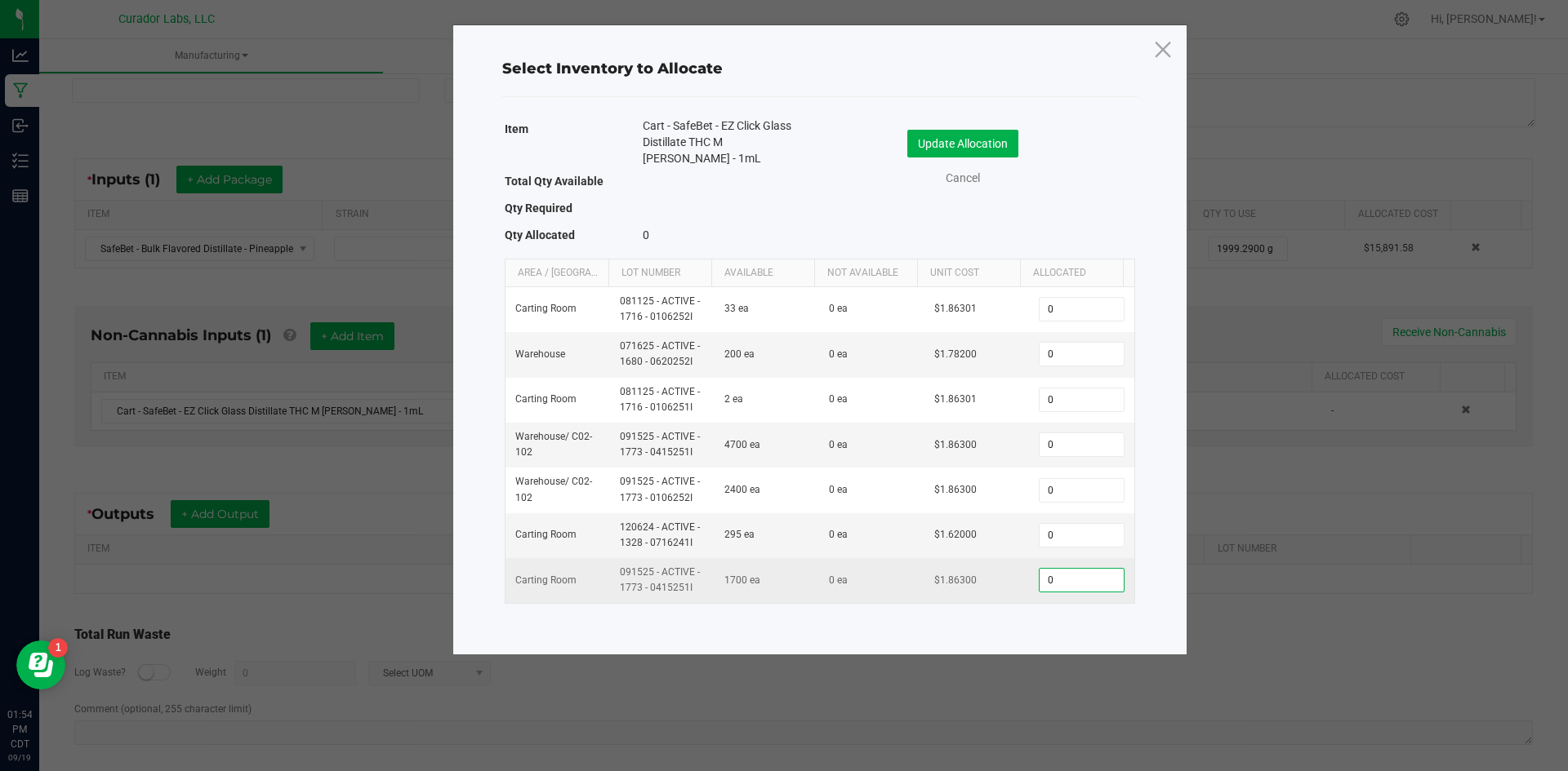
click at [1062, 584] on input "0" at bounding box center [1081, 580] width 83 height 23
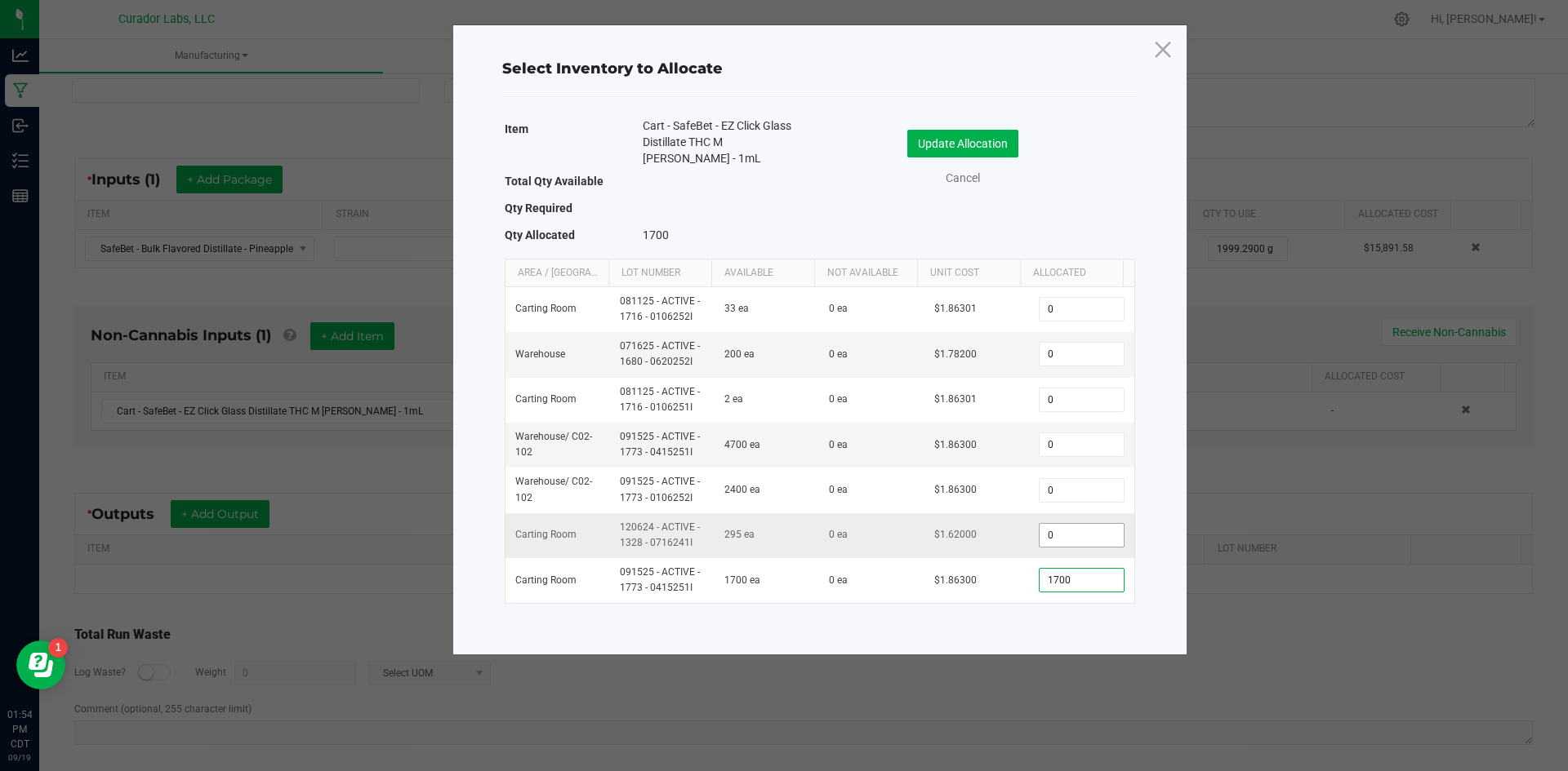
type input "1,700"
click at [1055, 539] on input "0" at bounding box center [1081, 535] width 83 height 23
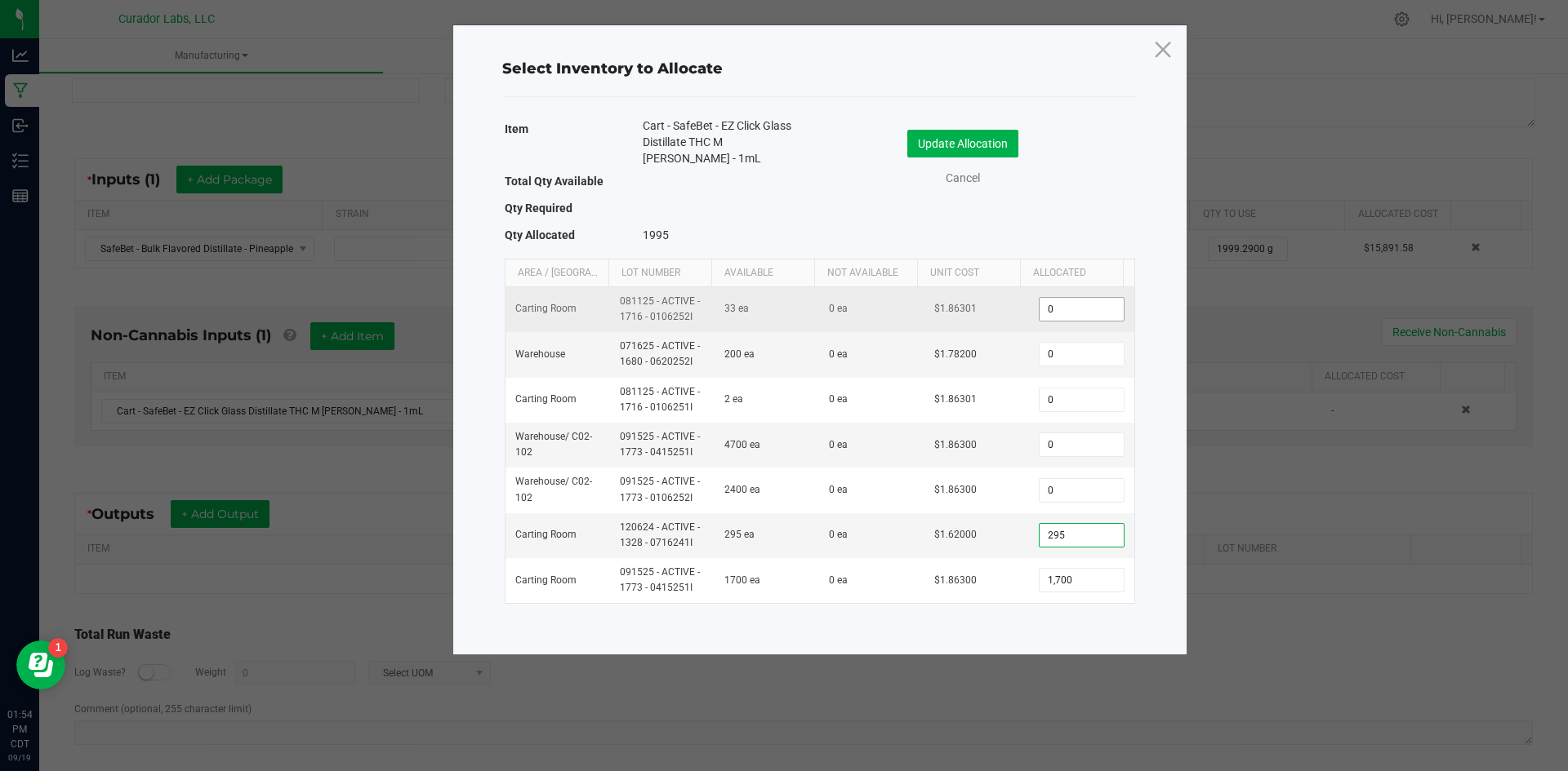
type input "295"
click at [1093, 303] on input "0" at bounding box center [1081, 309] width 83 height 23
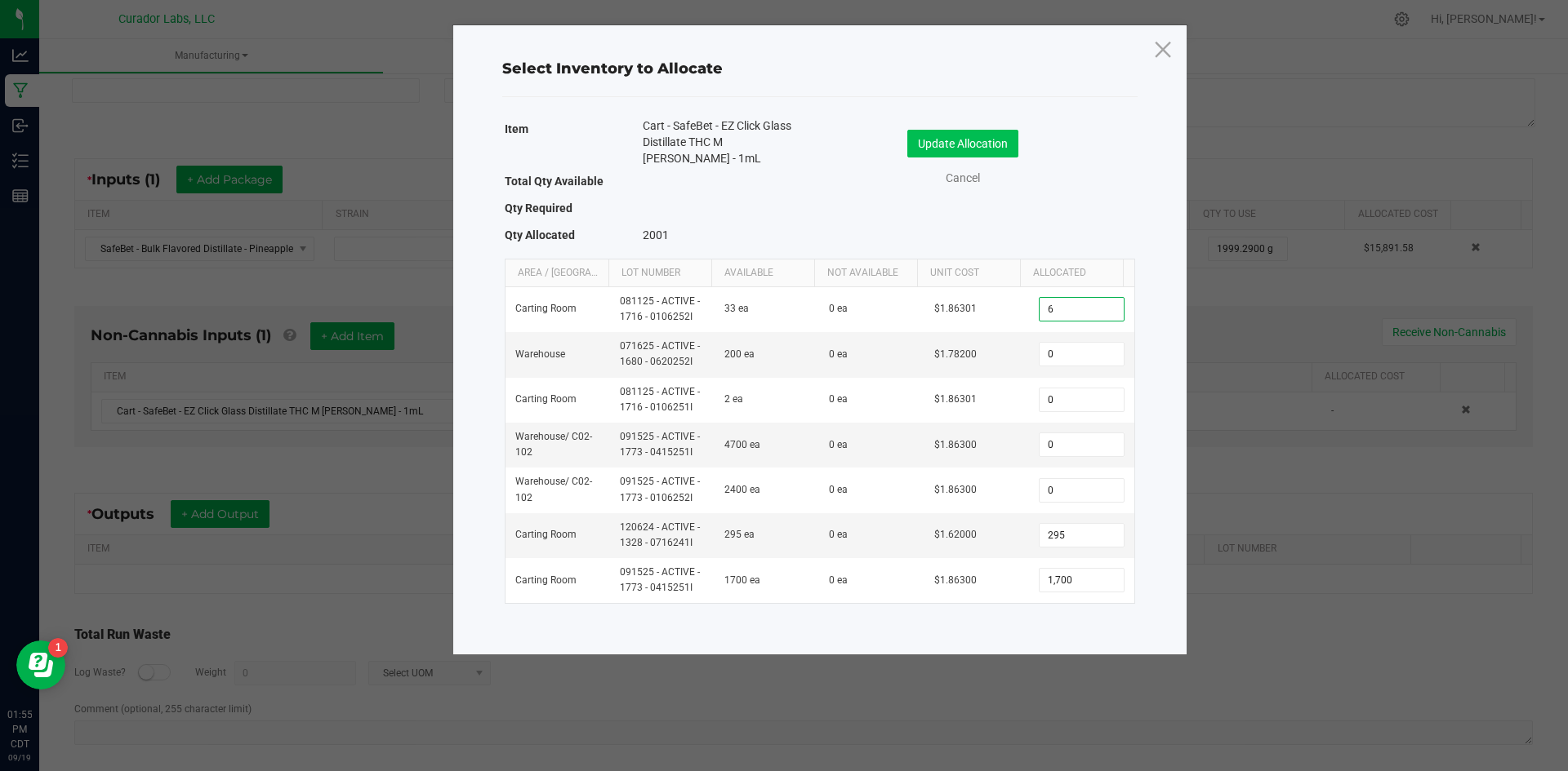
type input "6"
click at [988, 134] on button "Update Allocation" at bounding box center [962, 143] width 111 height 28
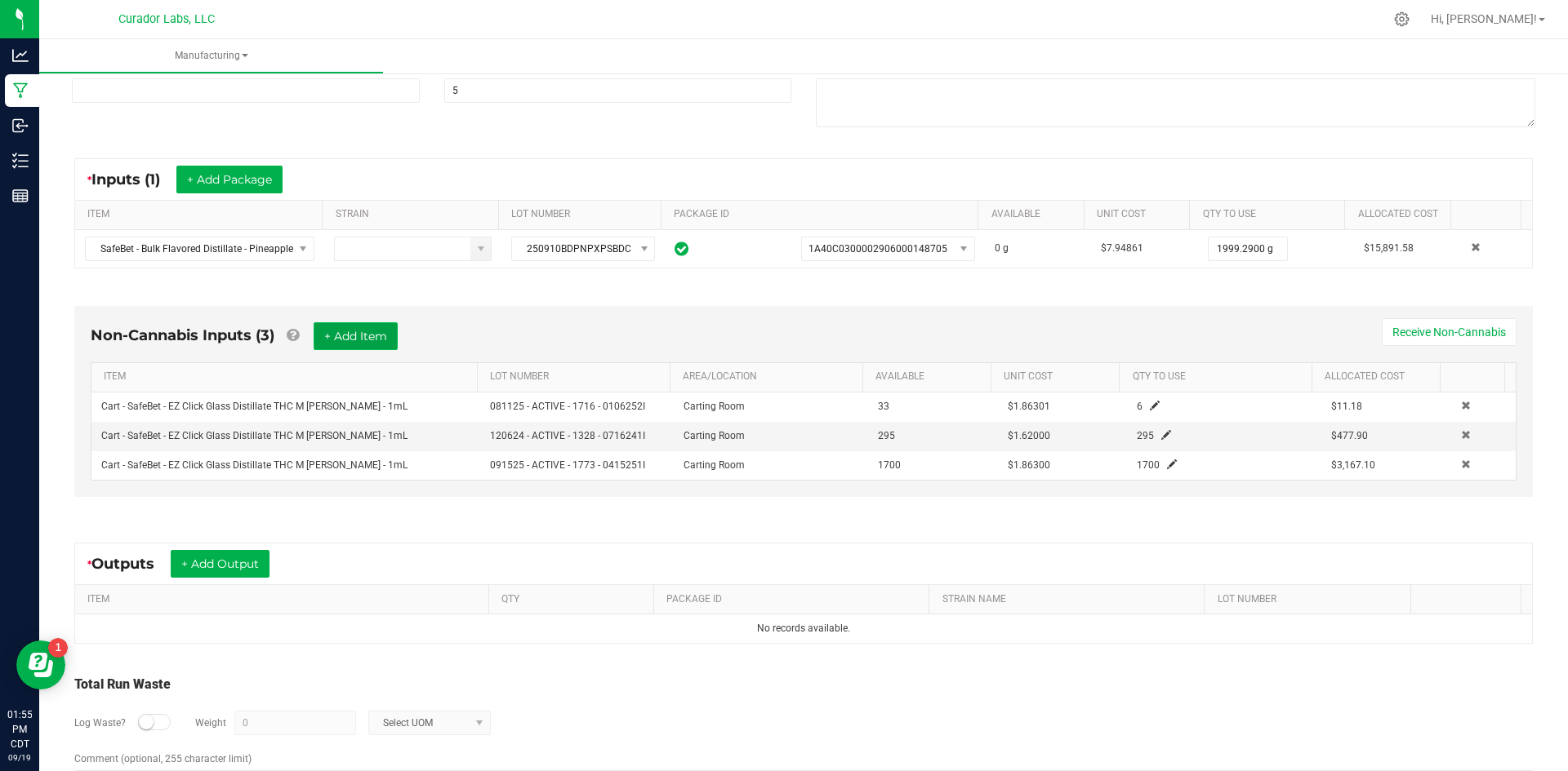
click at [372, 342] on button "+ Add Item" at bounding box center [355, 336] width 84 height 28
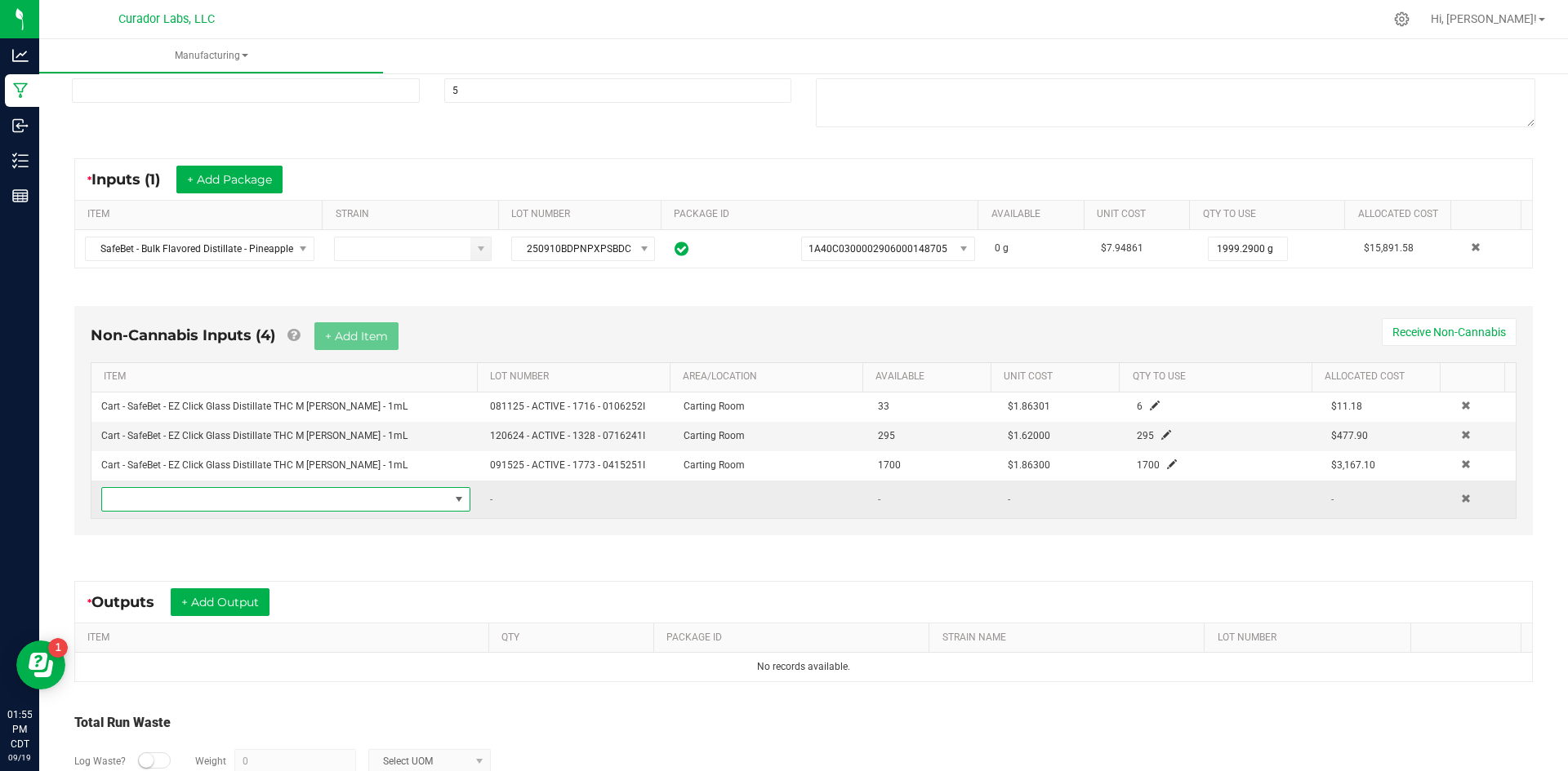
click at [330, 502] on span "NO DATA FOUND" at bounding box center [276, 499] width 347 height 23
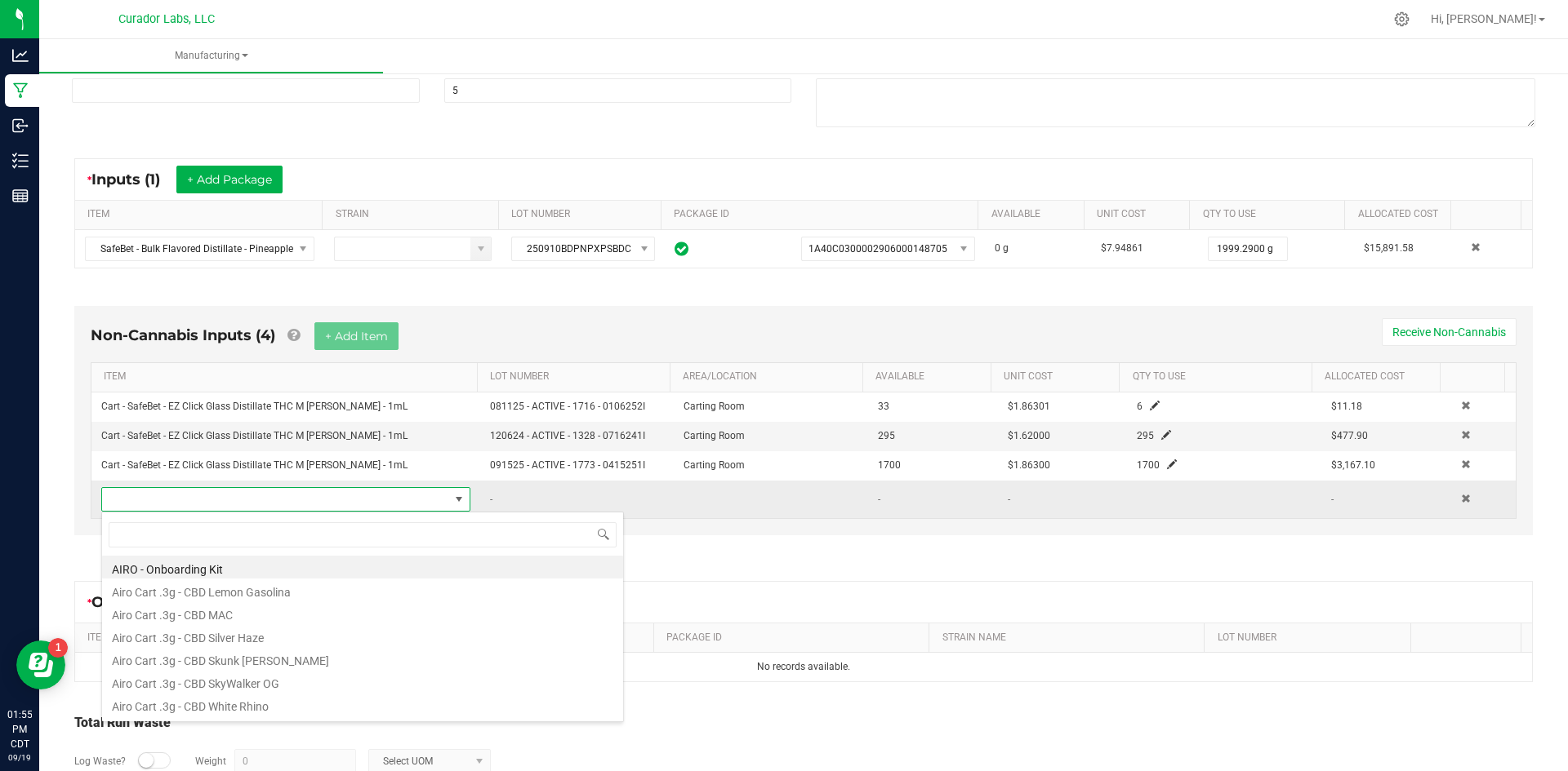
scroll to position [25, 359]
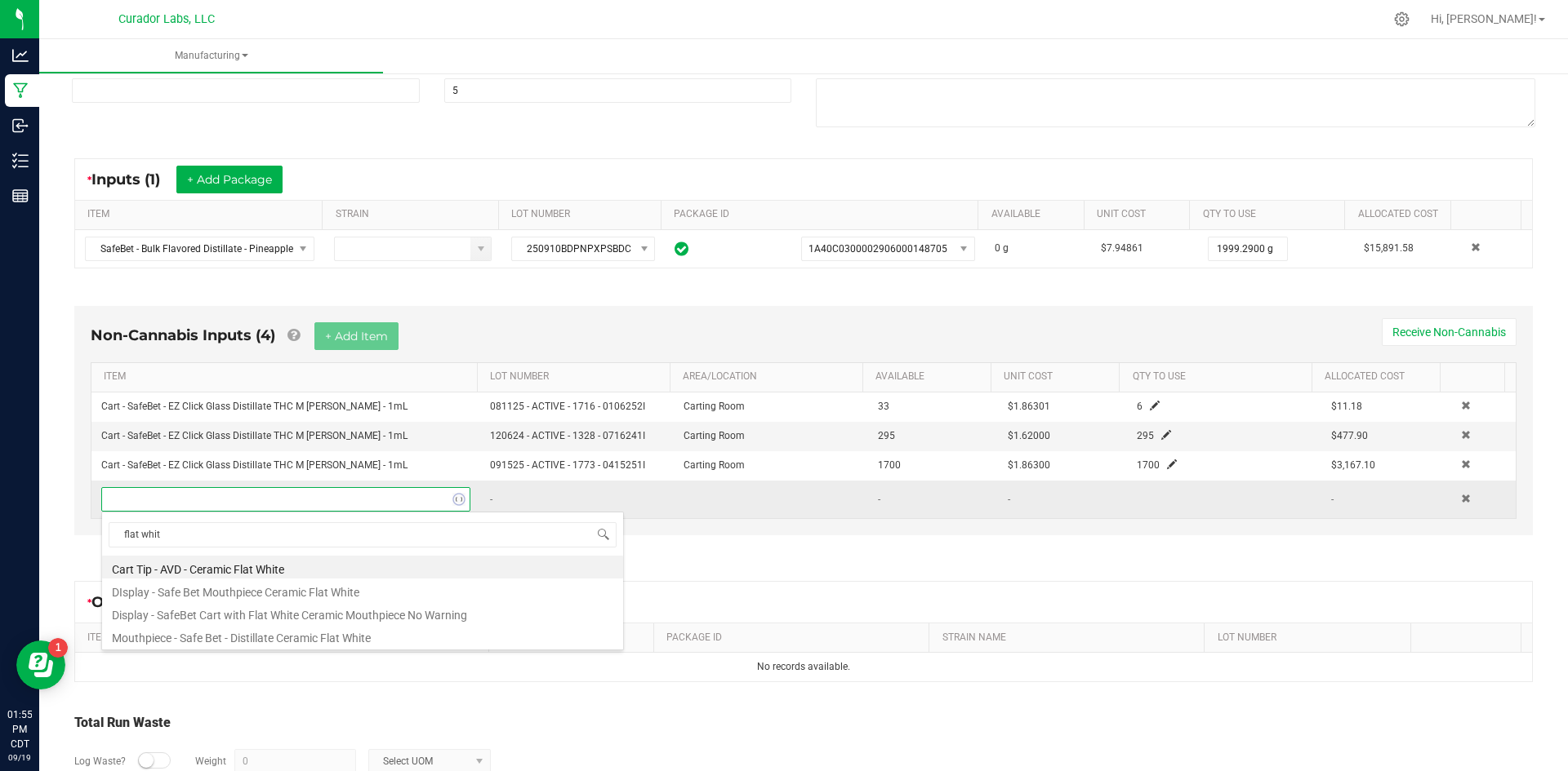
type input "flat white"
click at [275, 633] on li "Mouthpiece - Safe Bet - Distillate Ceramic Flat White" at bounding box center [363, 636] width 521 height 23
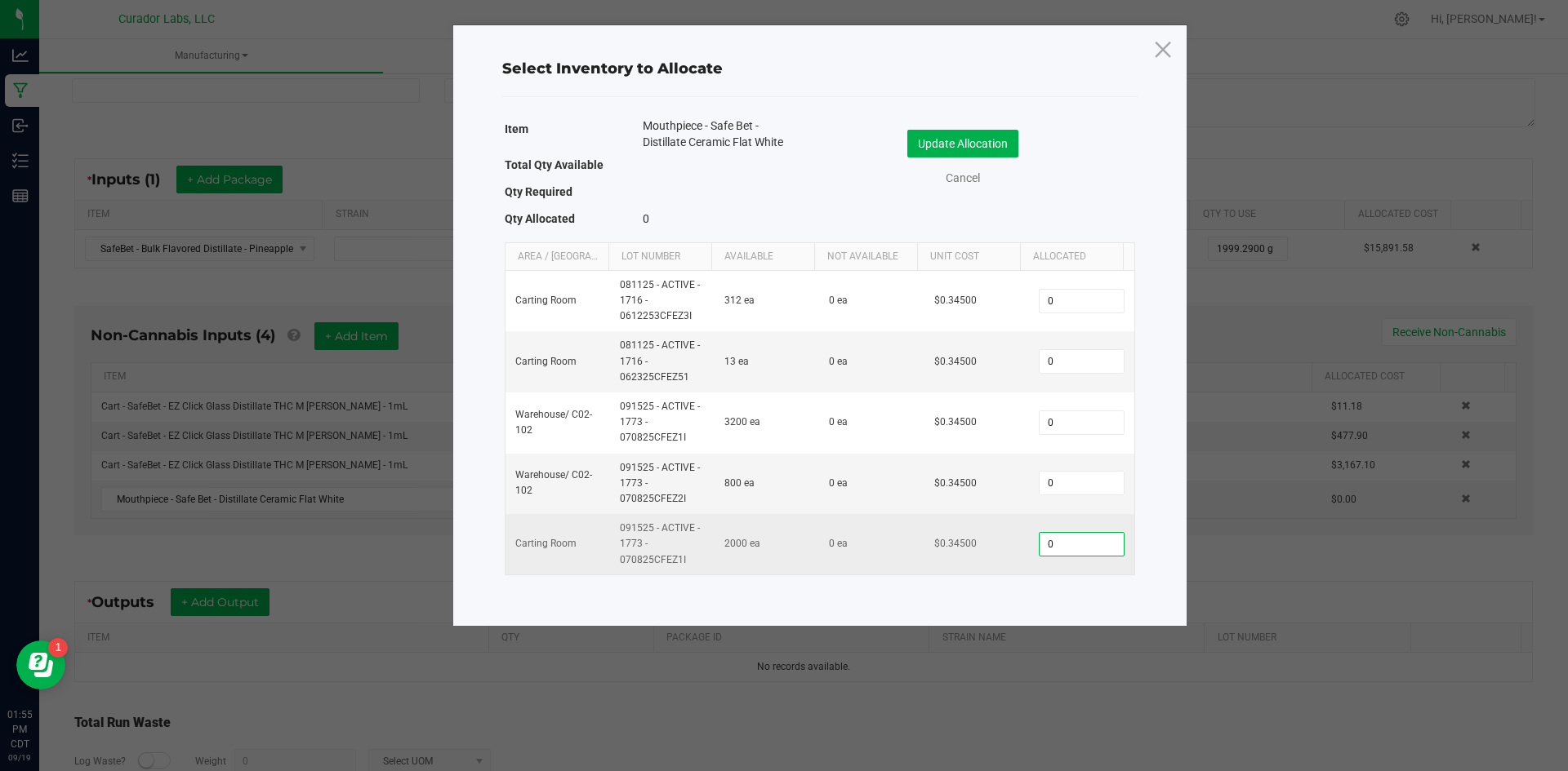
click at [1068, 547] on input "0" at bounding box center [1081, 544] width 83 height 23
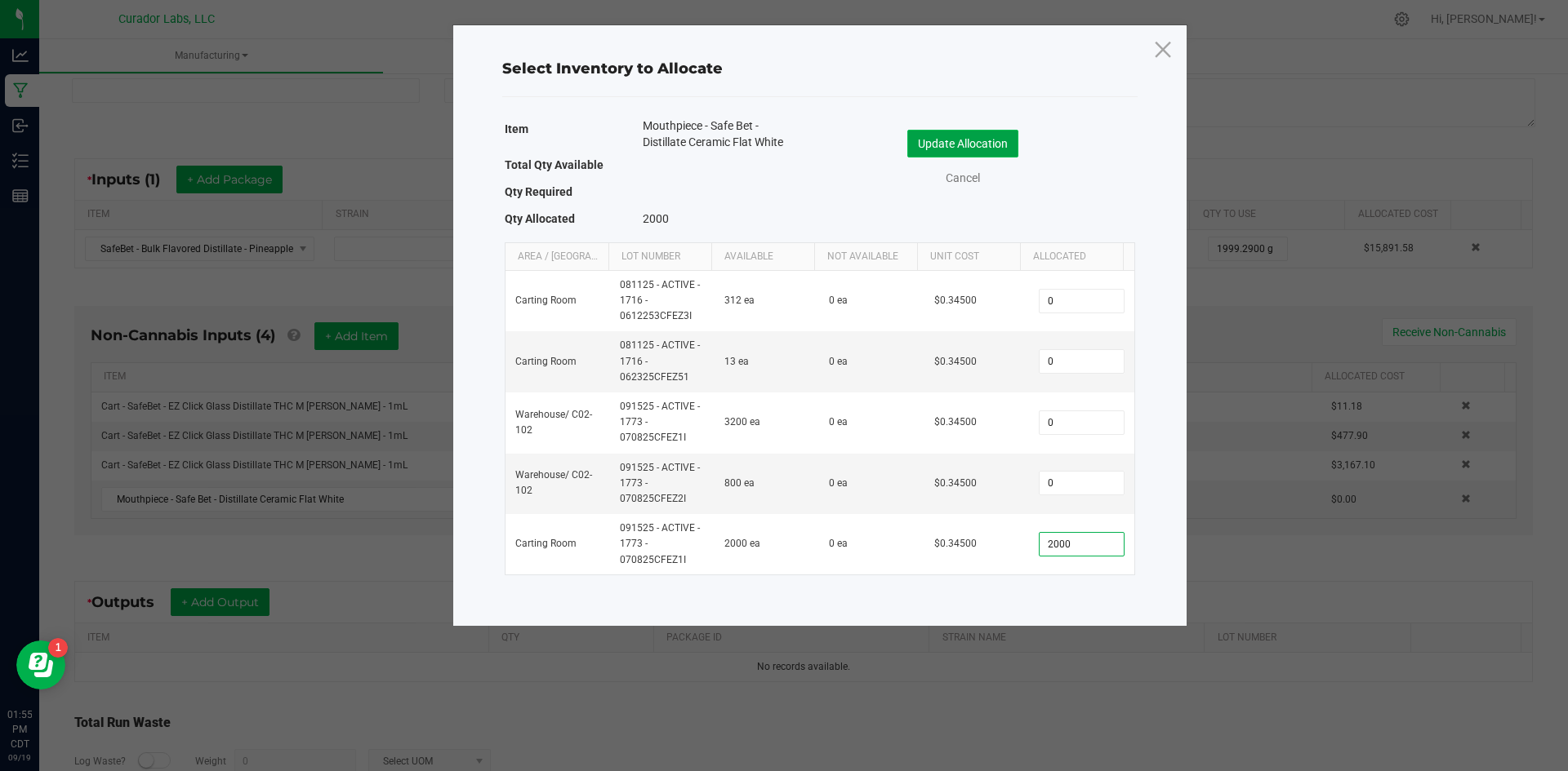
type input "2,000"
click at [933, 155] on button "Update Allocation" at bounding box center [962, 143] width 111 height 28
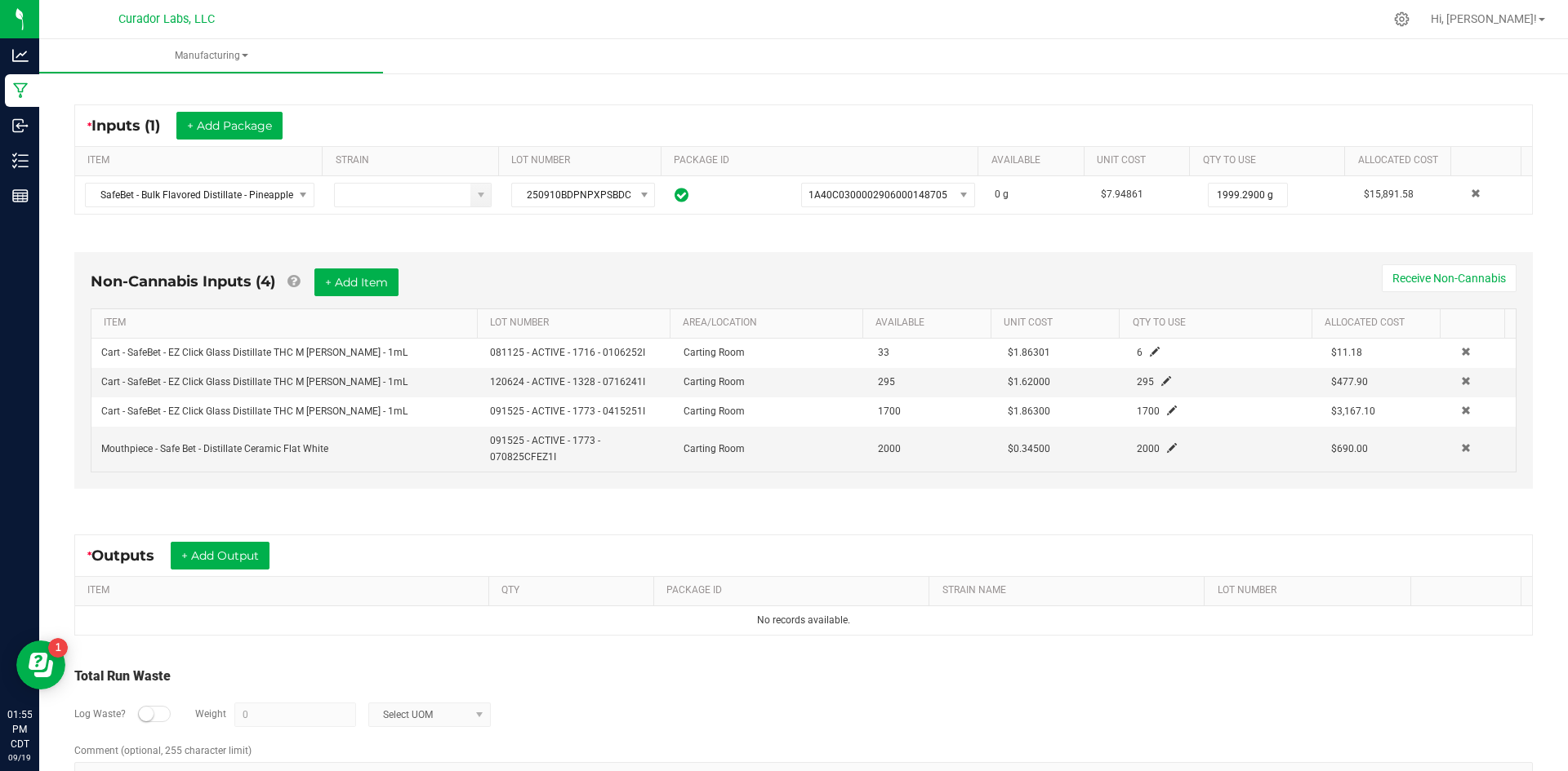
scroll to position [317, 0]
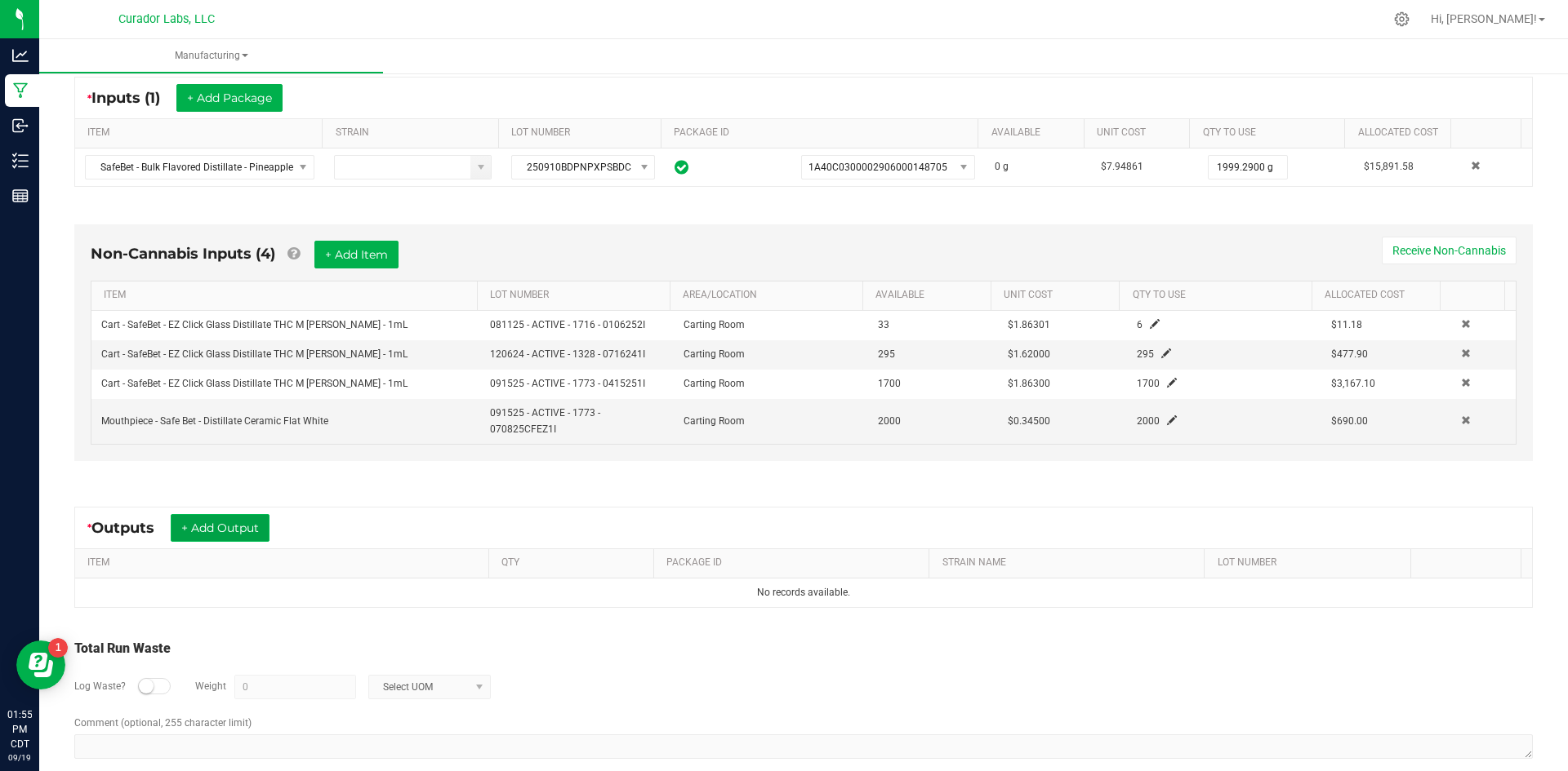
click at [236, 517] on button "+ Add Output" at bounding box center [220, 528] width 99 height 28
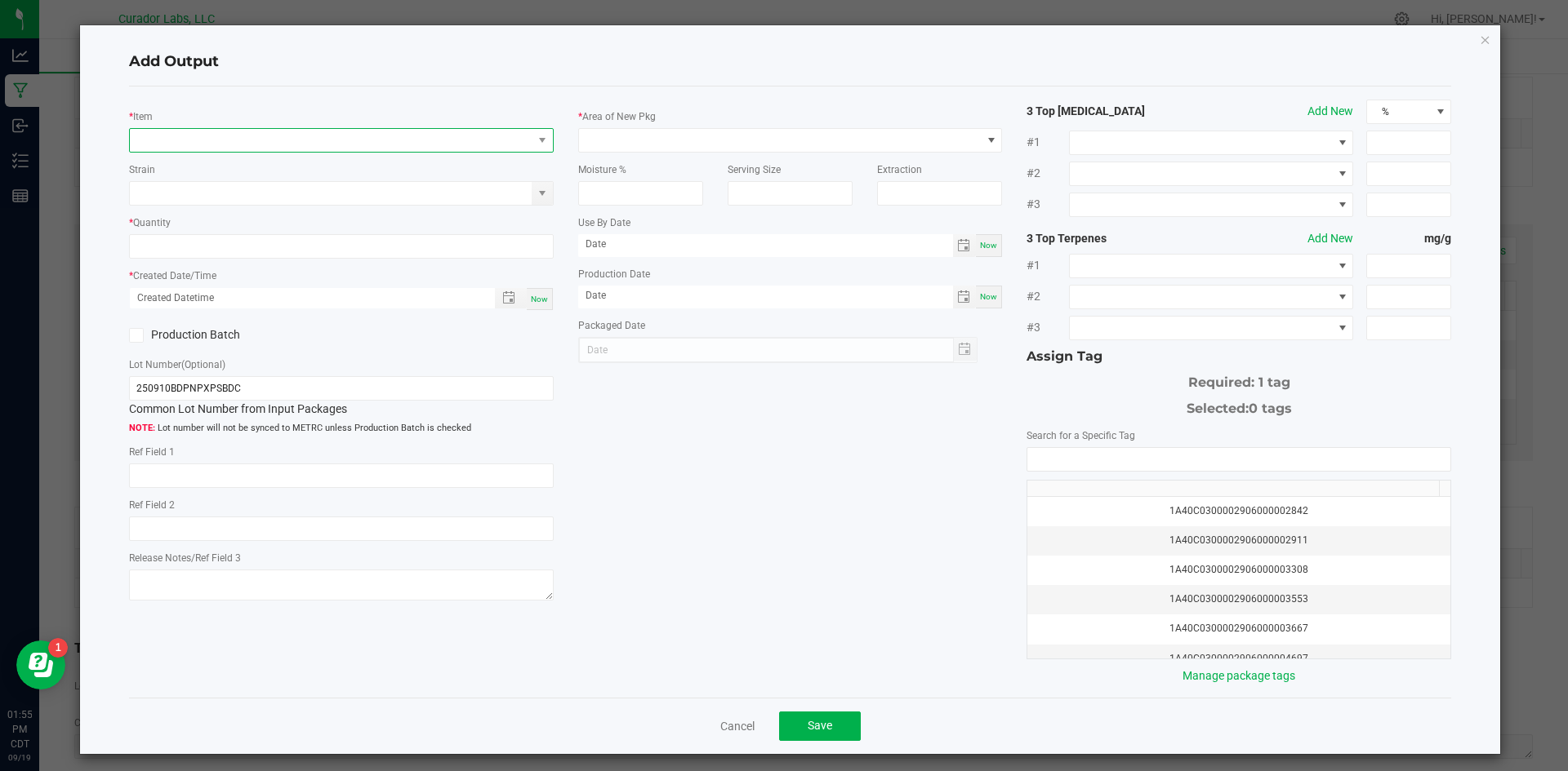
click at [248, 148] on span "NO DATA FOUND" at bounding box center [331, 140] width 403 height 23
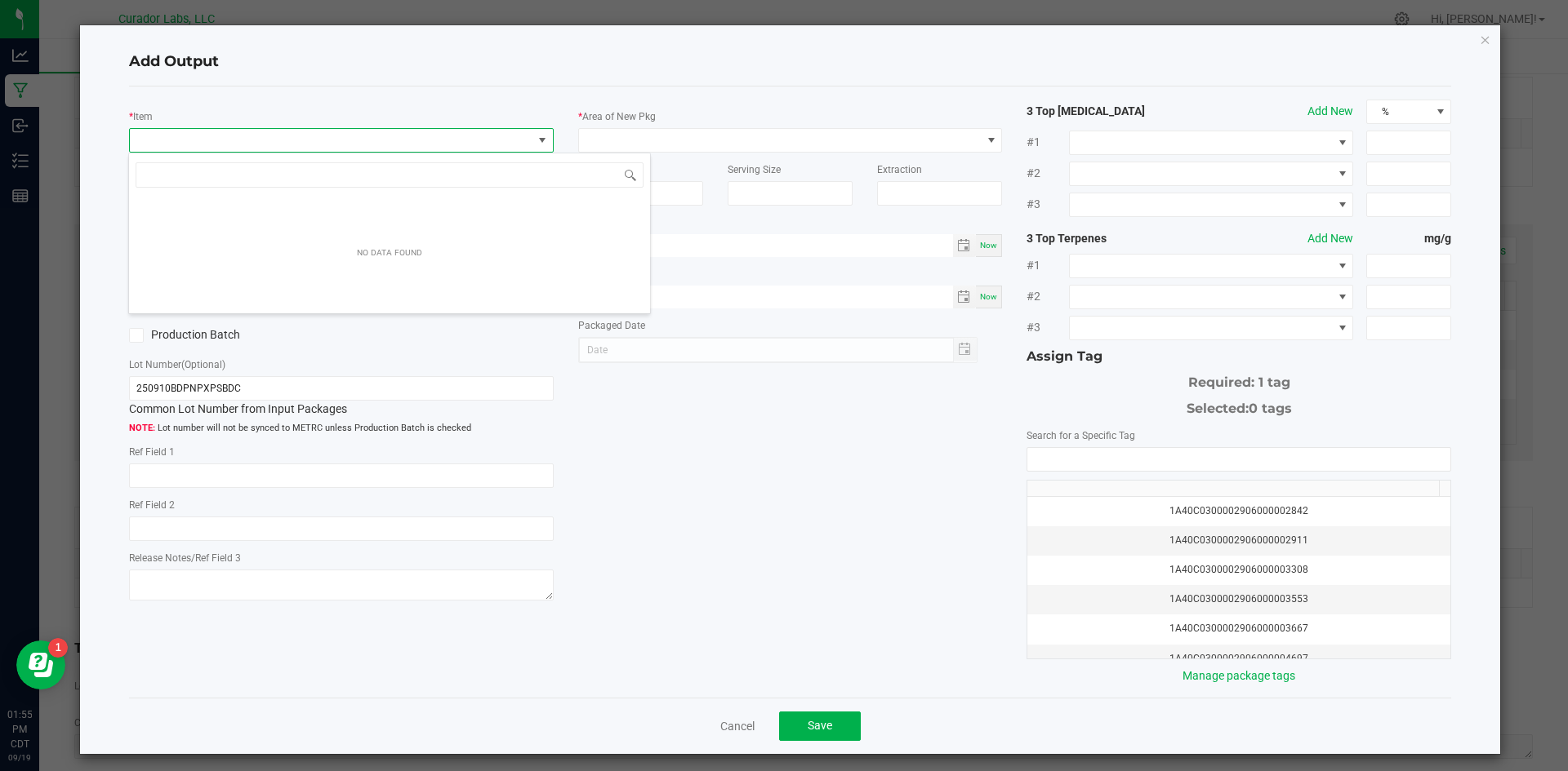
scroll to position [25, 421]
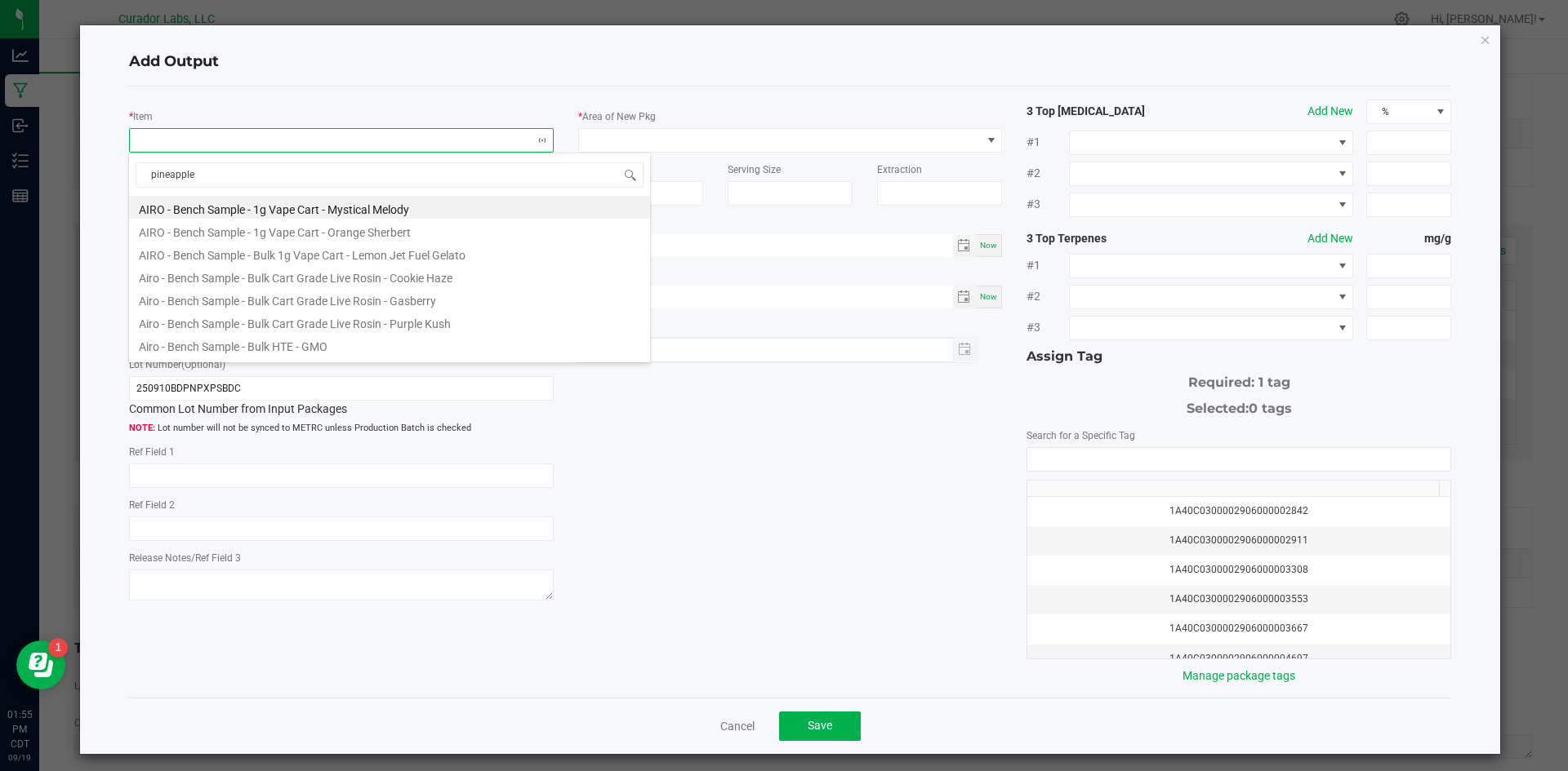
type input "pineapple e"
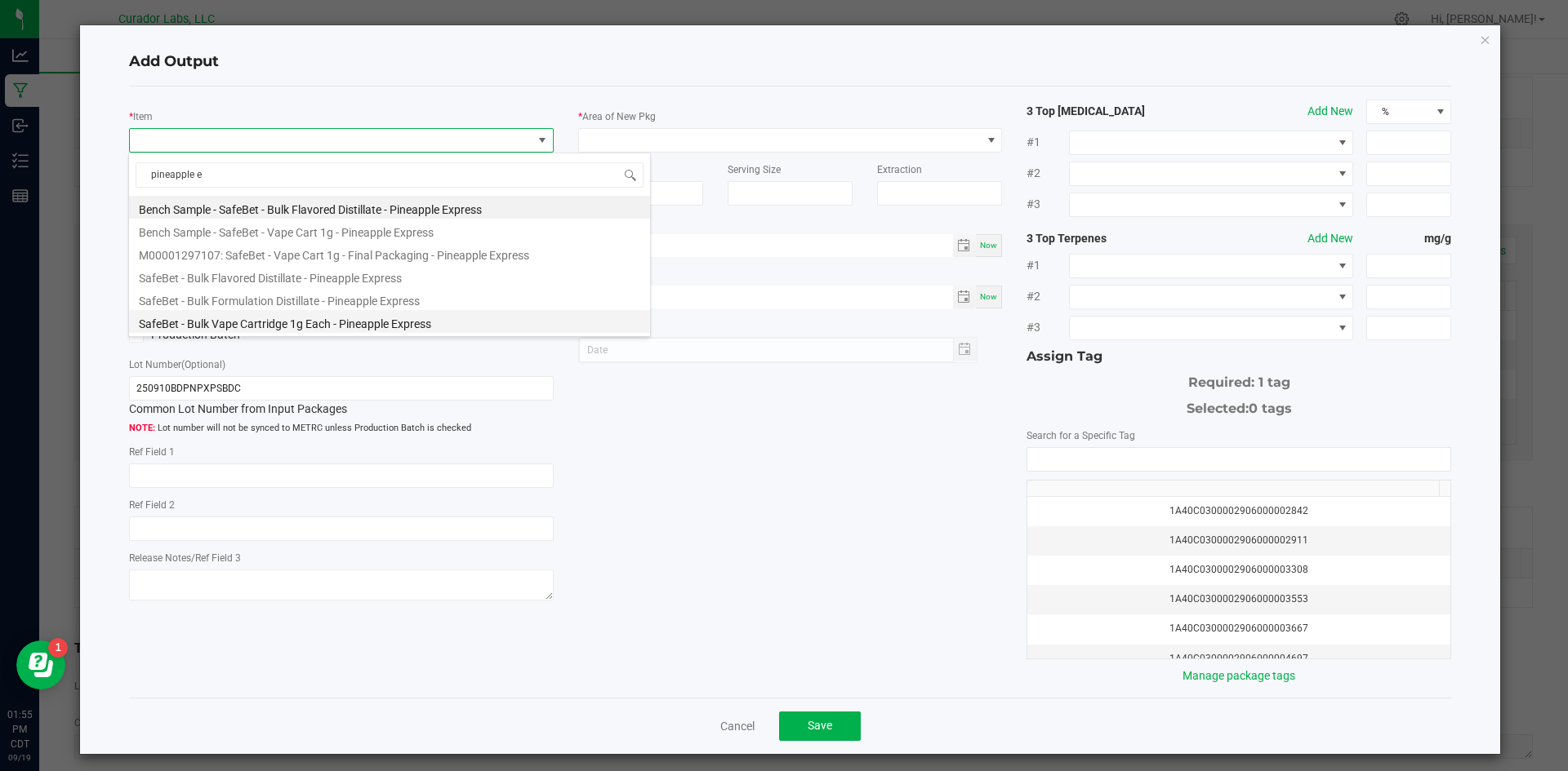
click at [278, 328] on li "SafeBet - Bulk Vape Cartridge 1g Each - Pineapple Express" at bounding box center [390, 321] width 521 height 23
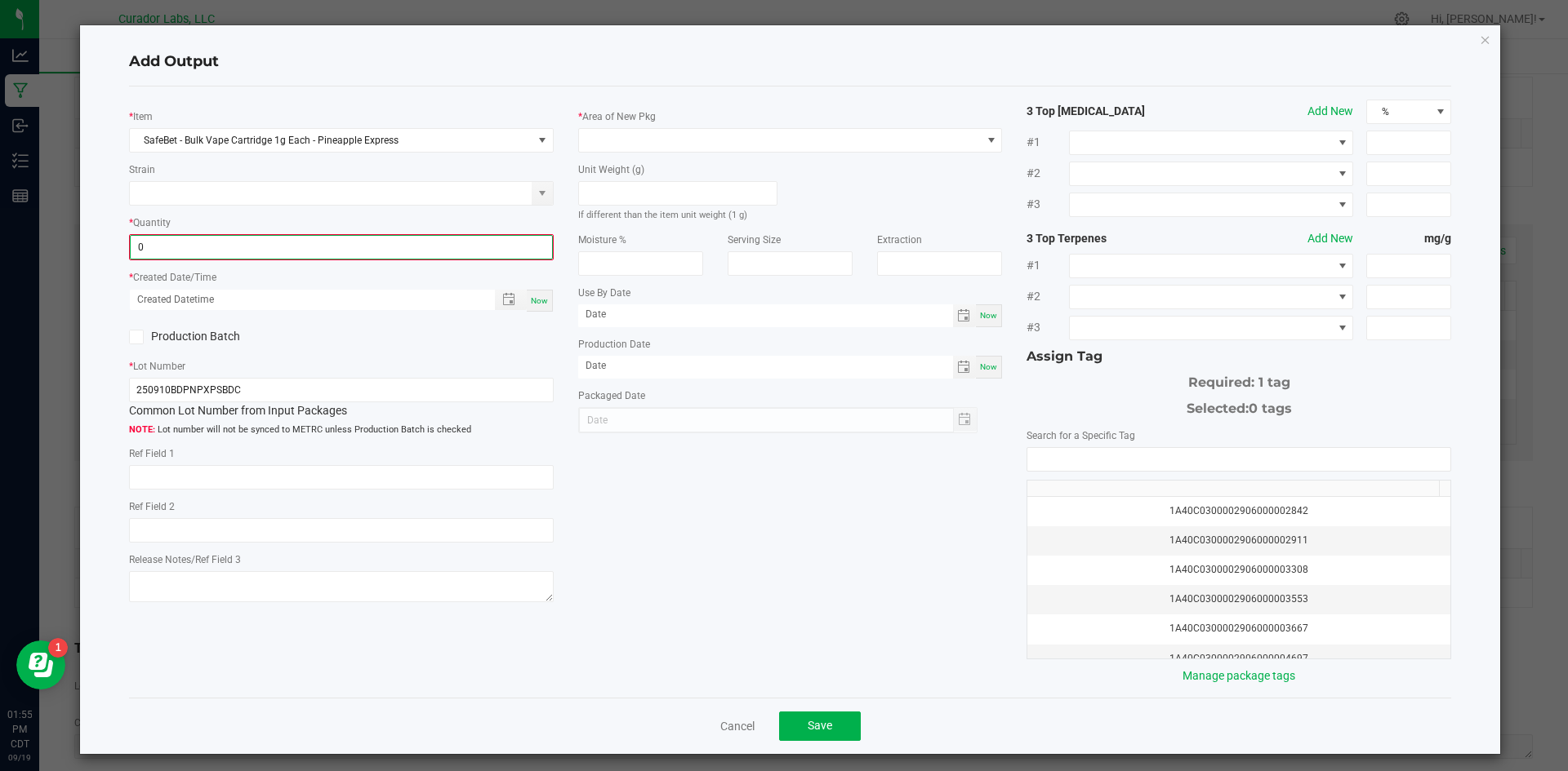
click at [199, 243] on input "0" at bounding box center [341, 247] width 421 height 23
type input "2000 ea"
click at [535, 299] on span "Now" at bounding box center [540, 299] width 17 height 9
type input "09/19/2025 1:55 PM"
type input "[DATE]"
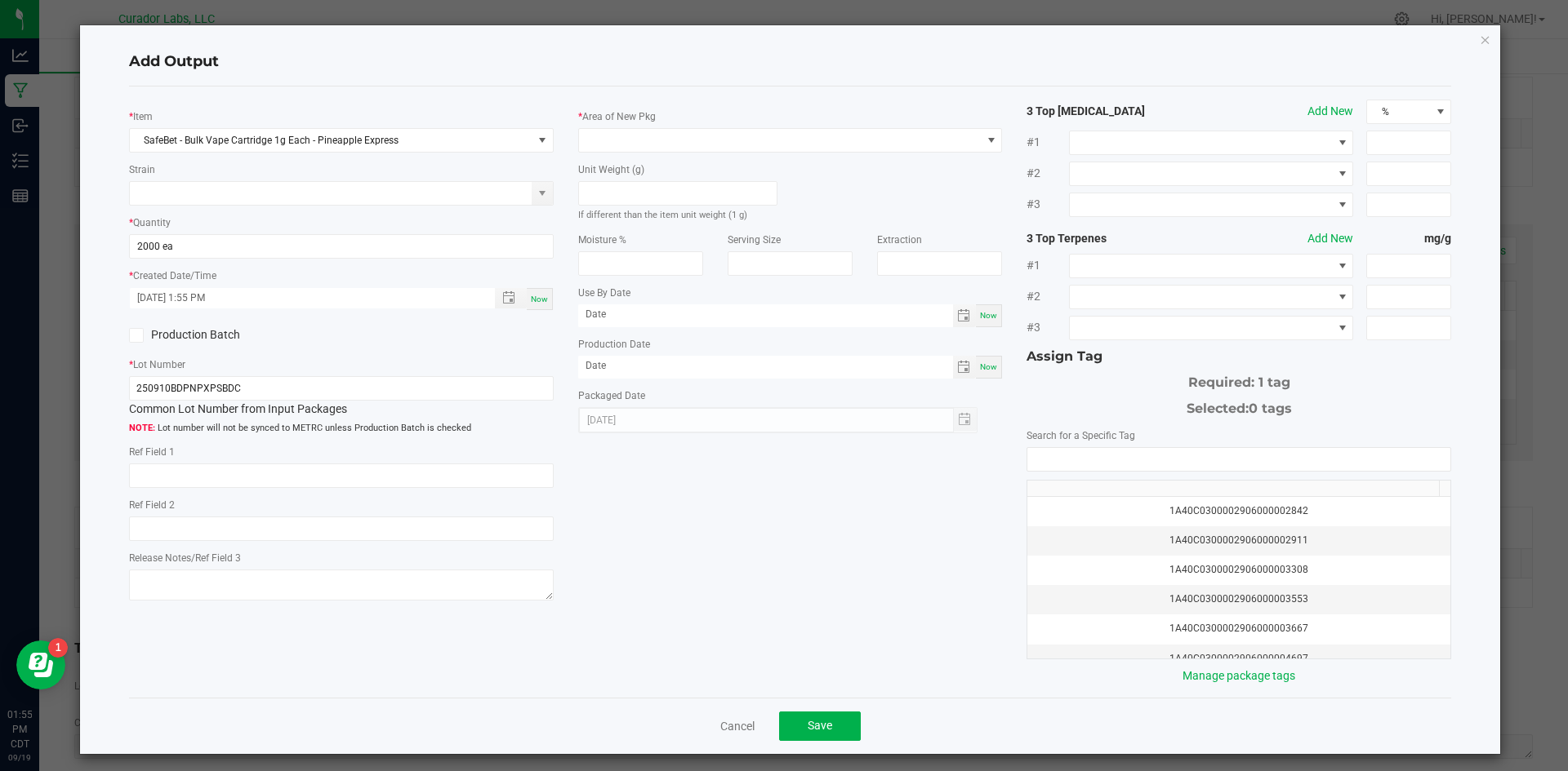
click at [132, 336] on icon at bounding box center [135, 336] width 11 height 0
click at [0, 0] on input "Production Batch" at bounding box center [0, 0] width 0 height 0
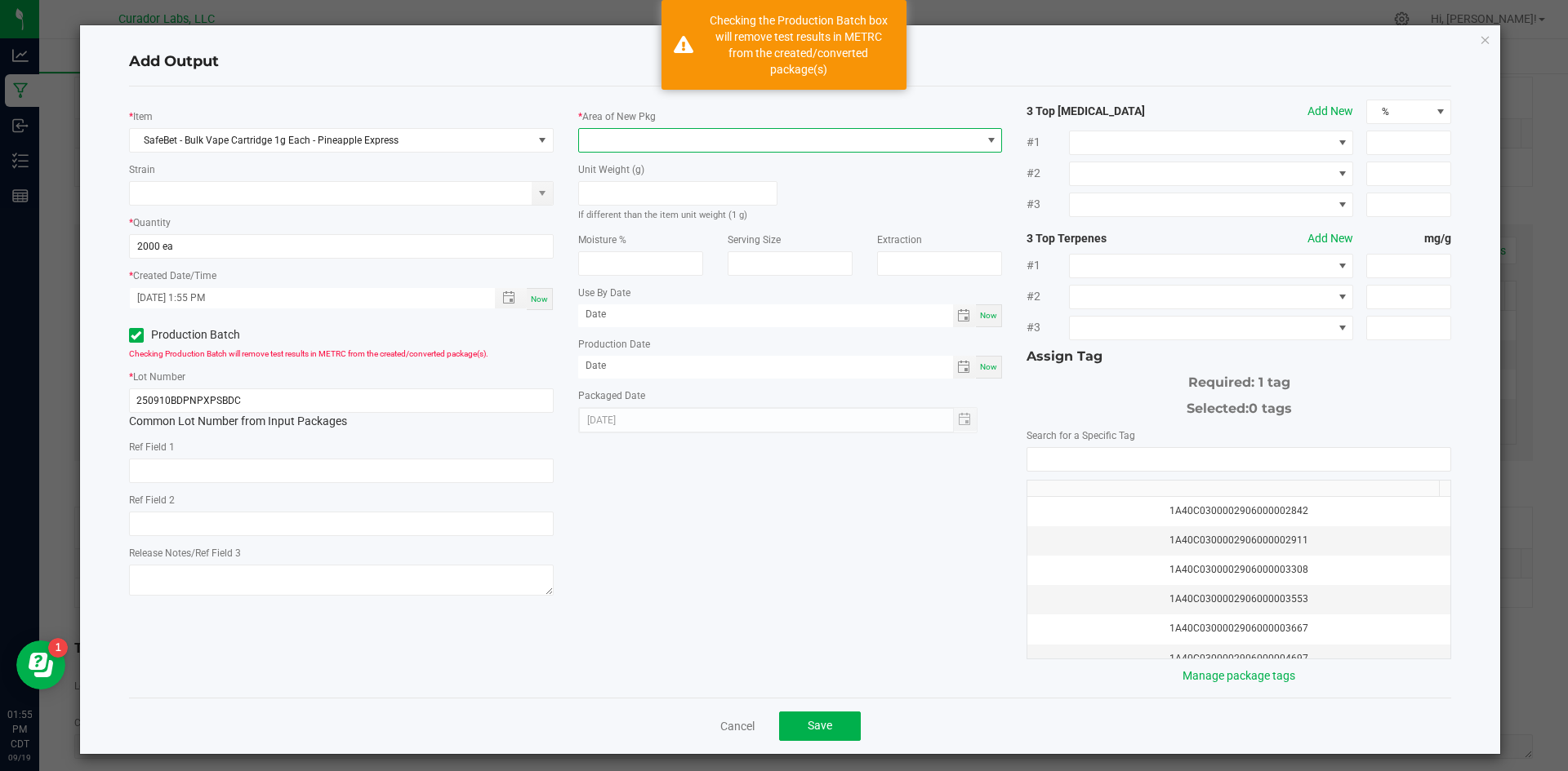
click at [612, 139] on span at bounding box center [780, 140] width 403 height 23
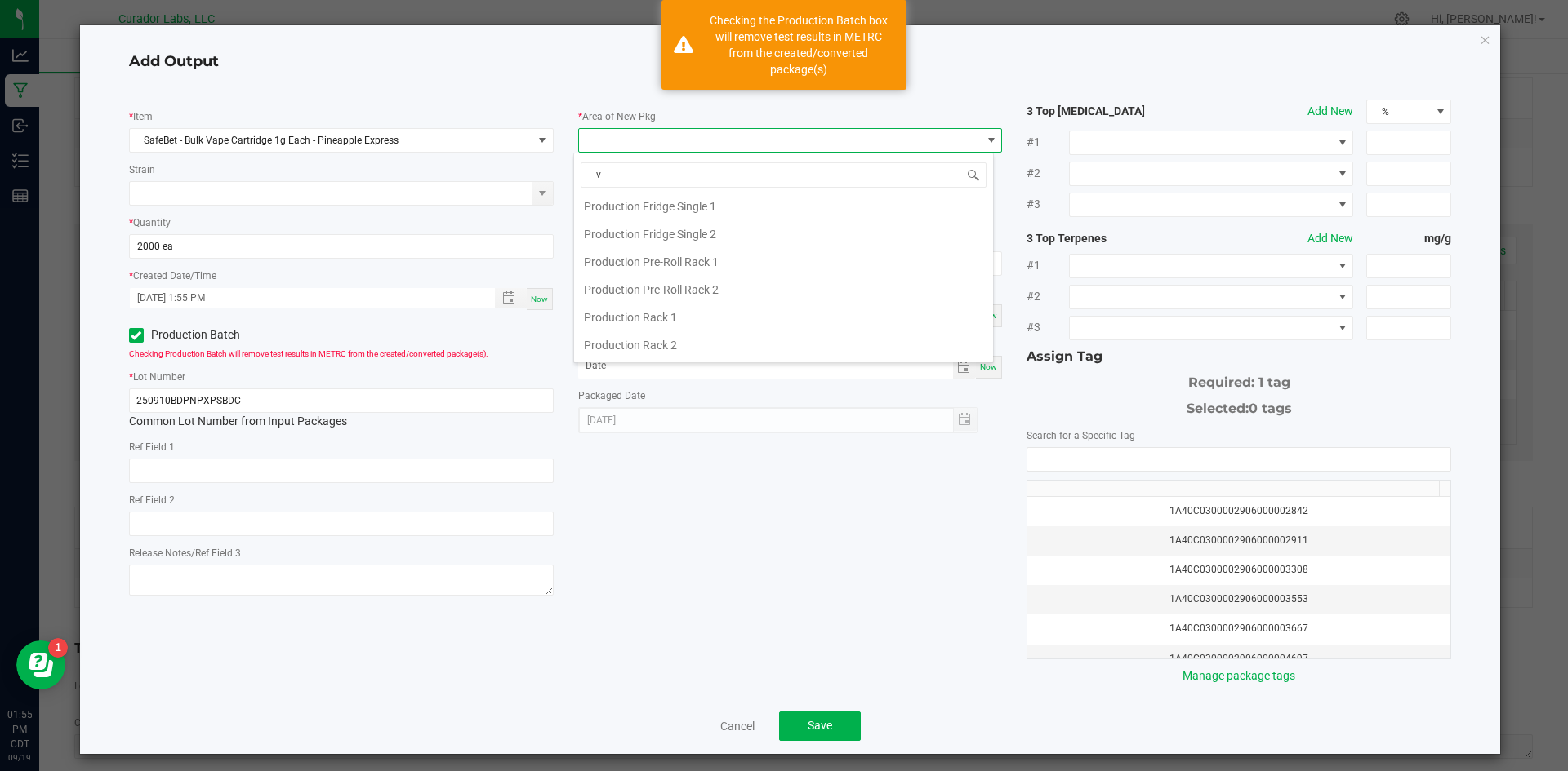
scroll to position [0, 0]
type input "va"
click at [628, 335] on li "Vault" at bounding box center [783, 345] width 419 height 28
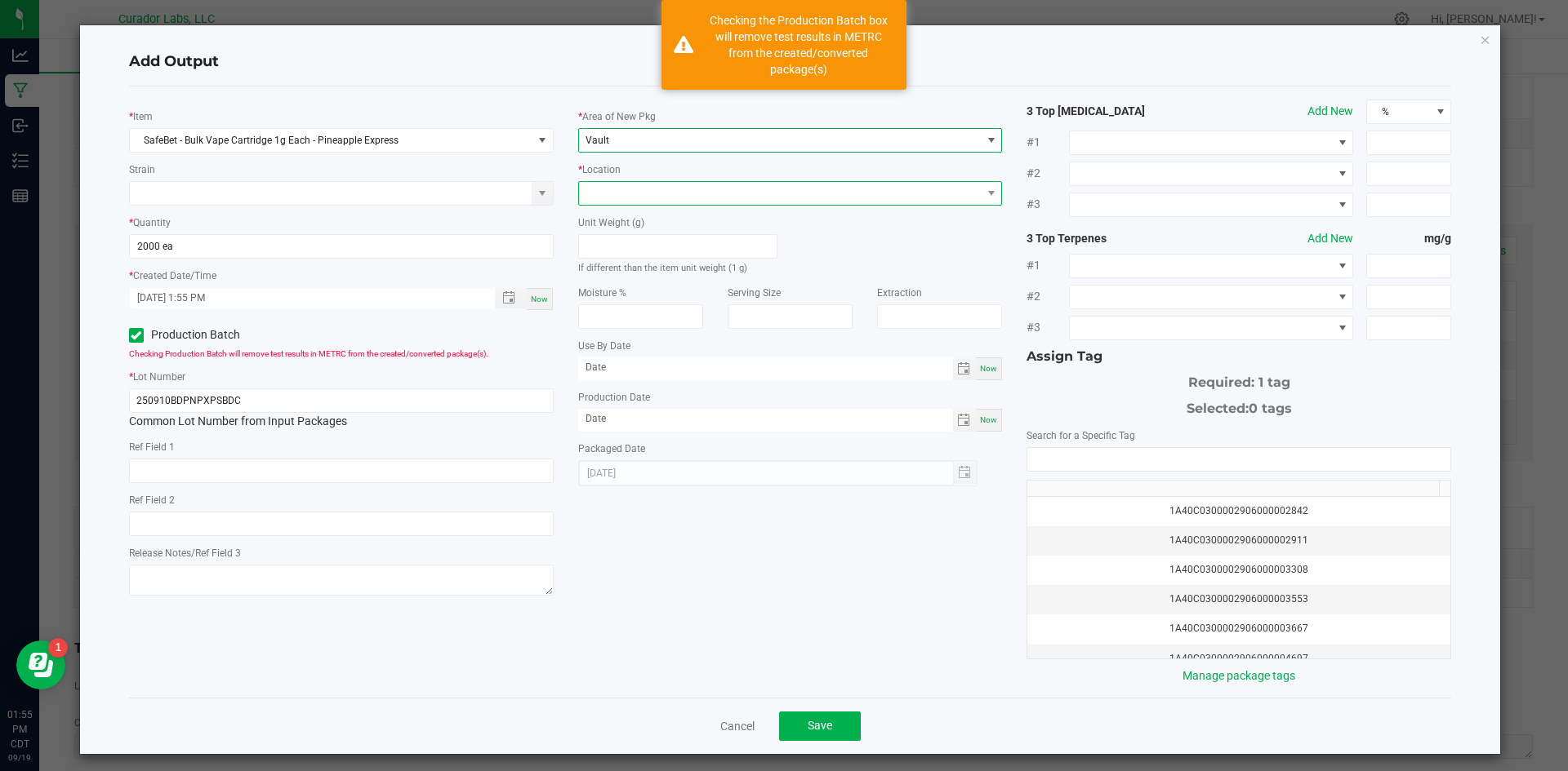
click at [650, 199] on span at bounding box center [780, 193] width 403 height 23
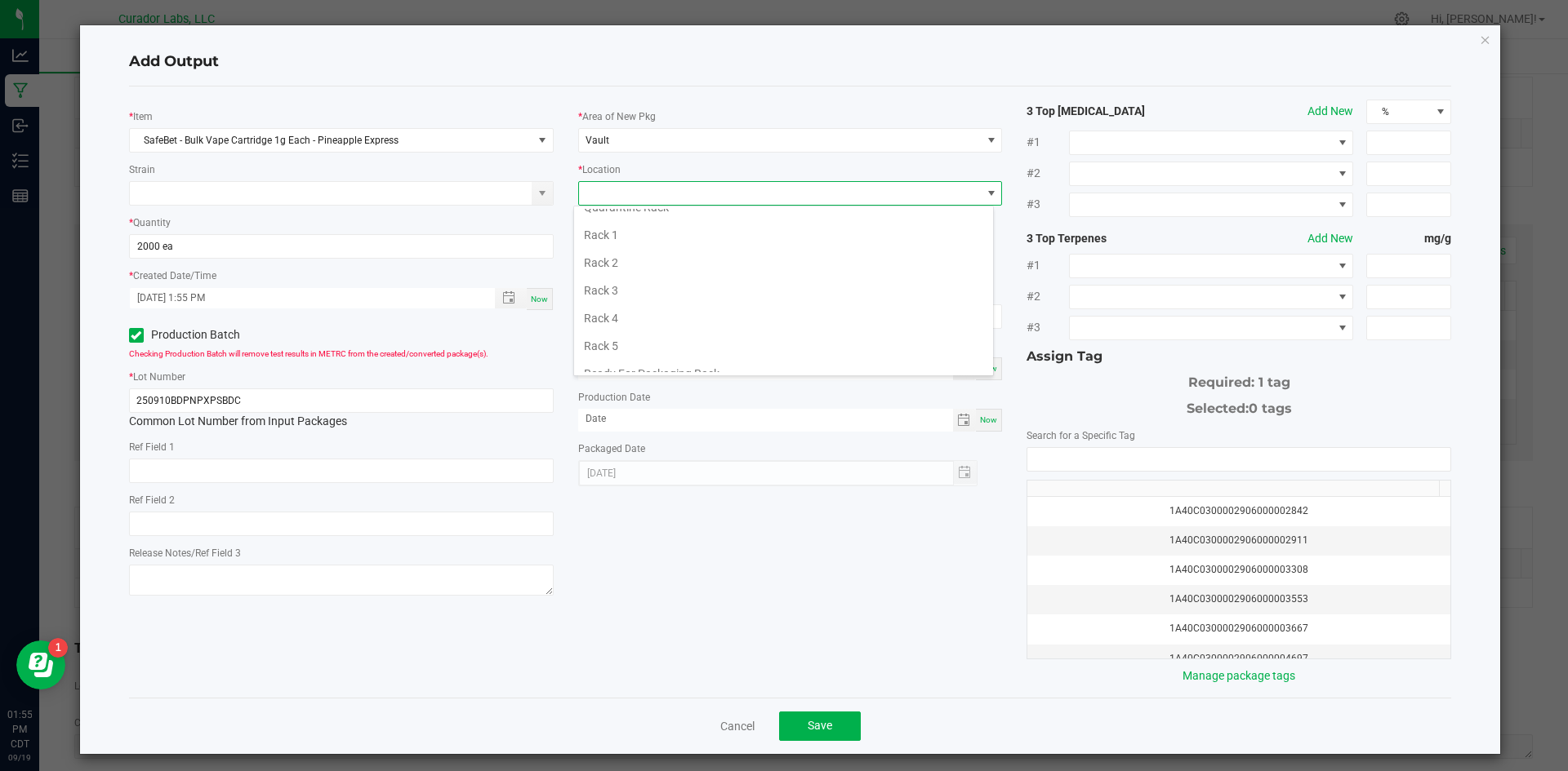
scroll to position [614, 0]
click at [645, 356] on li "Testing Cage" at bounding box center [783, 358] width 419 height 28
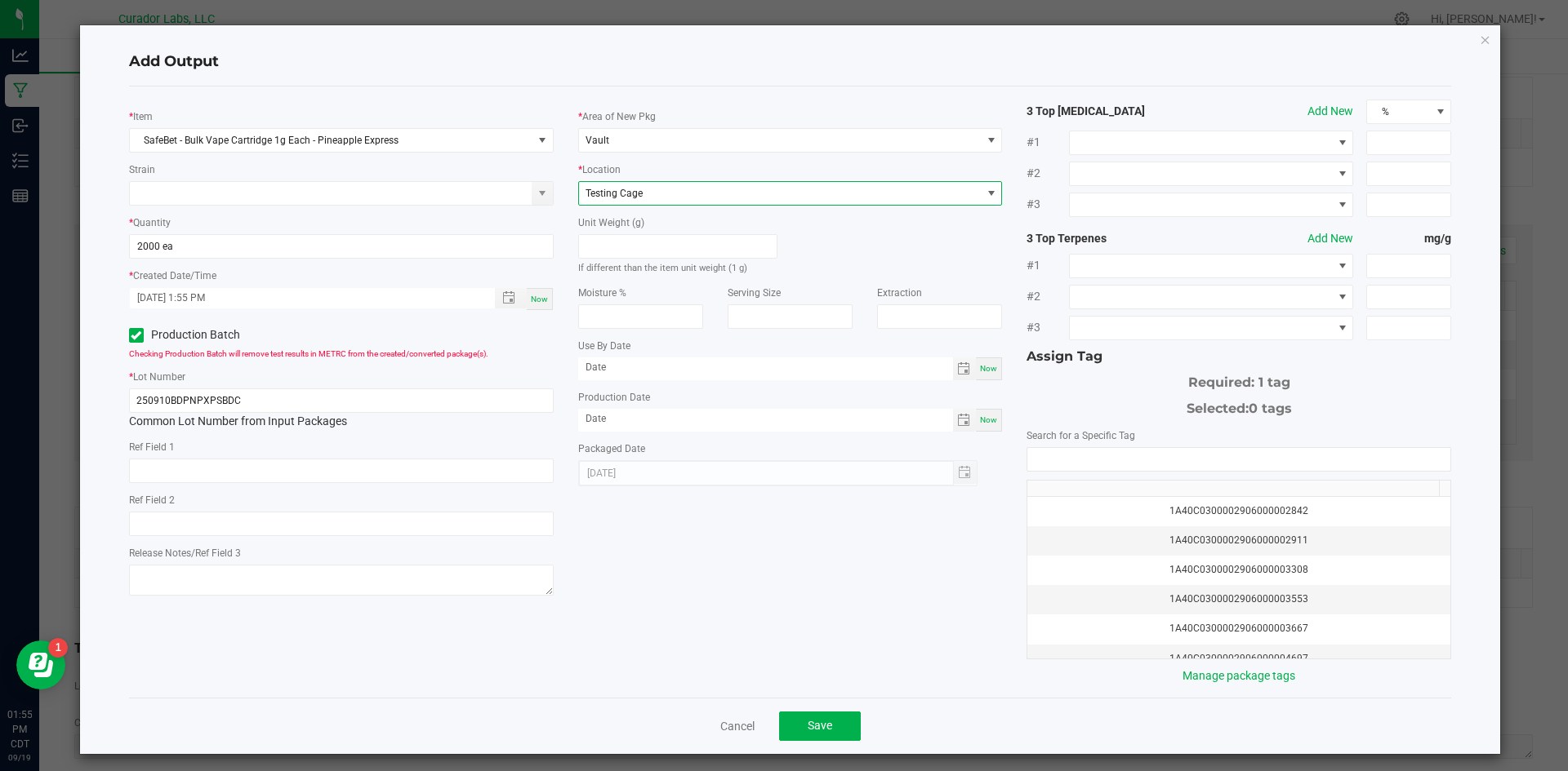
click at [987, 420] on span "Now" at bounding box center [988, 419] width 17 height 9
type input "[DATE]"
click at [989, 369] on span "Now" at bounding box center [988, 369] width 17 height 9
click at [719, 365] on input "[DATE]" at bounding box center [765, 368] width 375 height 20
type input "09/19/2026"
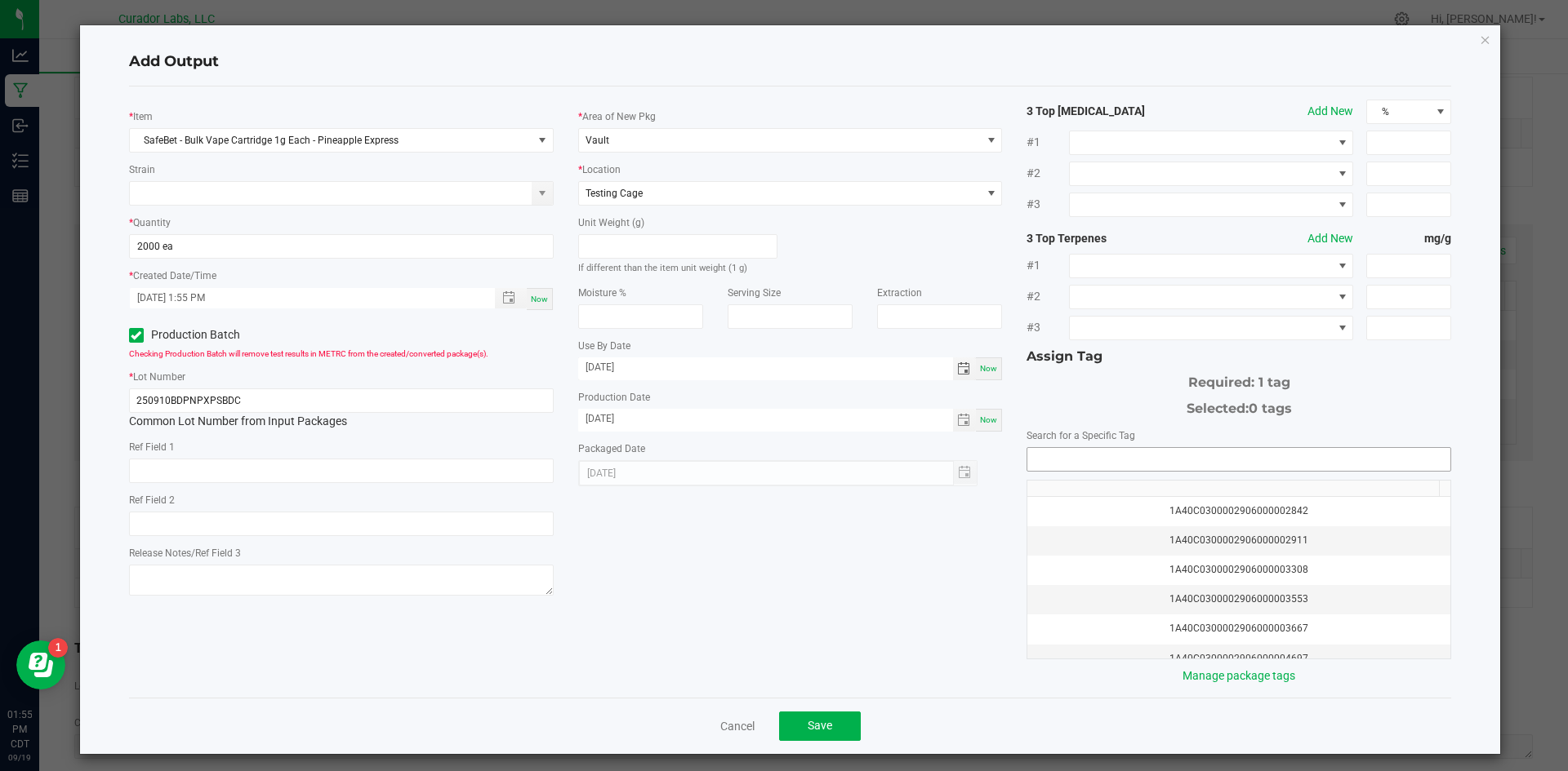
click at [1103, 448] on input "NO DATA FOUND" at bounding box center [1238, 459] width 423 height 23
click at [1071, 492] on li "1A40C0300002906000171020" at bounding box center [1229, 489] width 419 height 28
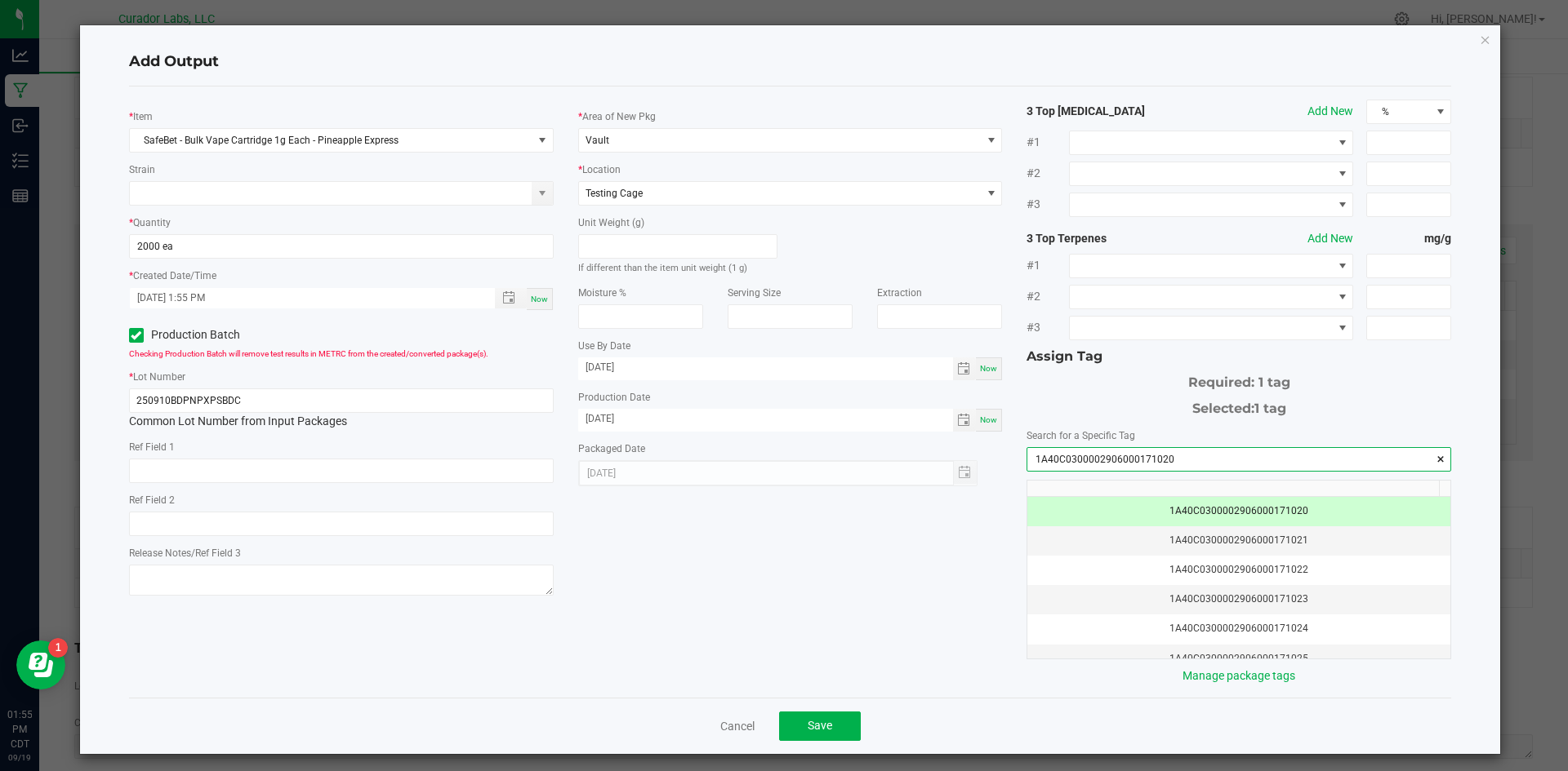
type input "1A40C0300002906000171020"
click at [966, 513] on div "* Item SafeBet - Bulk Vape Cartridge 1g Each - Pineapple Express Strain * Quant…" at bounding box center [790, 392] width 1347 height 585
click at [816, 719] on span "Save" at bounding box center [820, 725] width 25 height 13
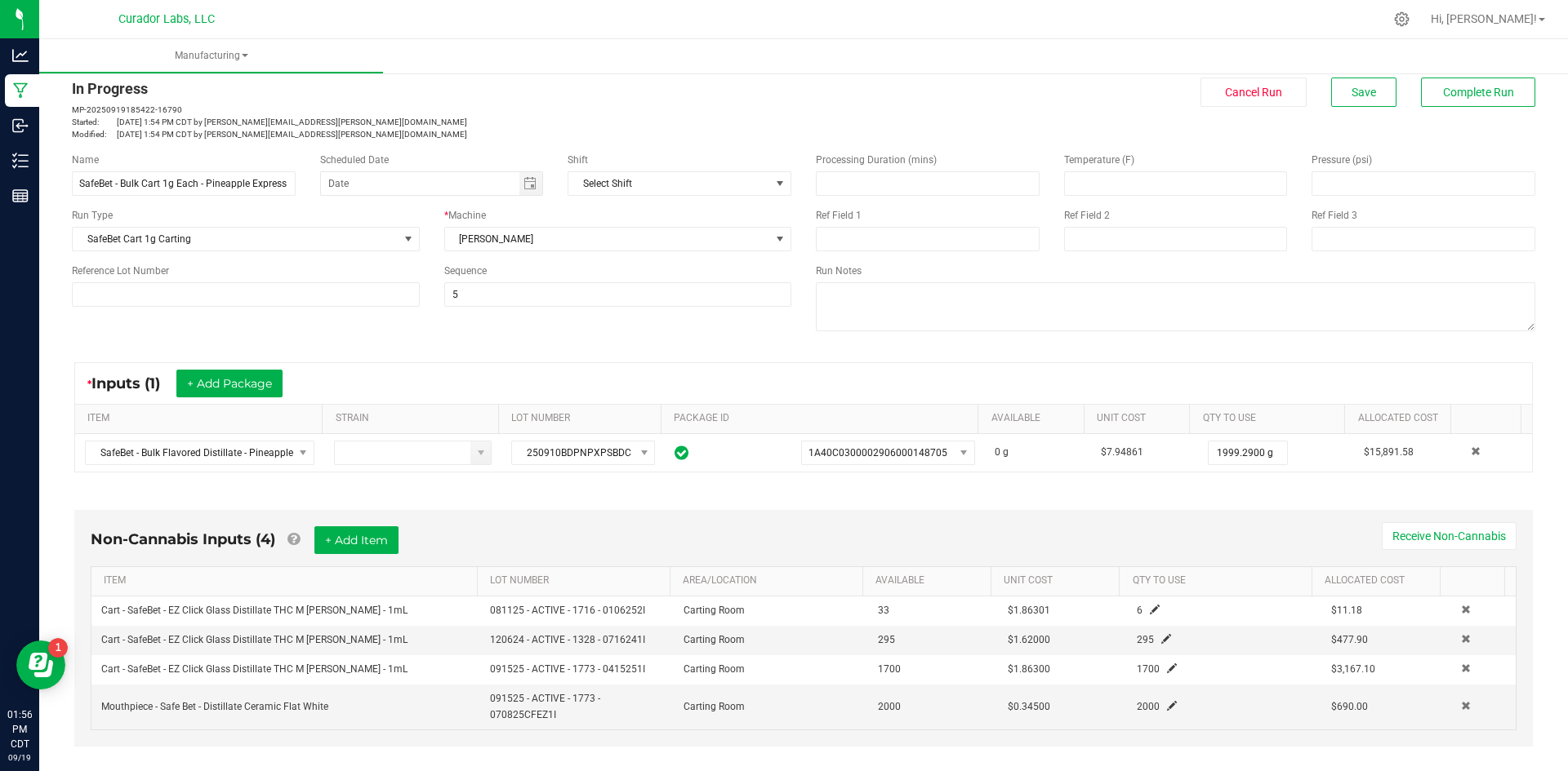
scroll to position [0, 0]
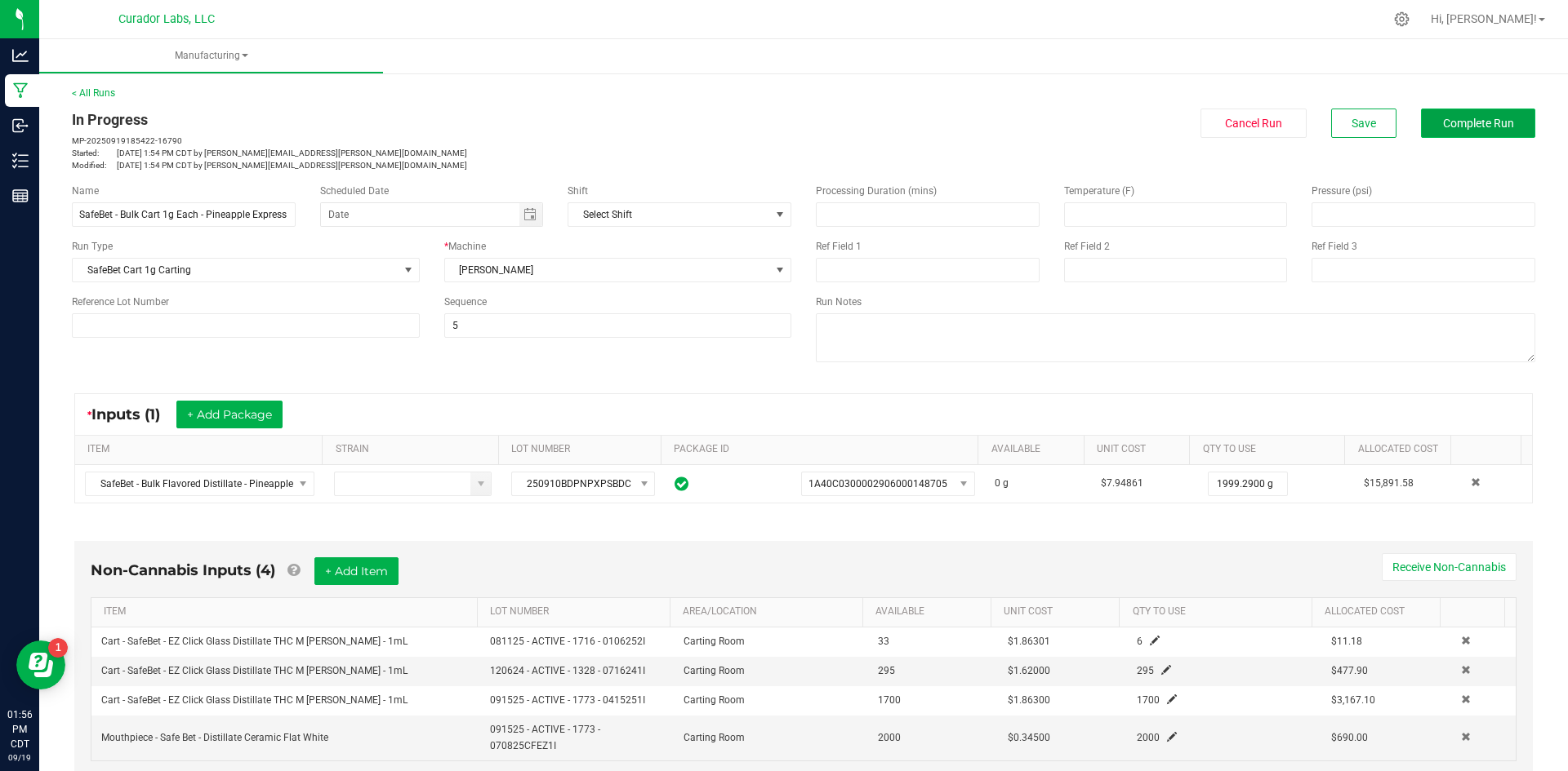
click at [1472, 113] on button "Complete Run" at bounding box center [1478, 123] width 114 height 30
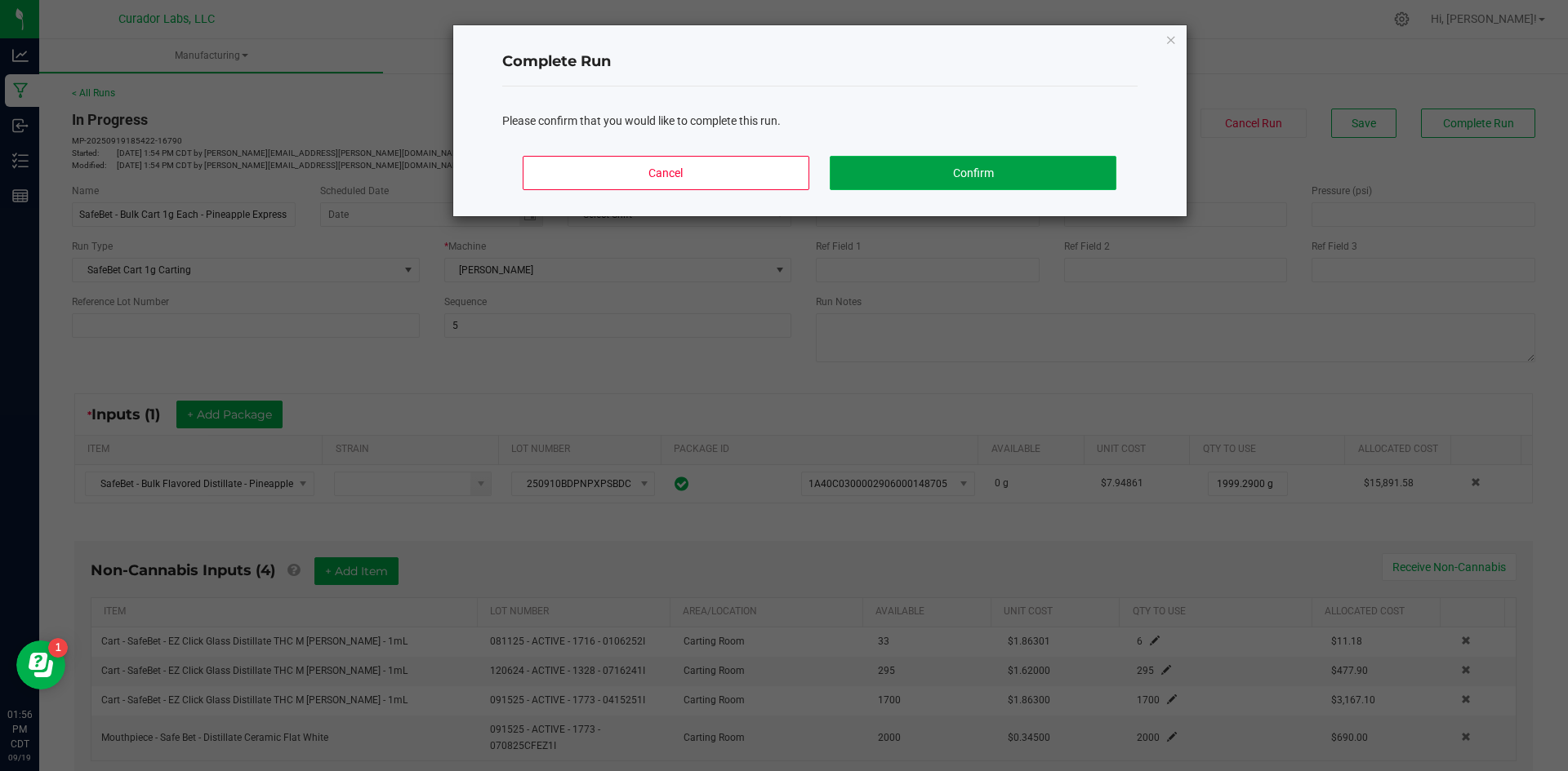
click at [1095, 172] on button "Confirm" at bounding box center [973, 172] width 286 height 35
